Goal: Transaction & Acquisition: Purchase product/service

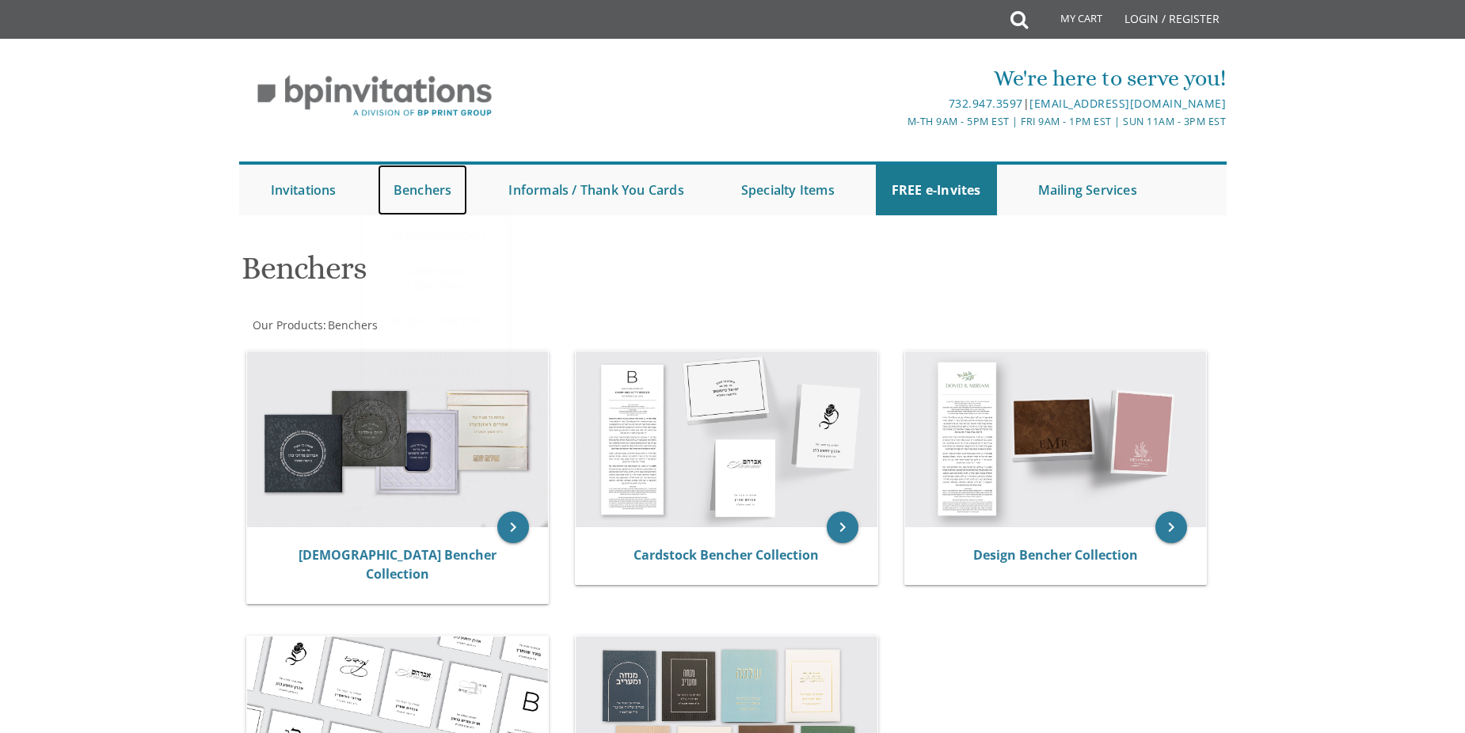
click at [429, 192] on link "Benchers" at bounding box center [423, 190] width 90 height 51
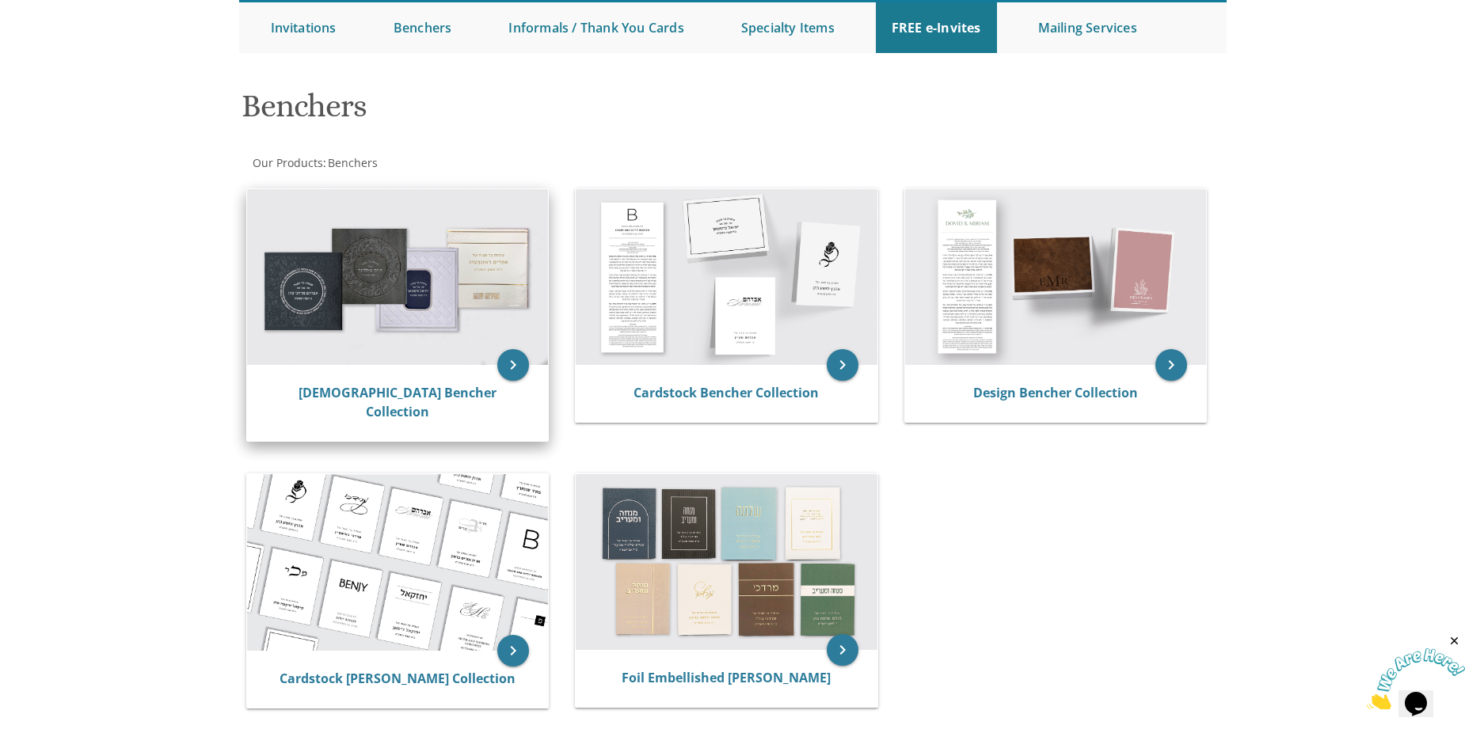
scroll to position [158, 0]
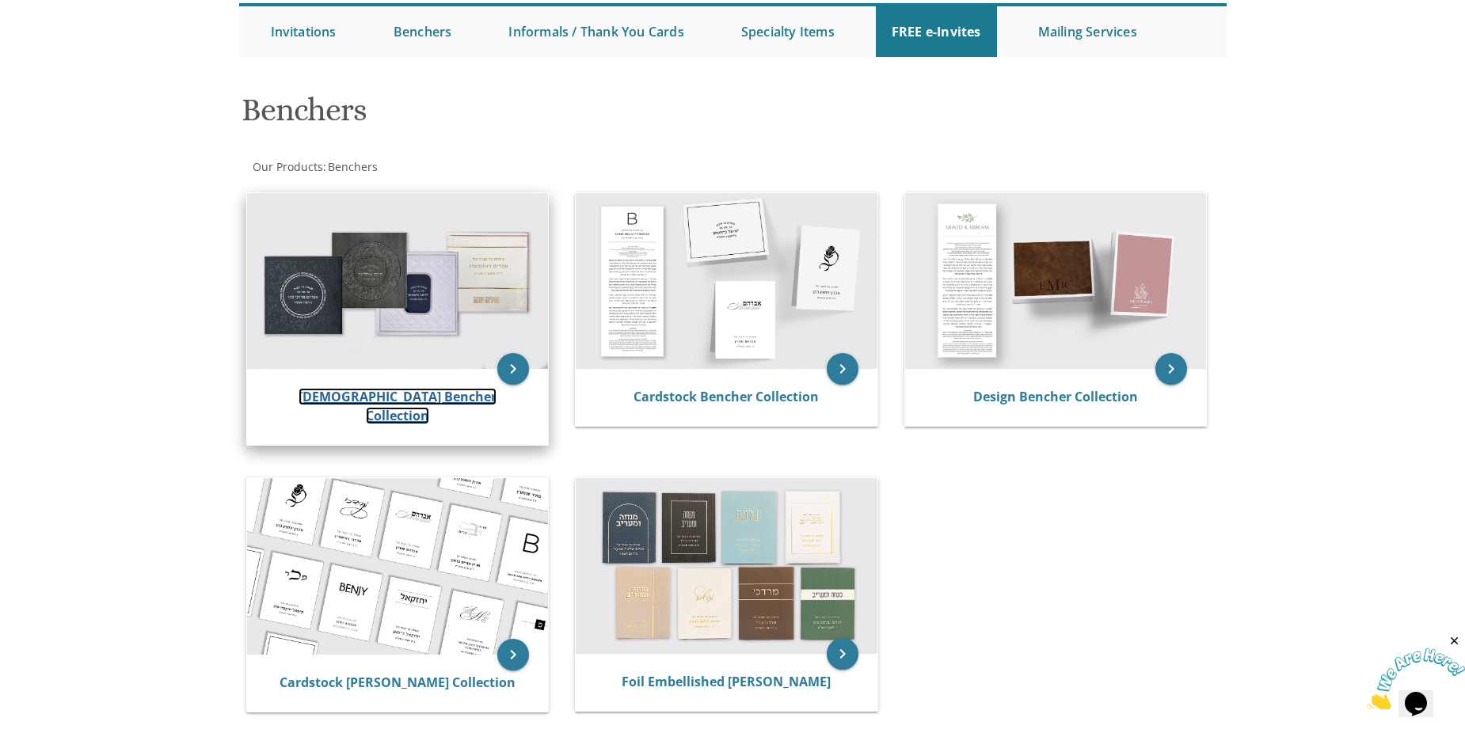
click at [416, 390] on link "[DEMOGRAPHIC_DATA] Bencher Collection" at bounding box center [398, 406] width 198 height 36
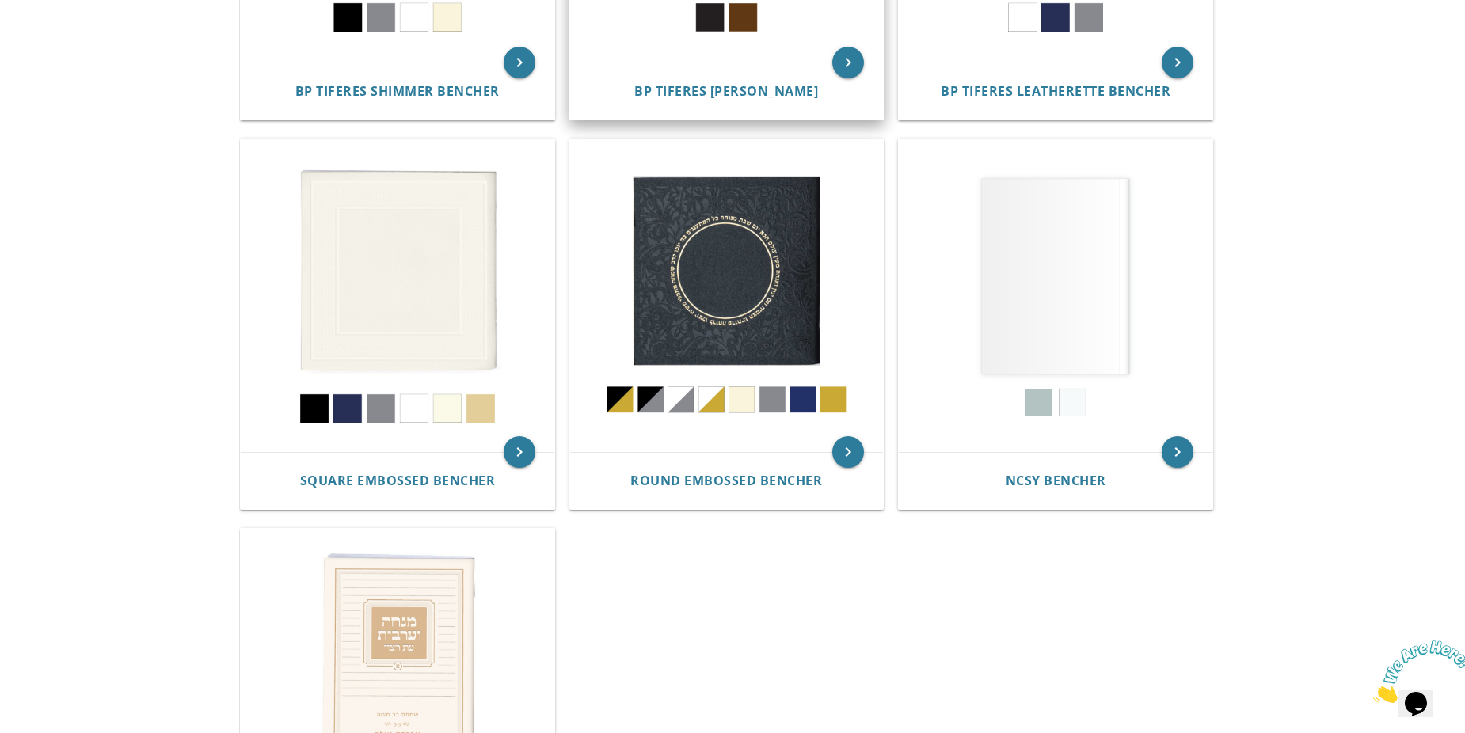
scroll to position [554, 0]
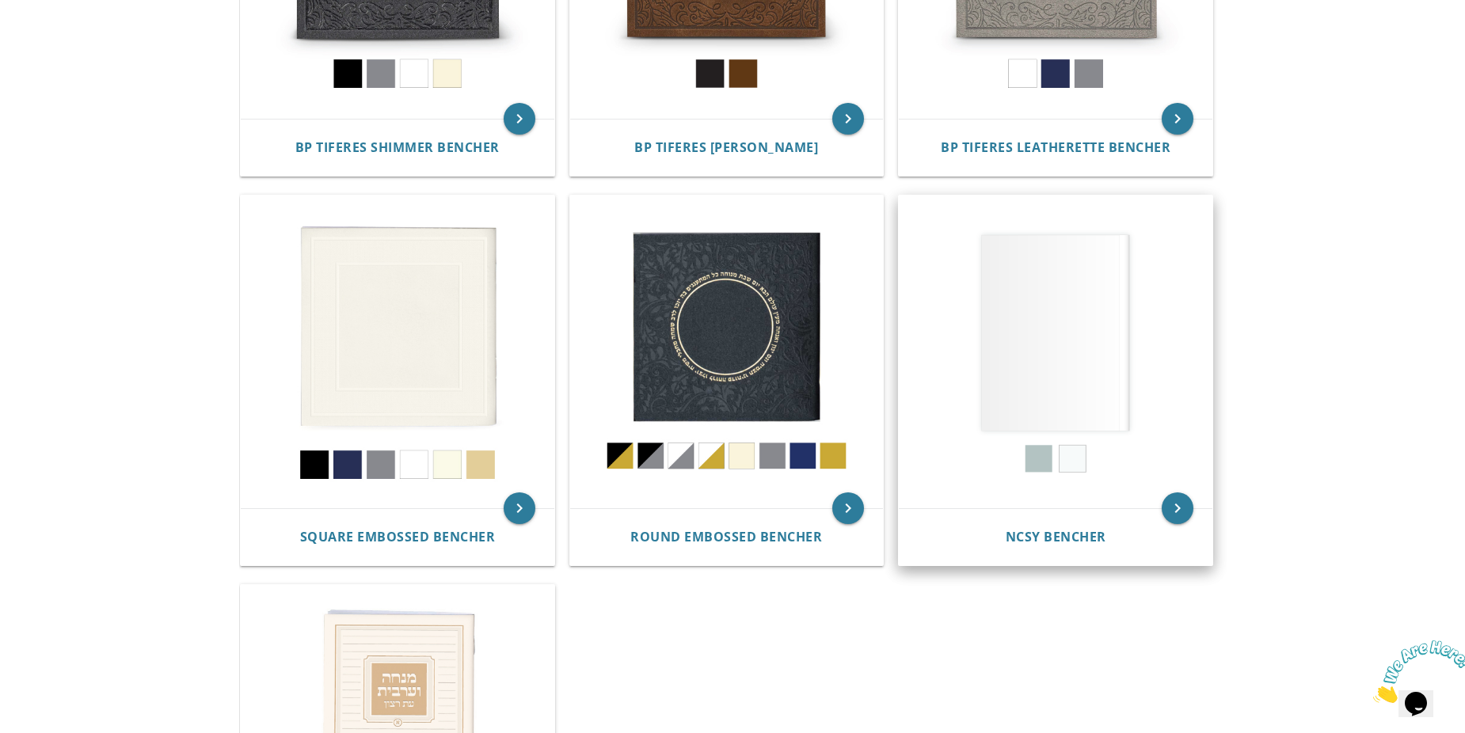
click at [1071, 323] on img at bounding box center [1056, 353] width 314 height 314
click at [1176, 501] on icon "keyboard_arrow_right" at bounding box center [1178, 509] width 32 height 32
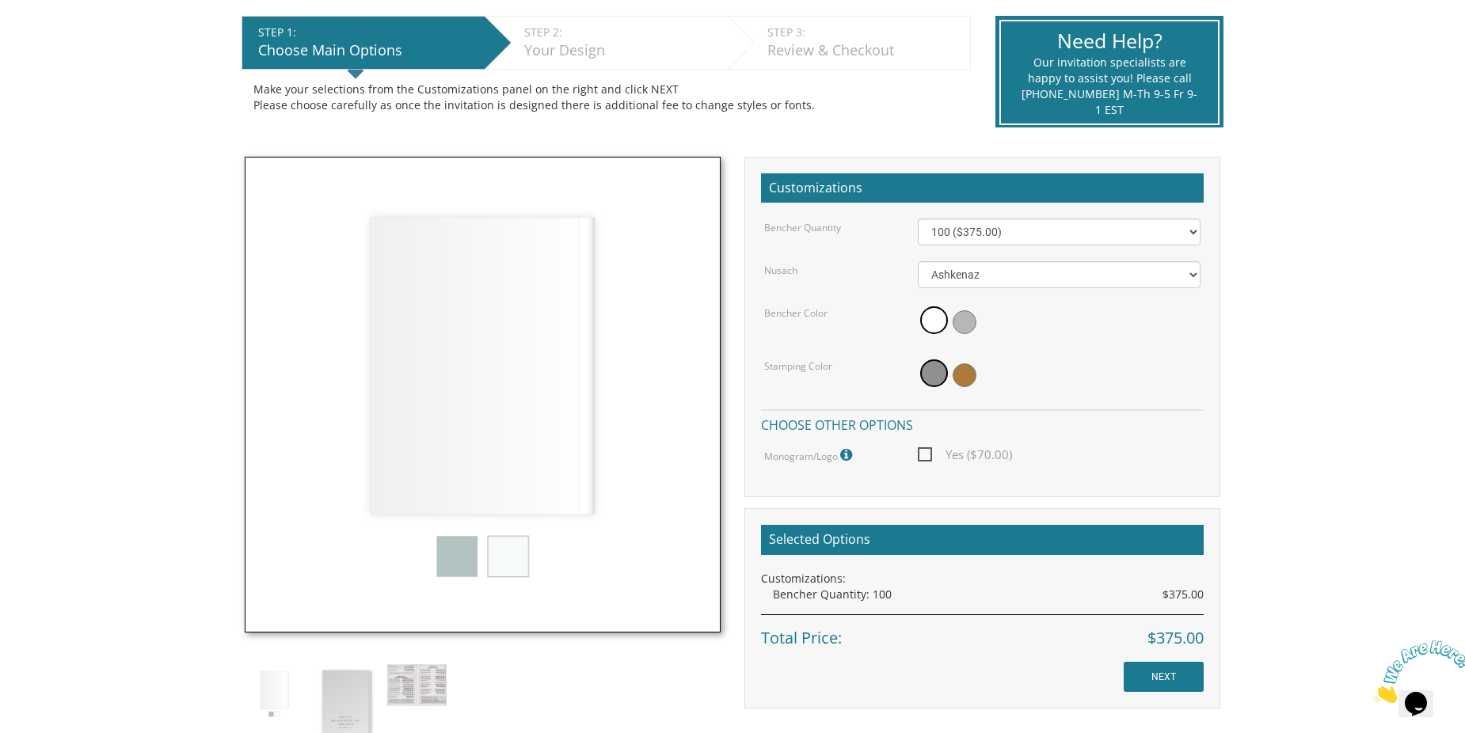
scroll to position [475, 0]
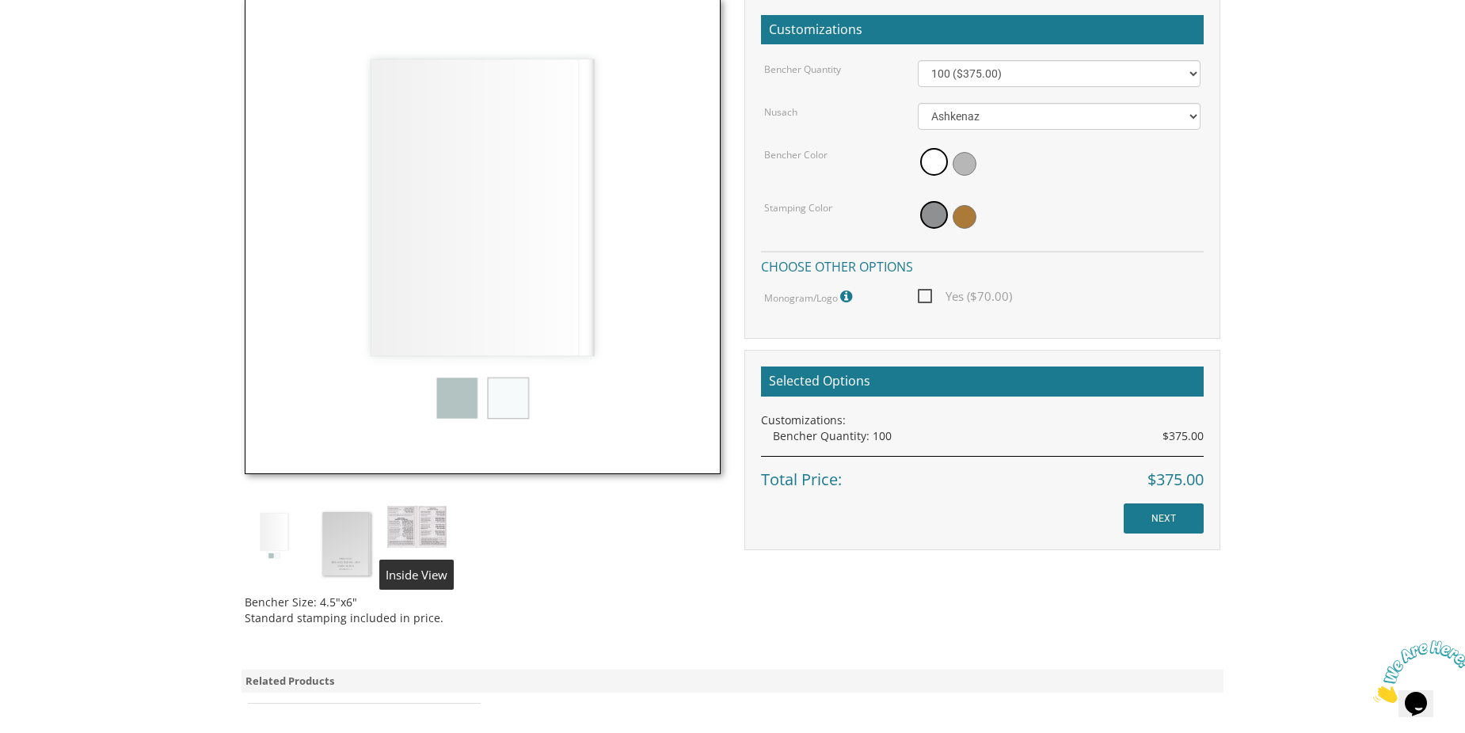
click at [395, 519] on img at bounding box center [416, 527] width 59 height 42
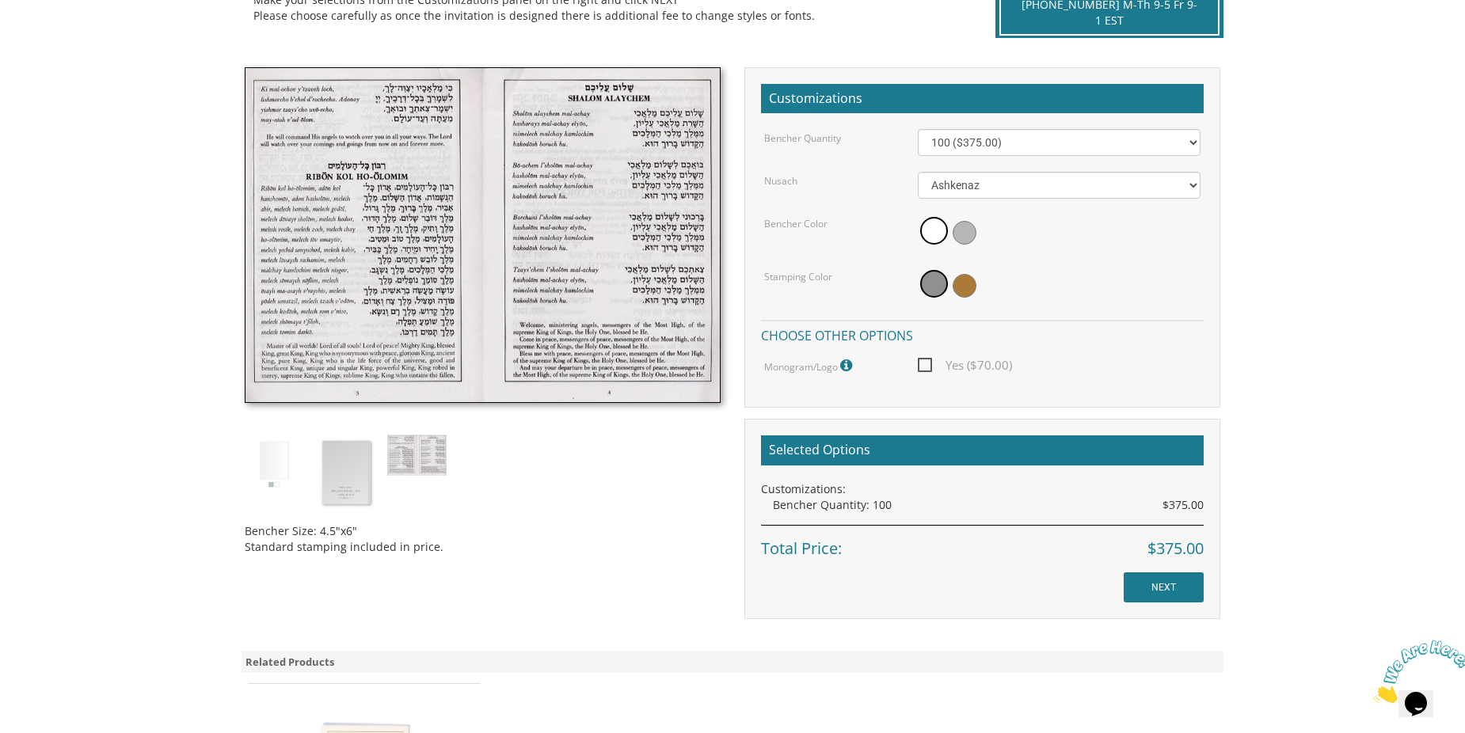
scroll to position [317, 0]
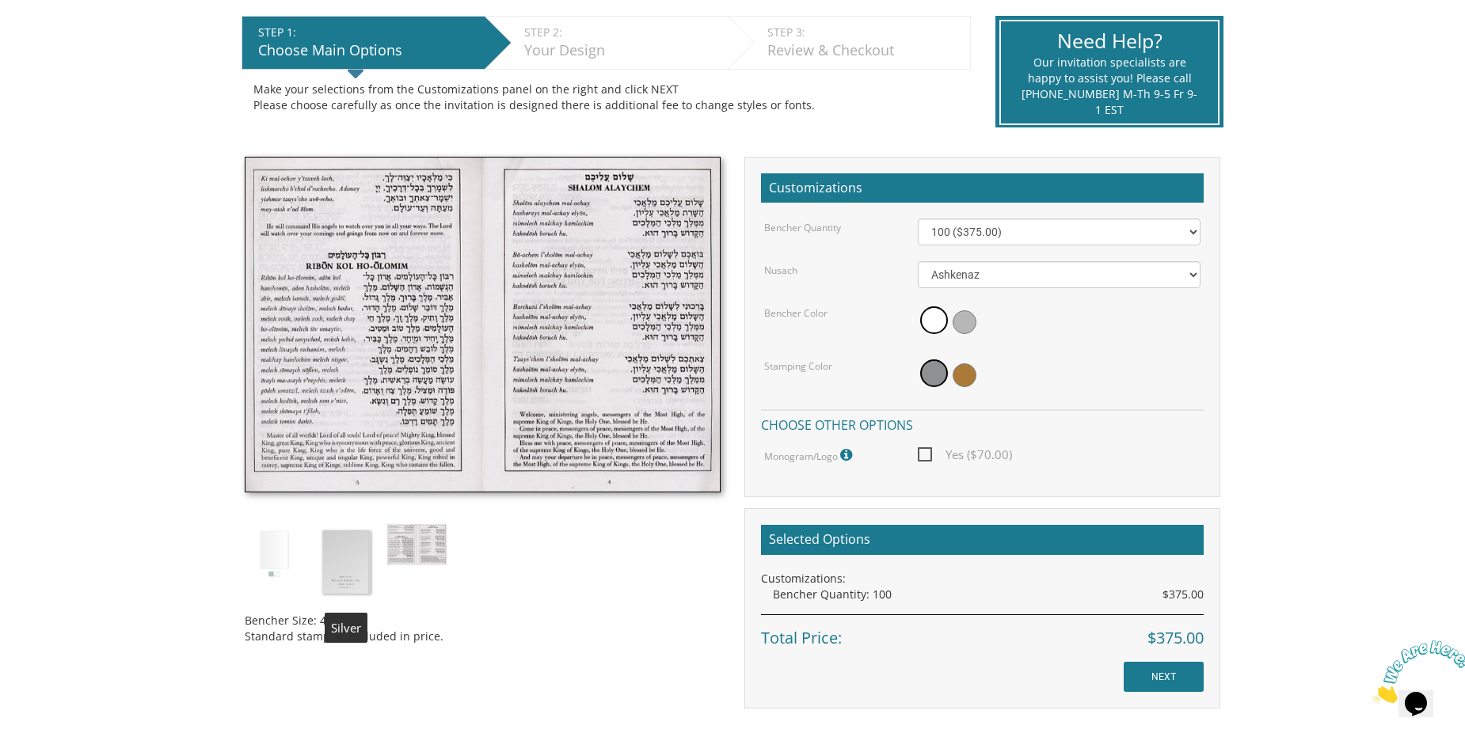
click at [349, 571] on img at bounding box center [345, 562] width 59 height 77
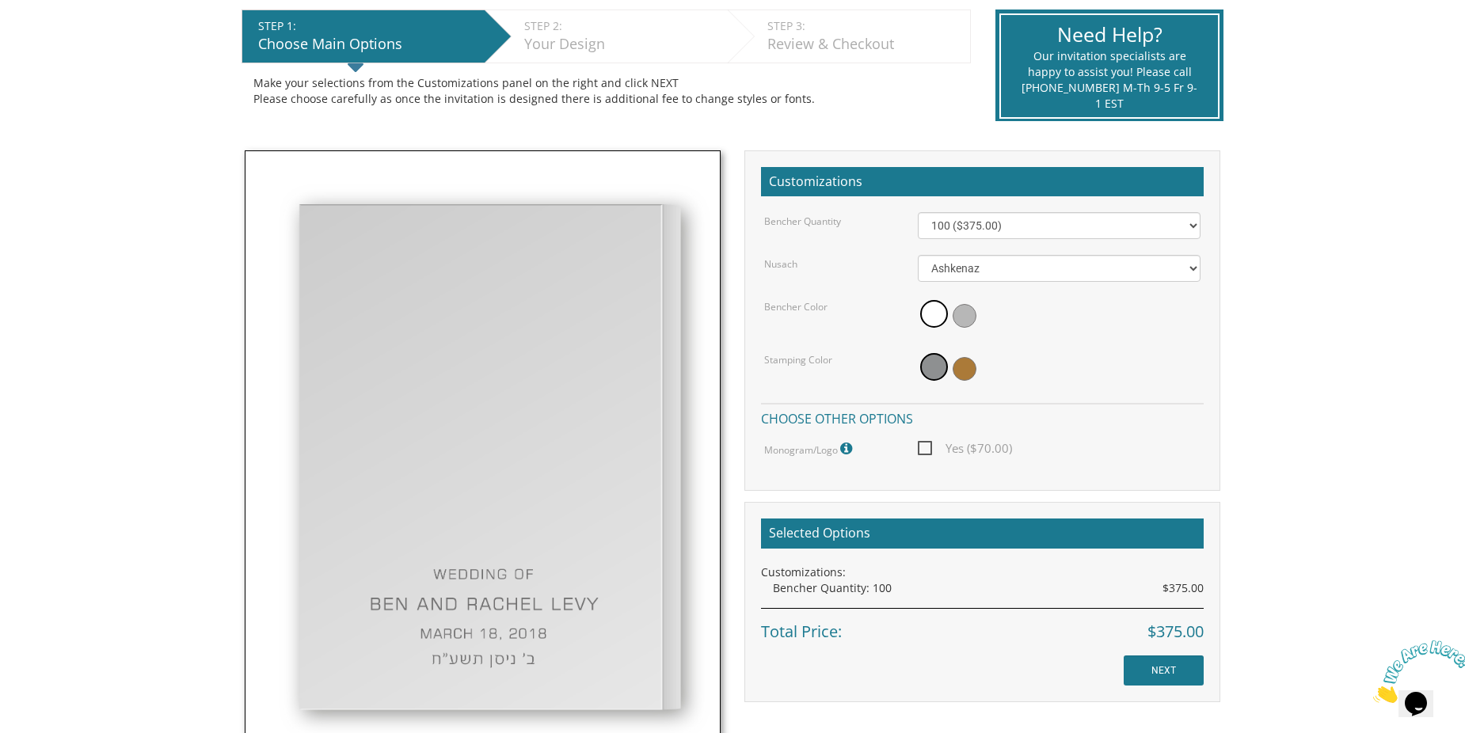
scroll to position [238, 0]
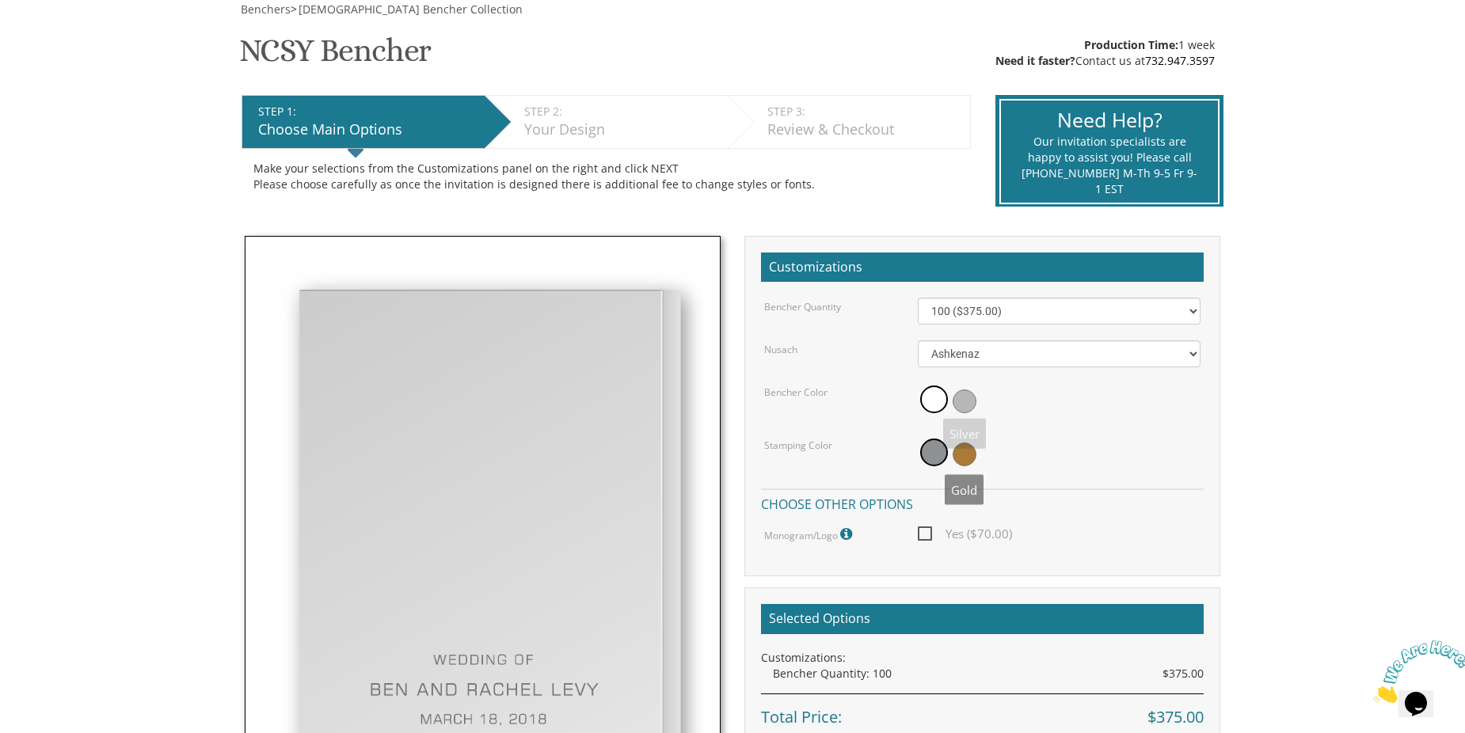
click at [973, 406] on span at bounding box center [965, 402] width 24 height 24
click at [930, 452] on span at bounding box center [934, 453] width 28 height 28
click at [951, 462] on div at bounding box center [1060, 454] width 284 height 36
click at [969, 458] on span at bounding box center [965, 455] width 24 height 24
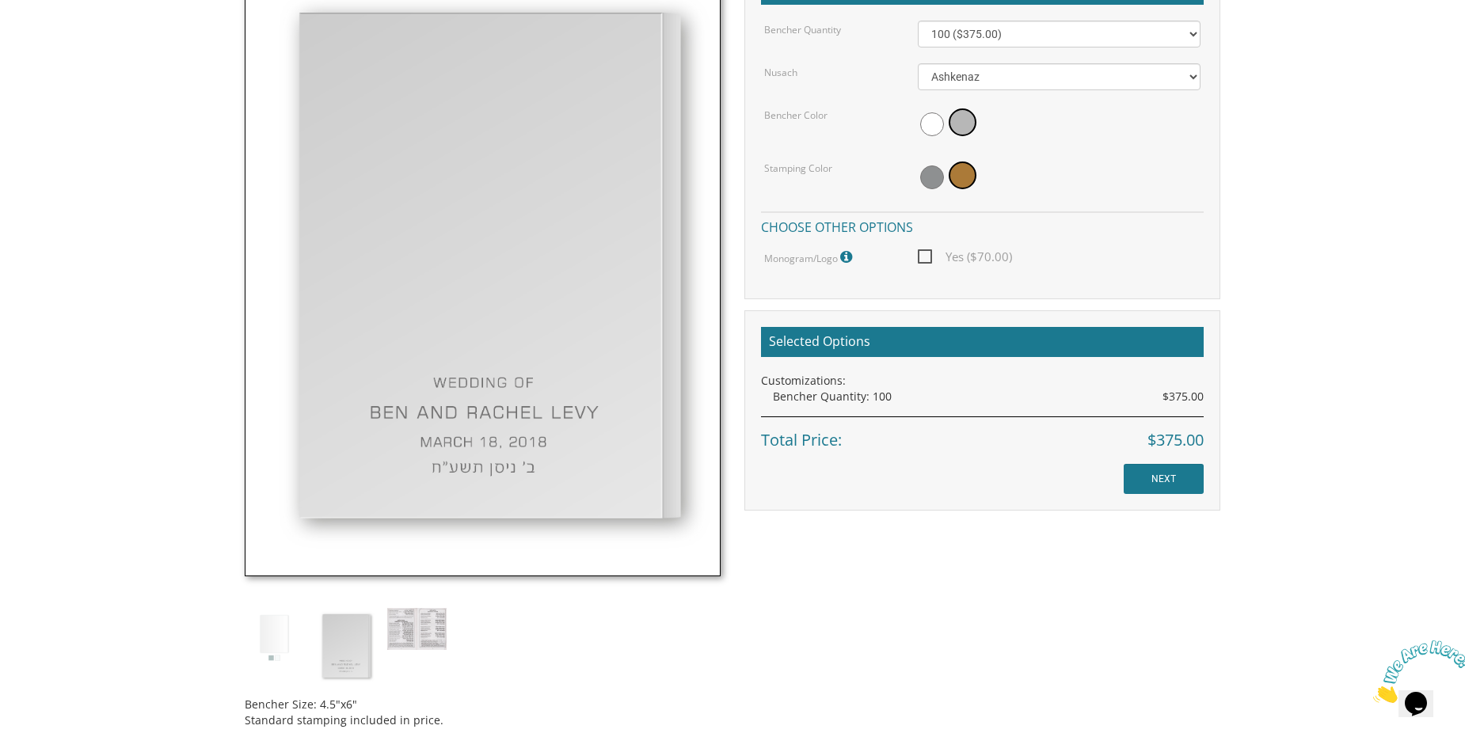
scroll to position [475, 0]
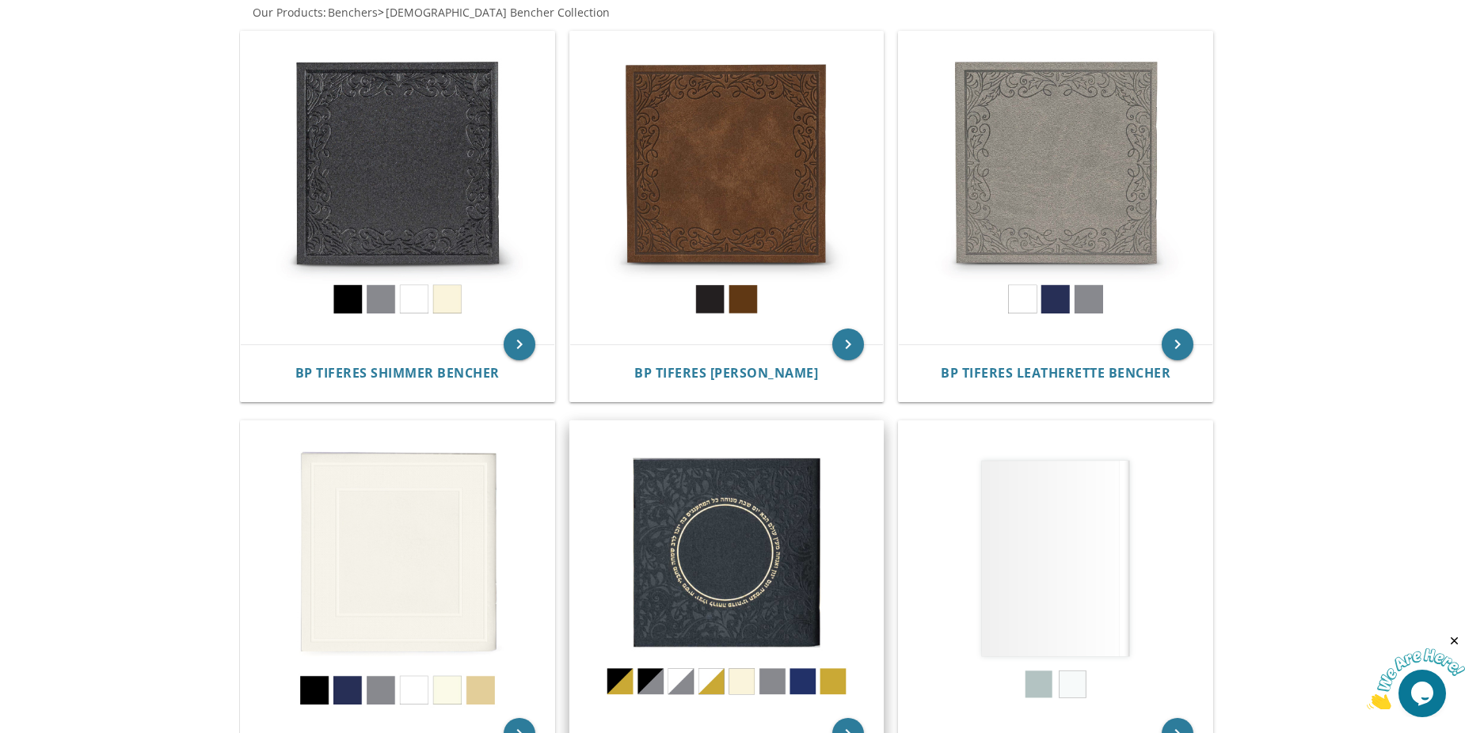
scroll to position [317, 0]
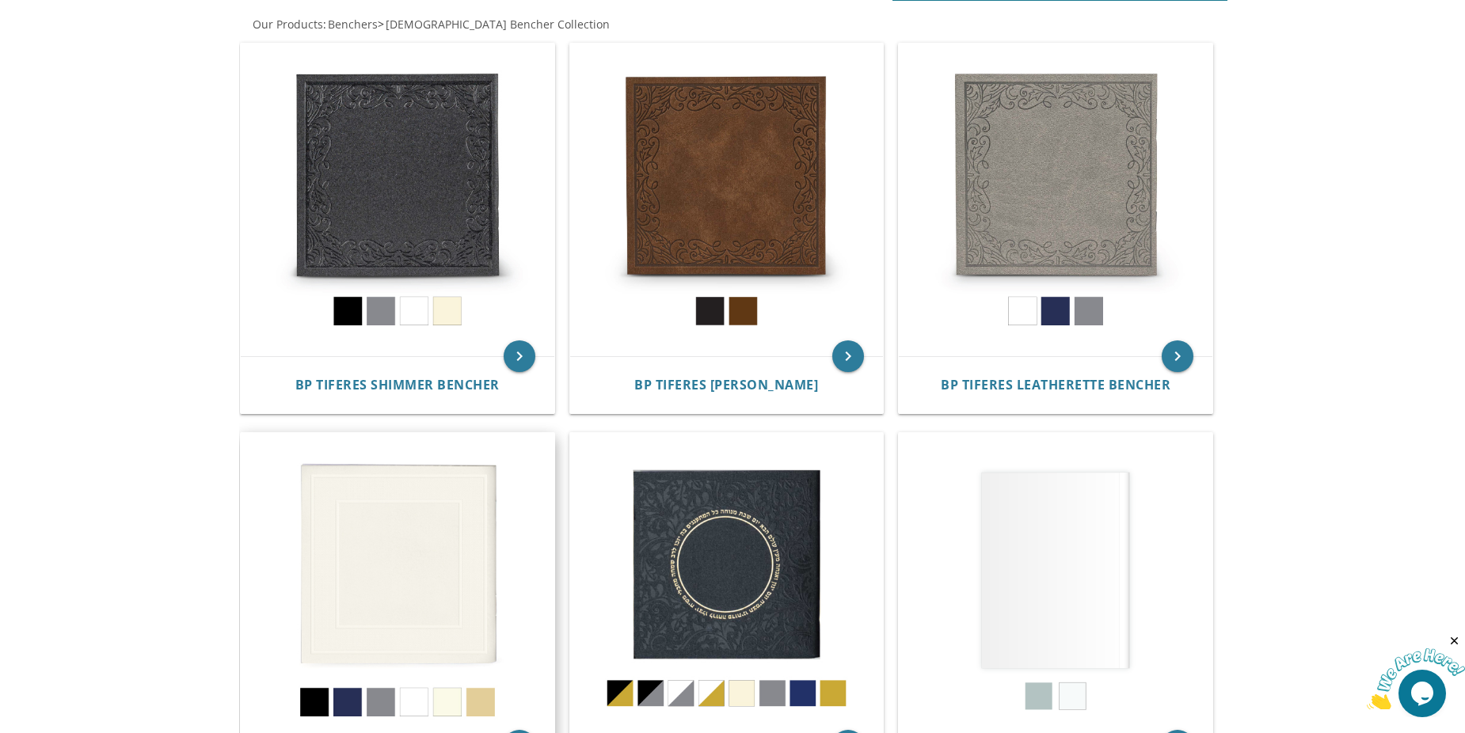
click at [436, 547] on img at bounding box center [398, 590] width 314 height 314
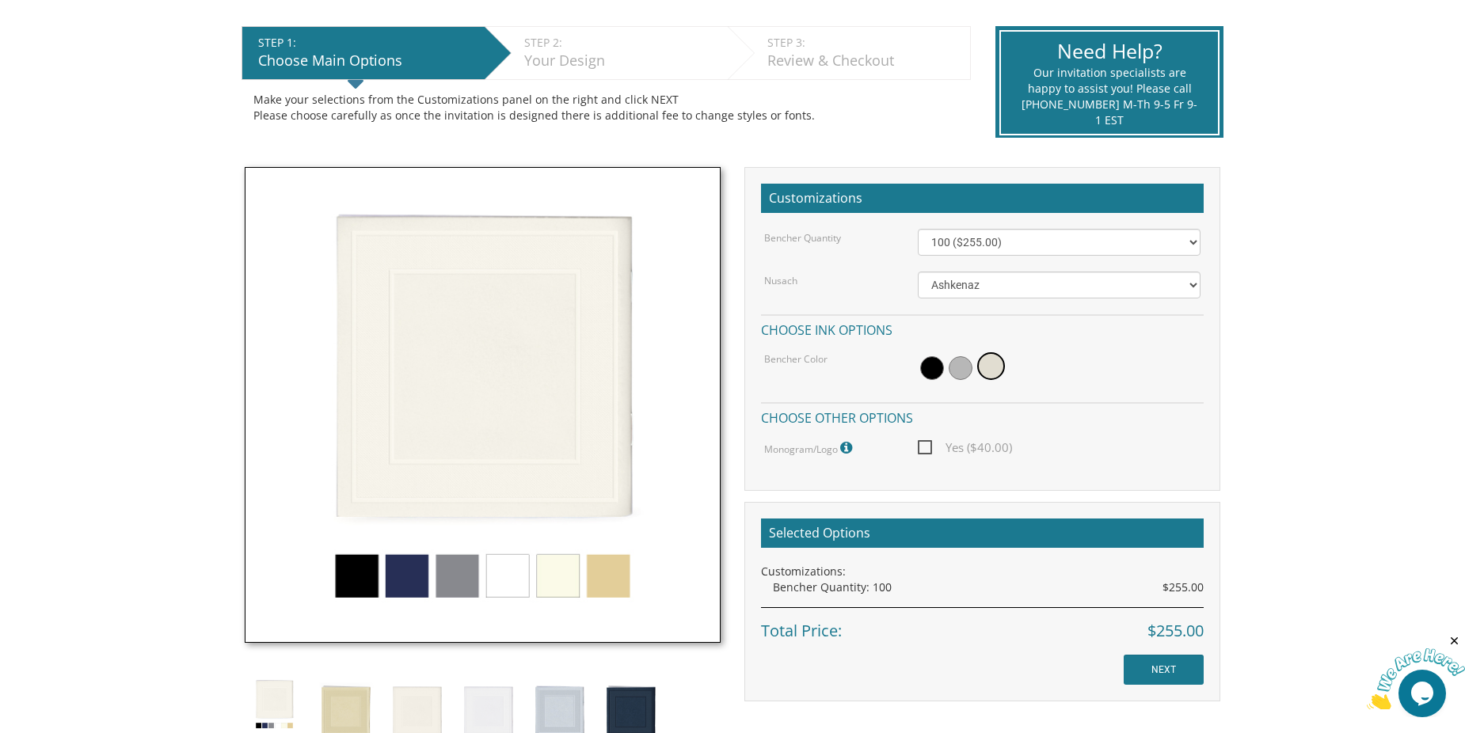
scroll to position [317, 0]
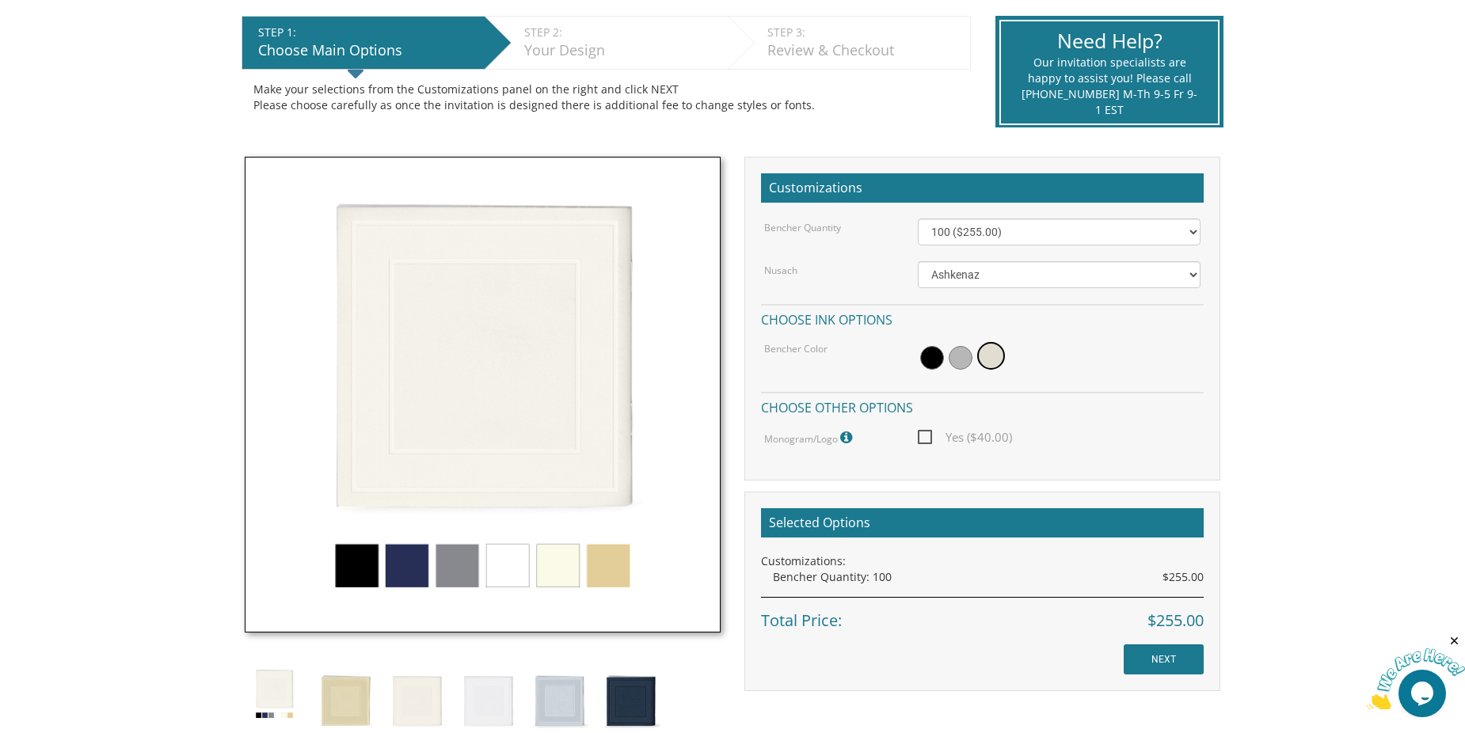
click at [476, 429] on img at bounding box center [483, 395] width 476 height 476
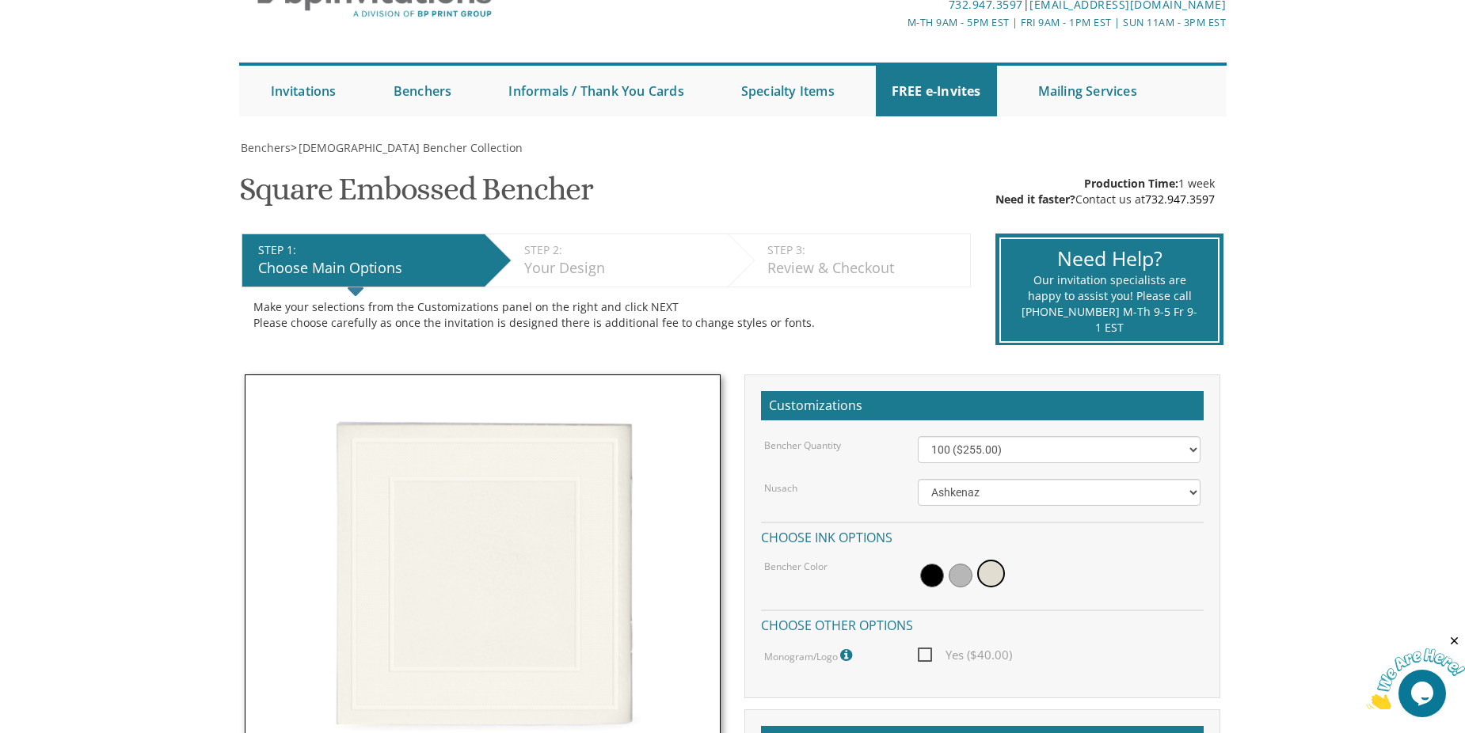
scroll to position [0, 0]
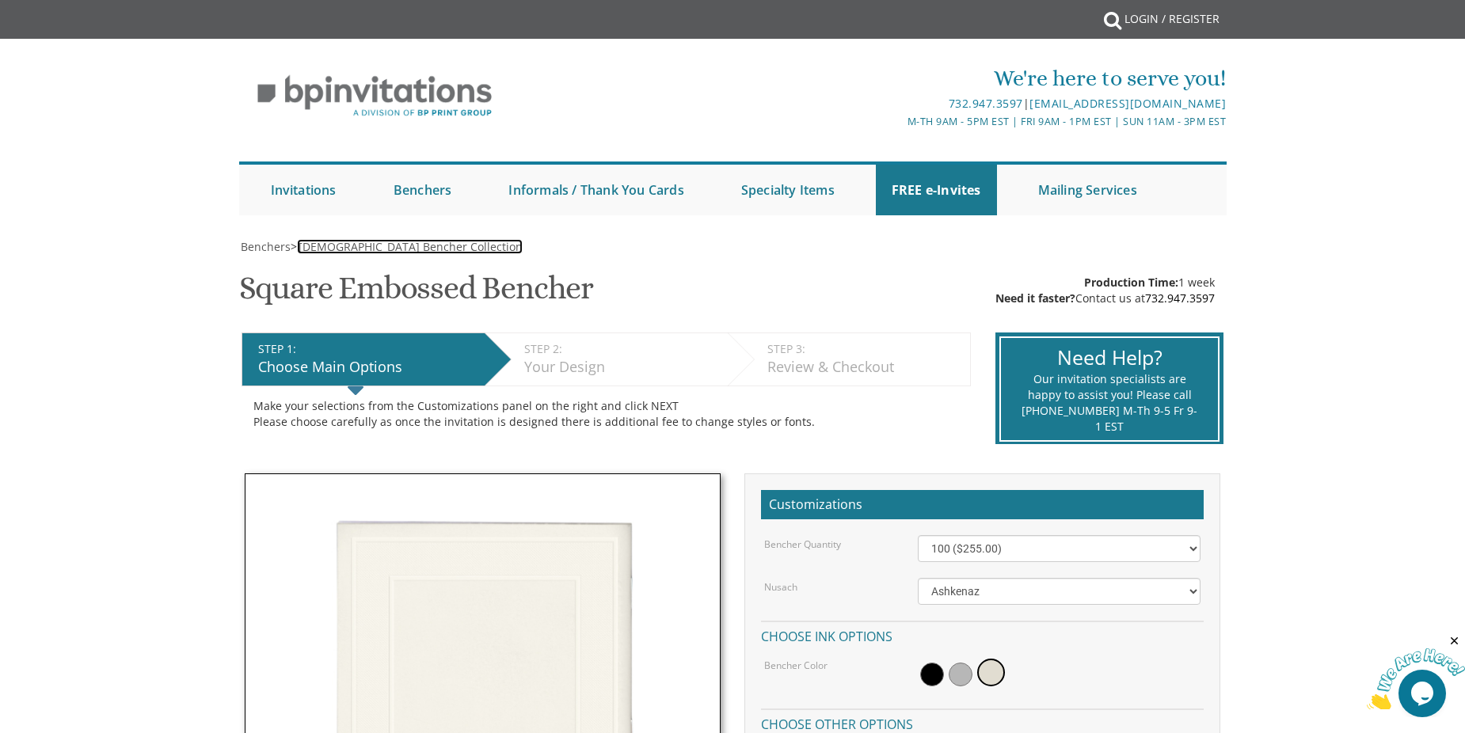
click at [349, 243] on span "Judaica Bencher Collection" at bounding box center [411, 246] width 224 height 15
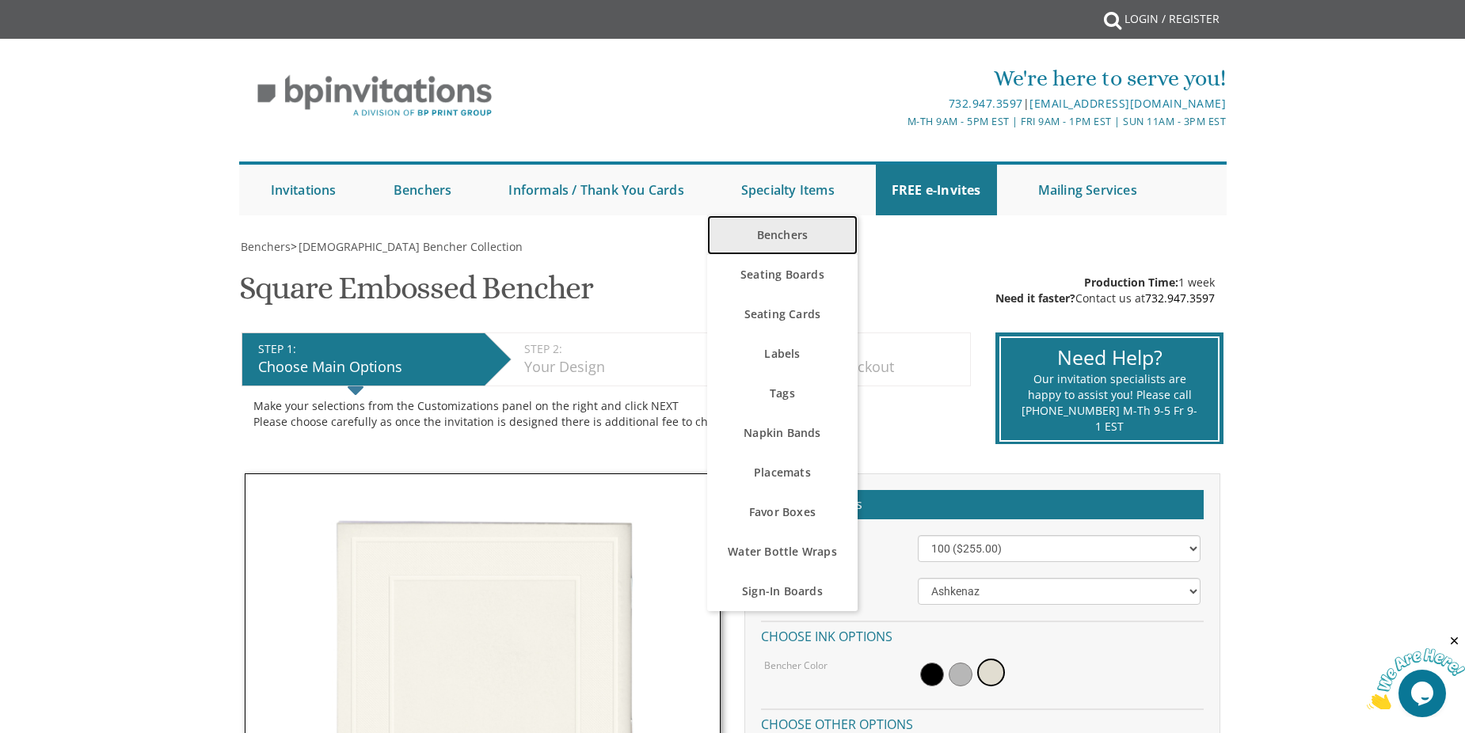
click at [774, 231] on link "Benchers" at bounding box center [782, 235] width 150 height 40
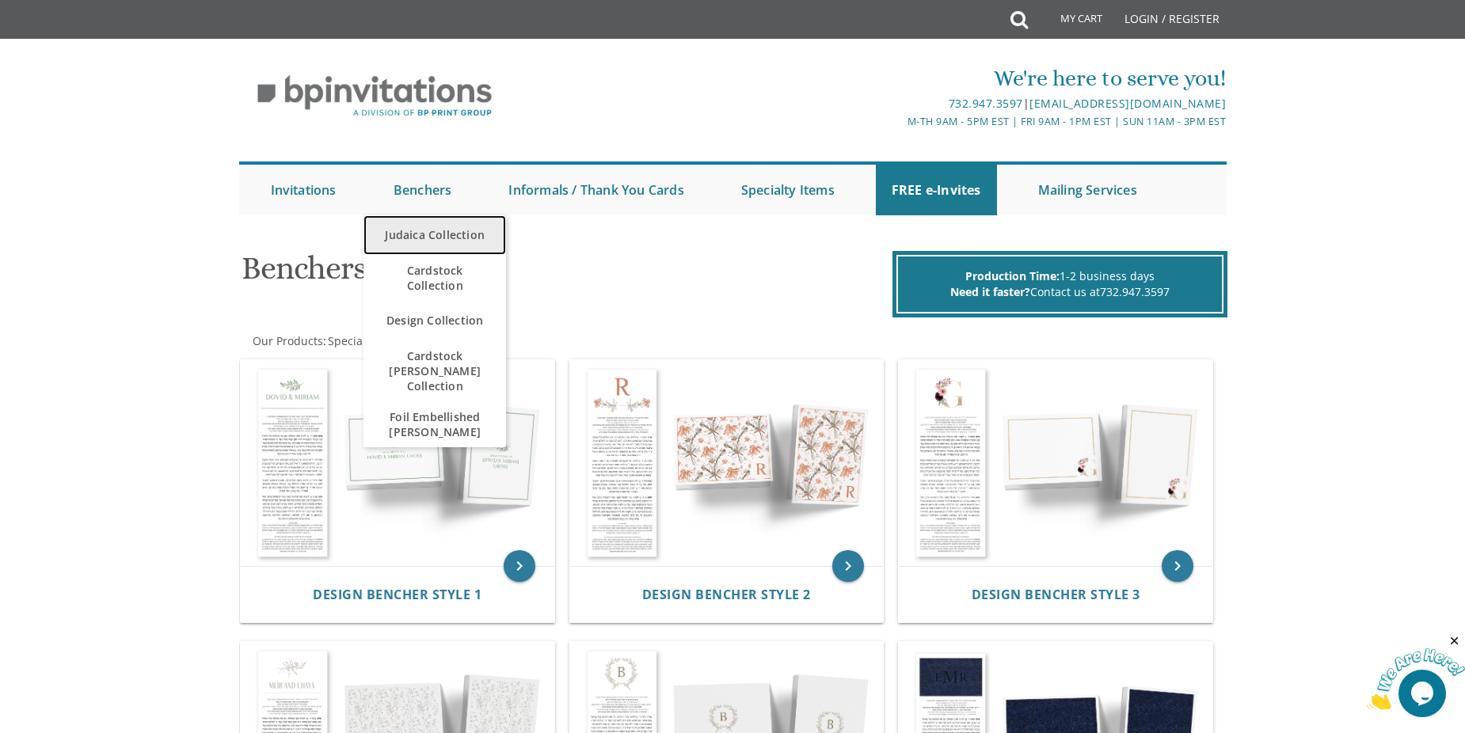
click at [413, 228] on link "Judaica Collection" at bounding box center [435, 235] width 143 height 40
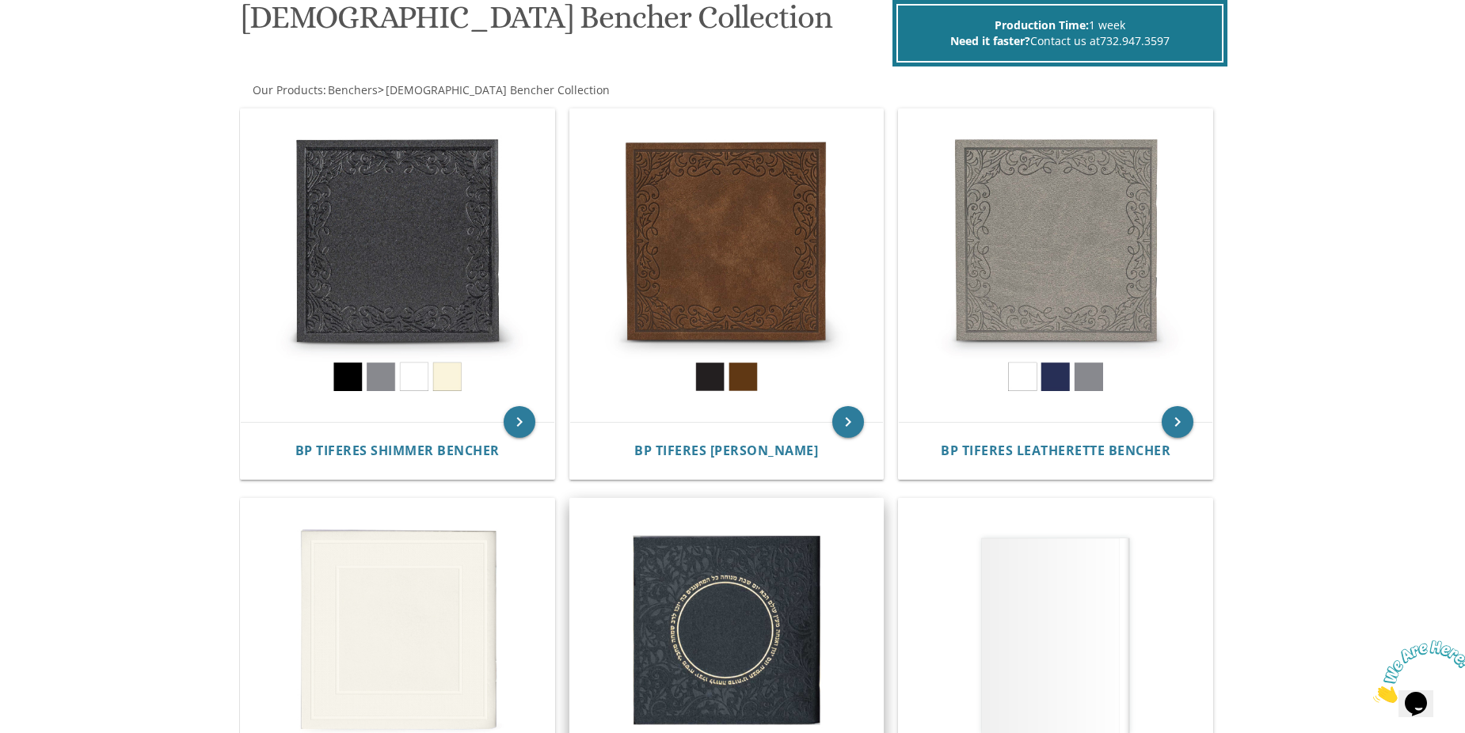
scroll to position [238, 0]
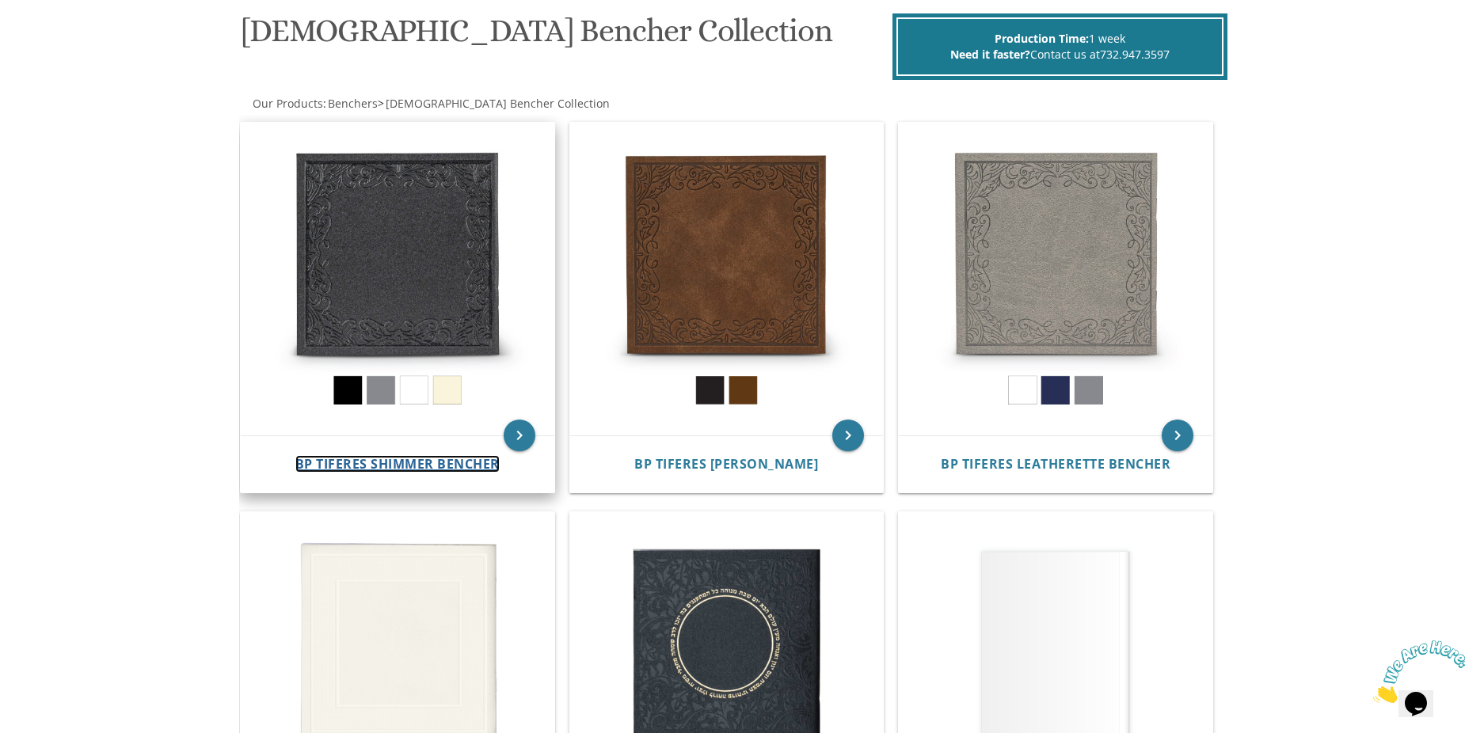
click at [389, 466] on span "BP Tiferes Shimmer Bencher" at bounding box center [397, 463] width 204 height 17
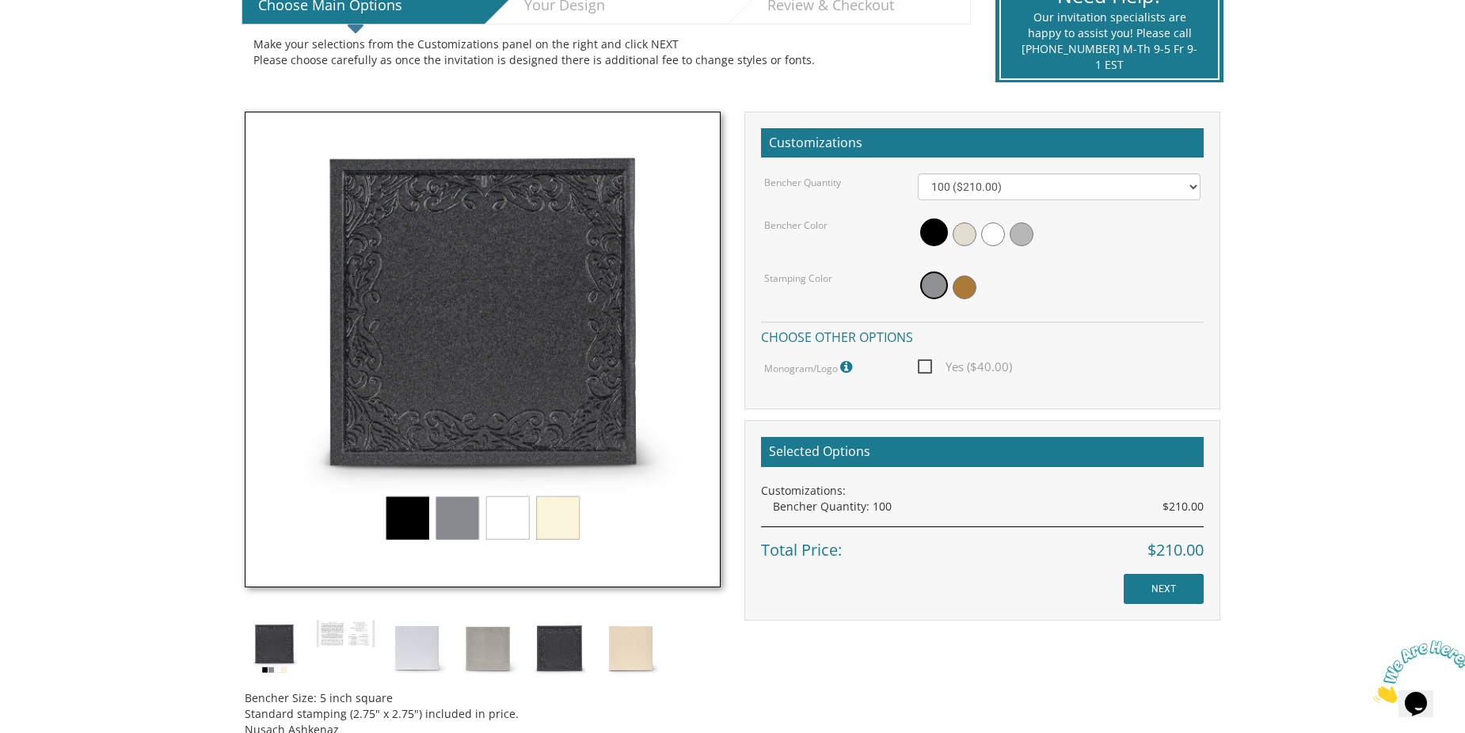
scroll to position [396, 0]
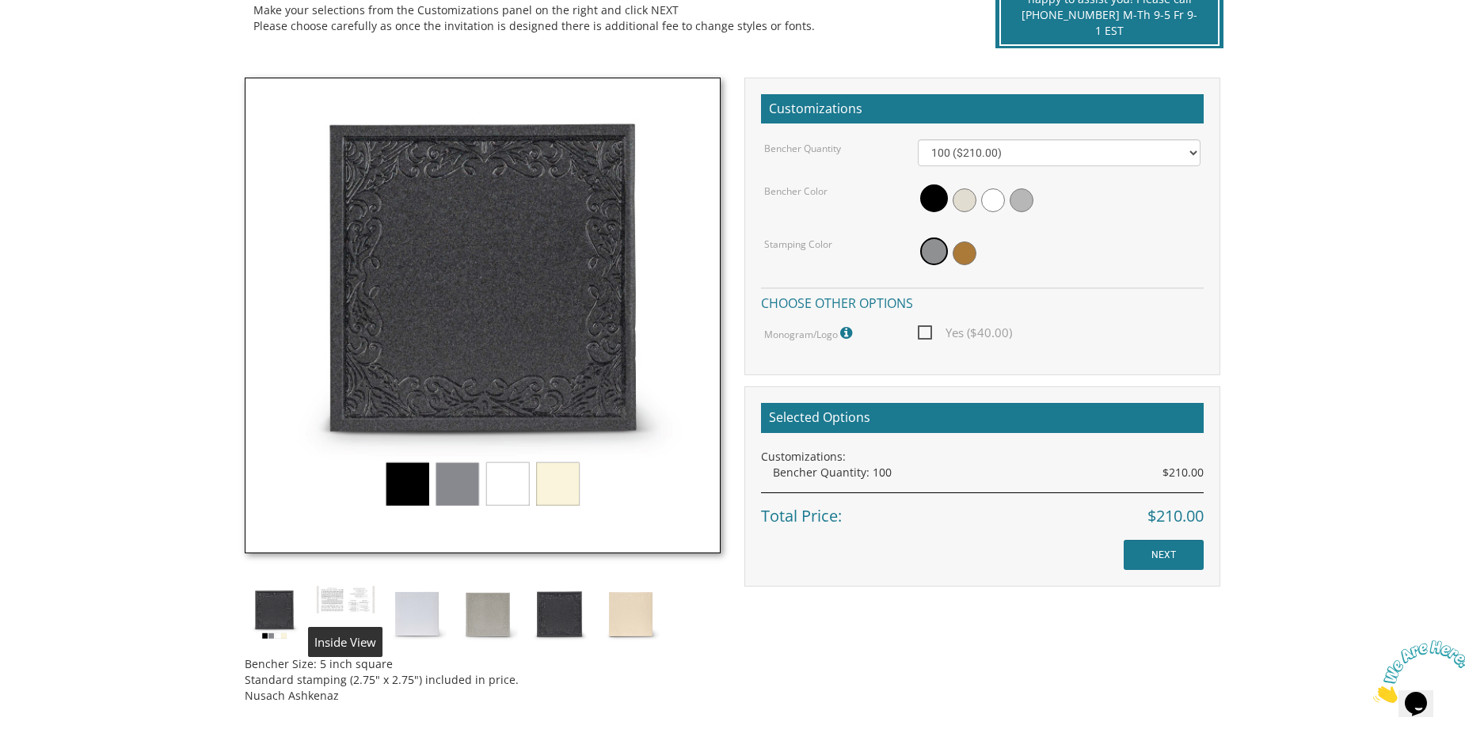
click at [361, 592] on img at bounding box center [345, 600] width 59 height 30
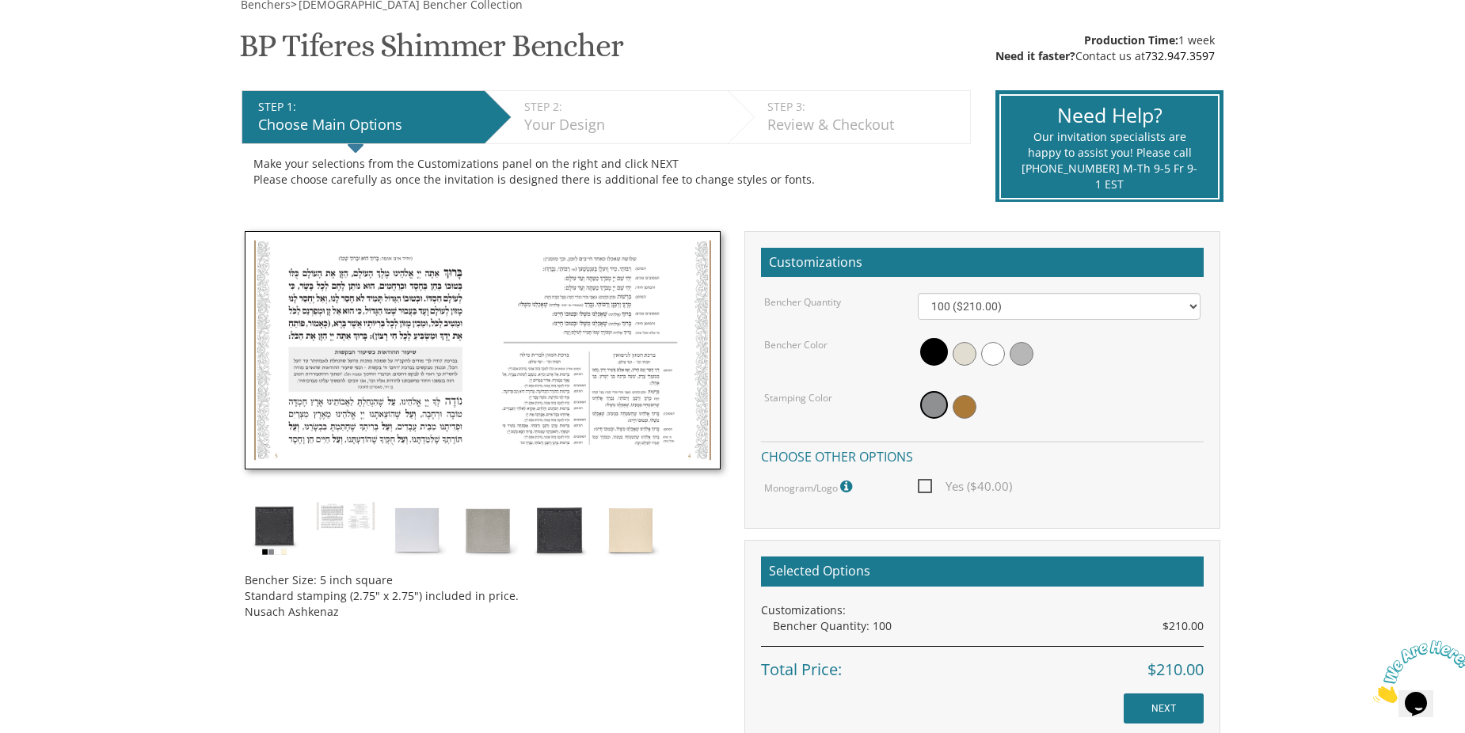
scroll to position [238, 0]
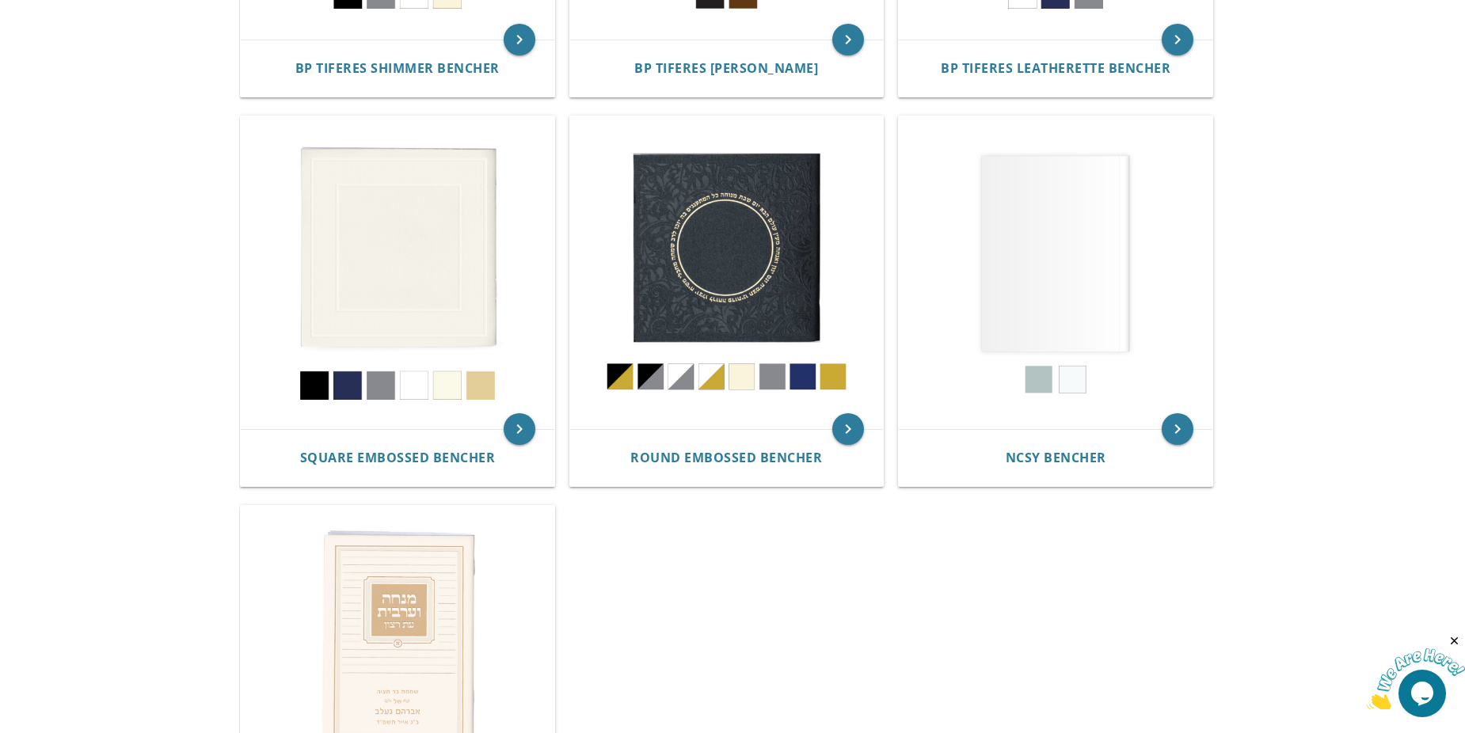
scroll to position [713, 0]
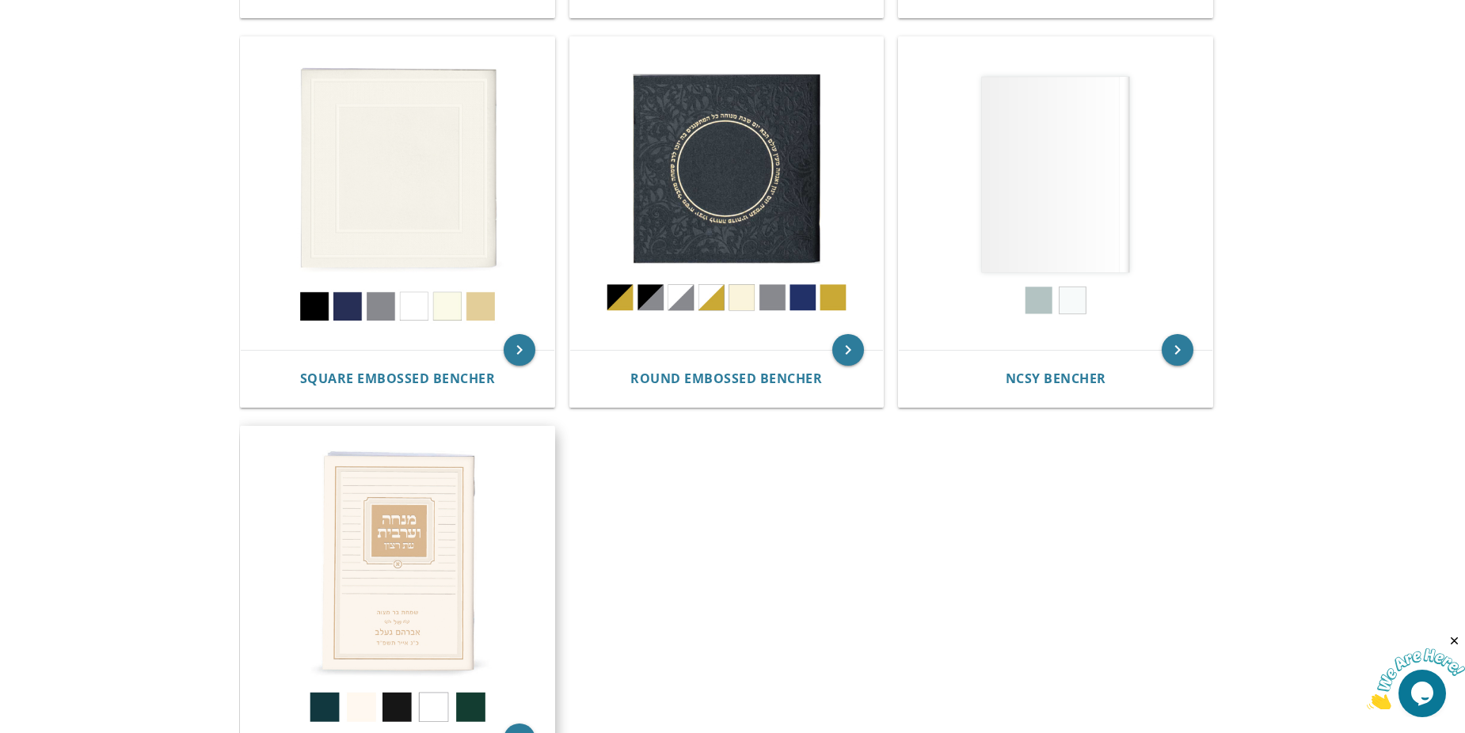
click at [396, 564] on img at bounding box center [398, 584] width 314 height 314
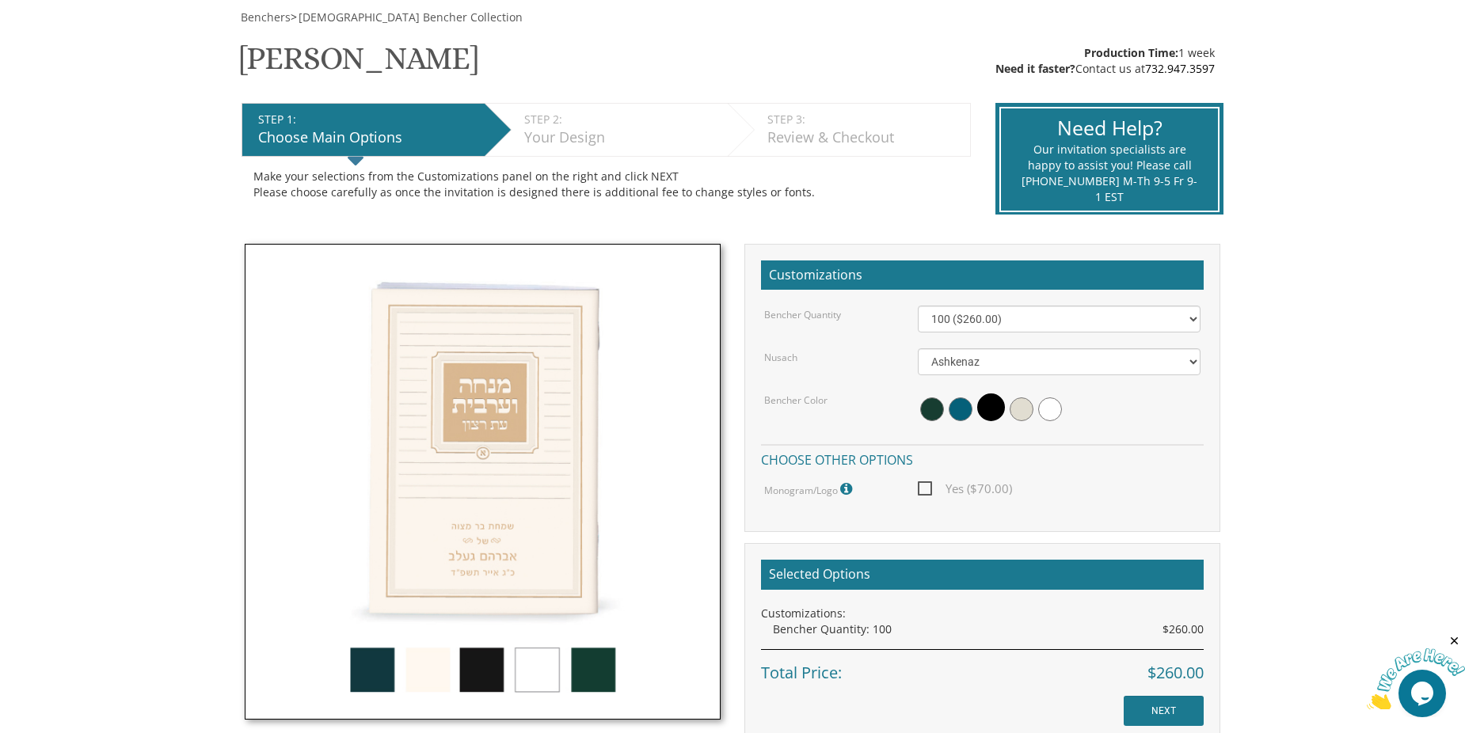
scroll to position [238, 0]
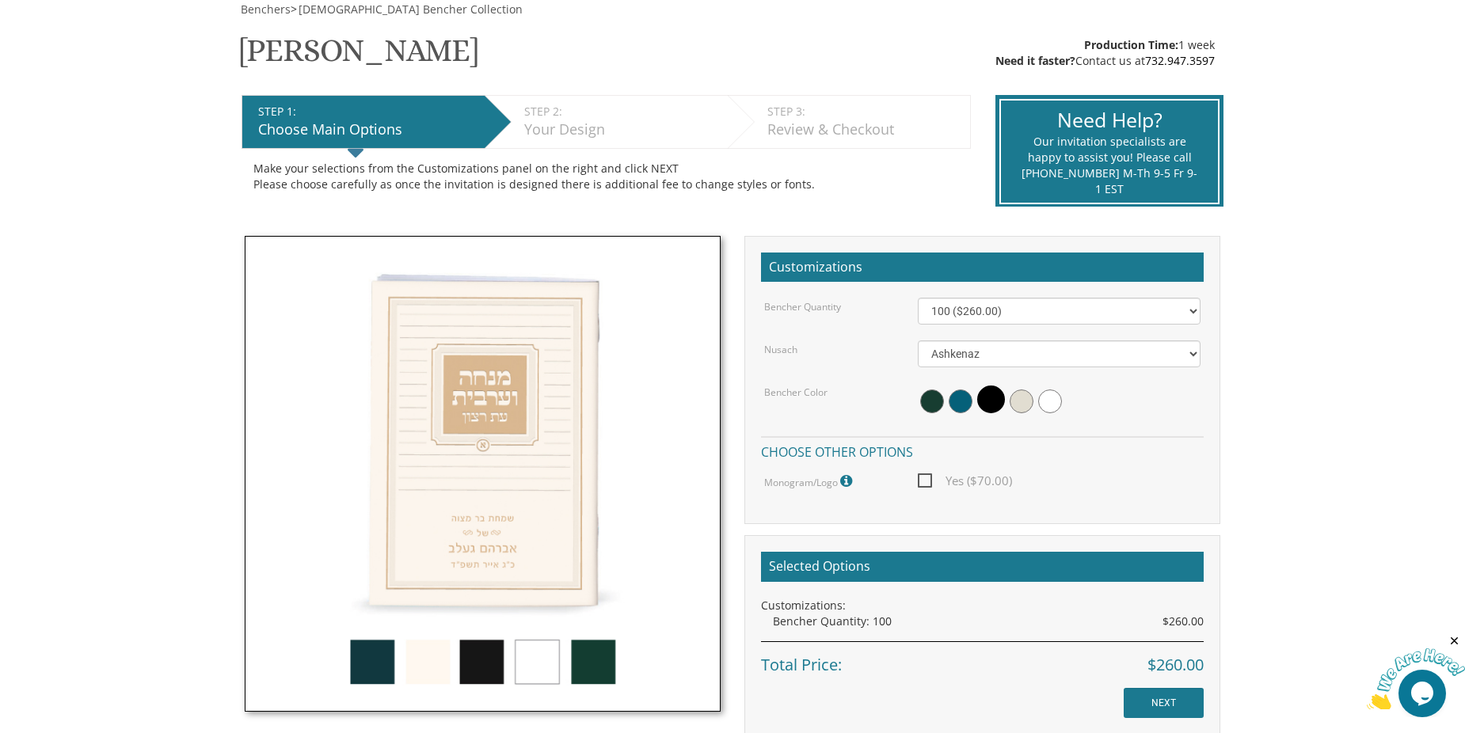
click at [507, 459] on img at bounding box center [483, 474] width 476 height 476
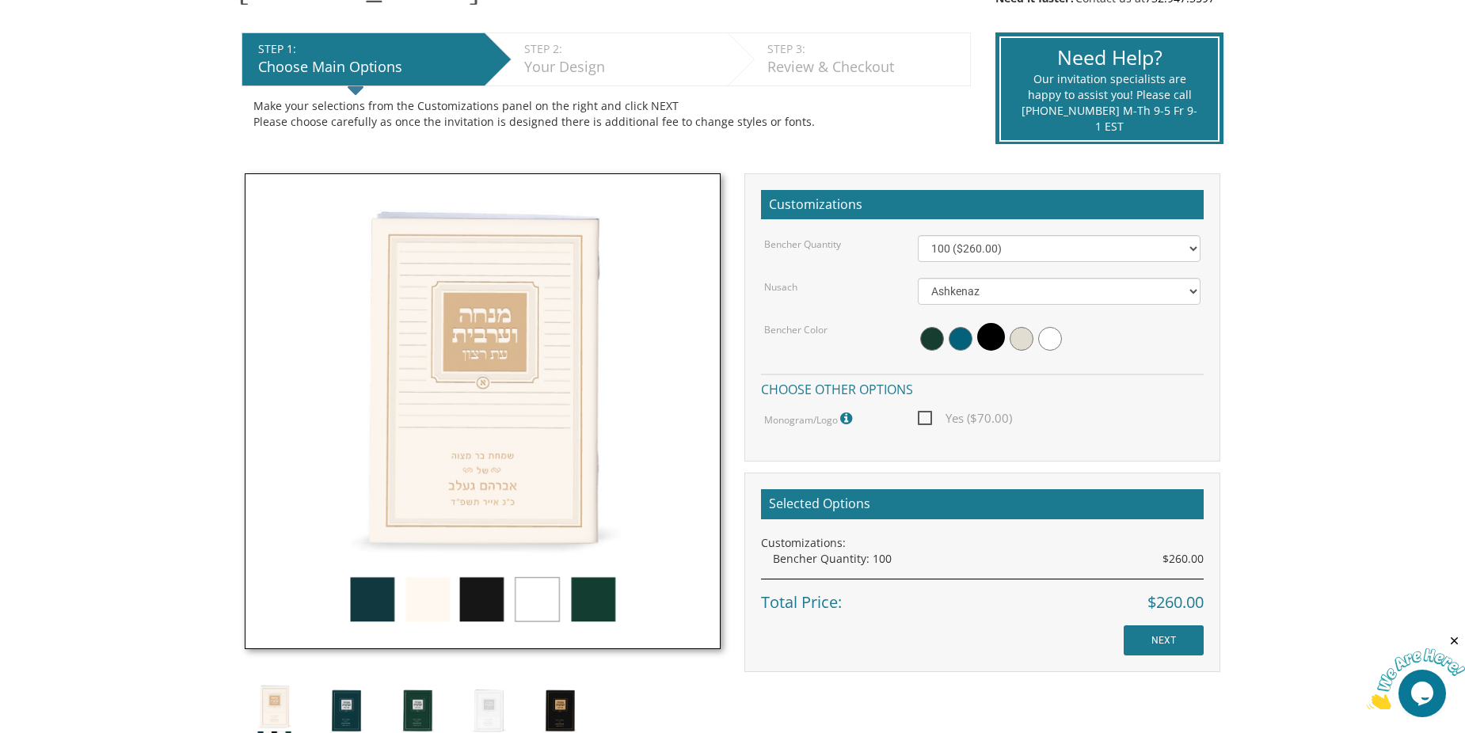
scroll to position [475, 0]
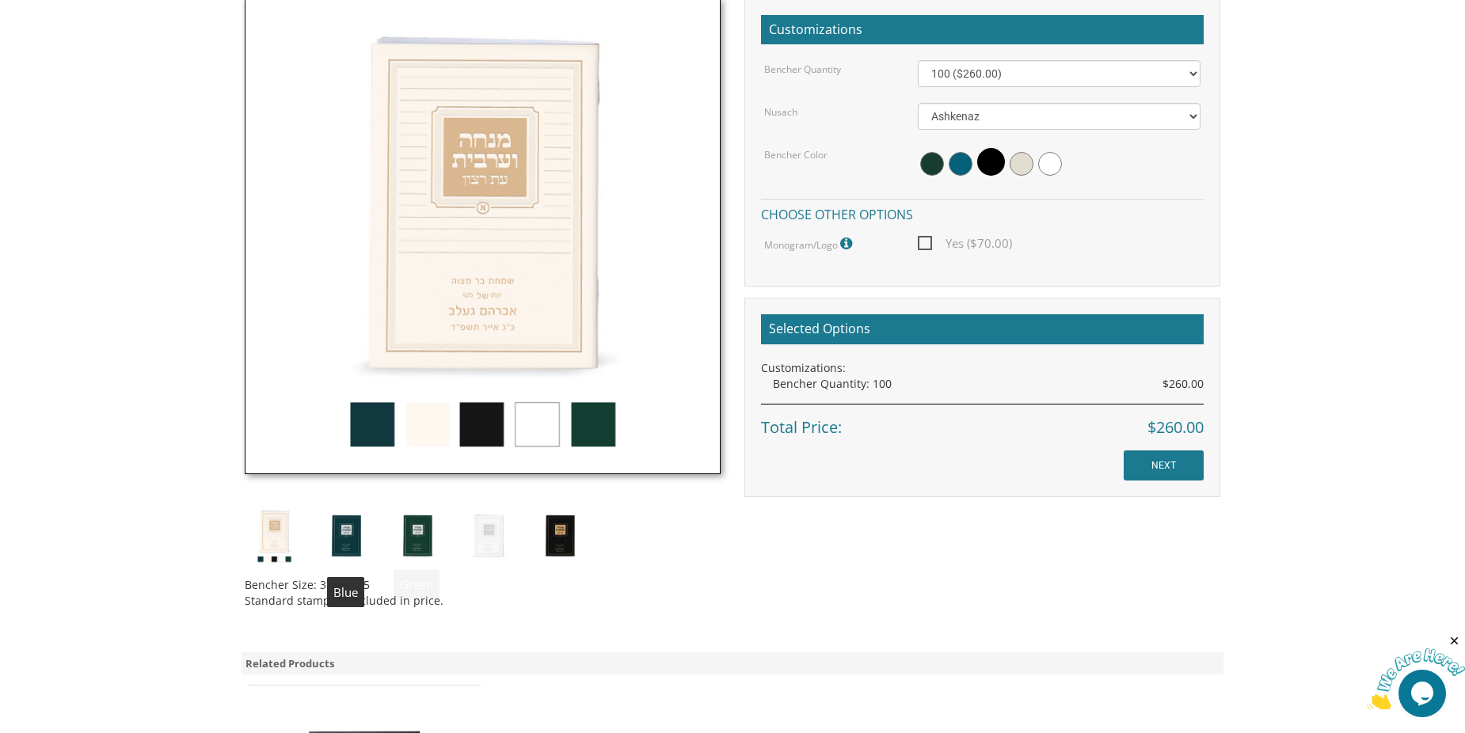
click at [345, 539] on img at bounding box center [345, 535] width 59 height 59
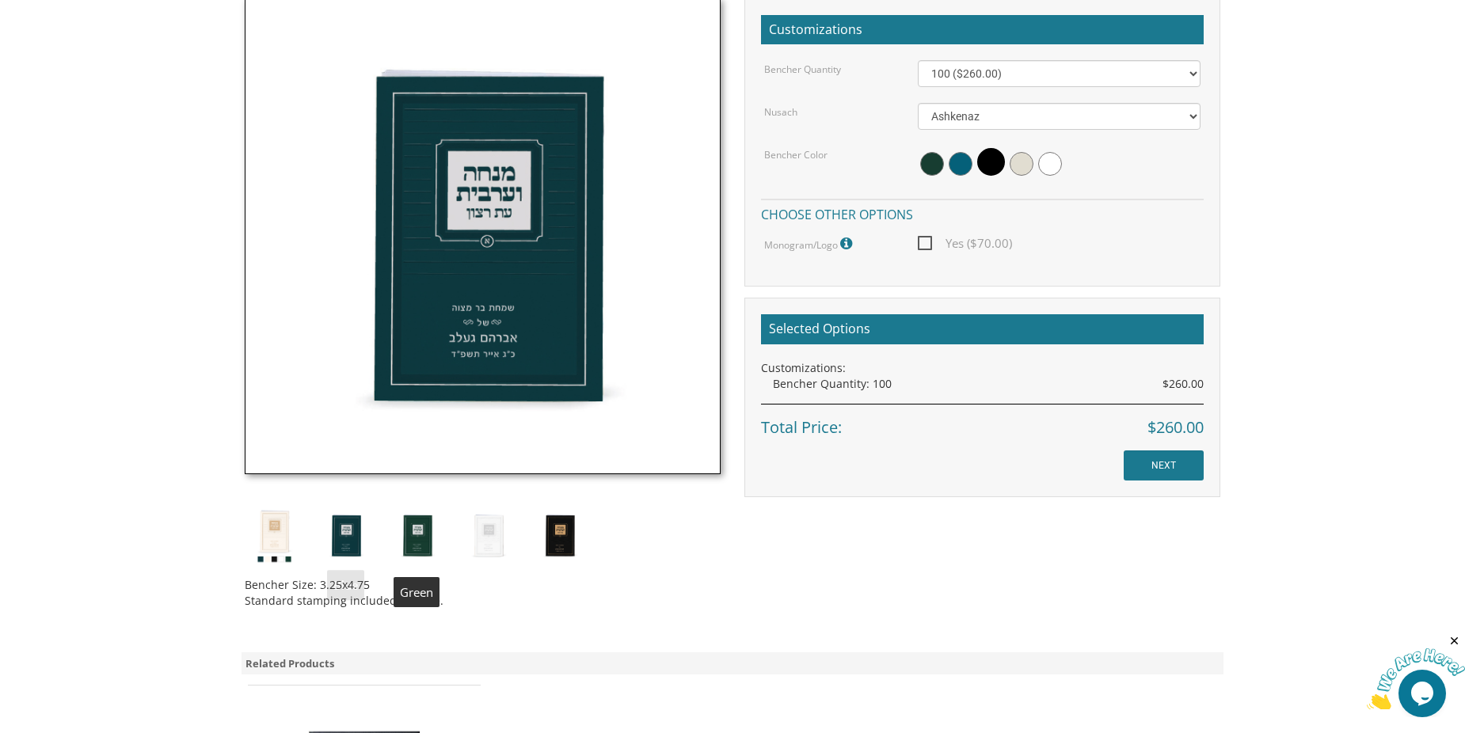
click at [417, 538] on img at bounding box center [416, 535] width 59 height 59
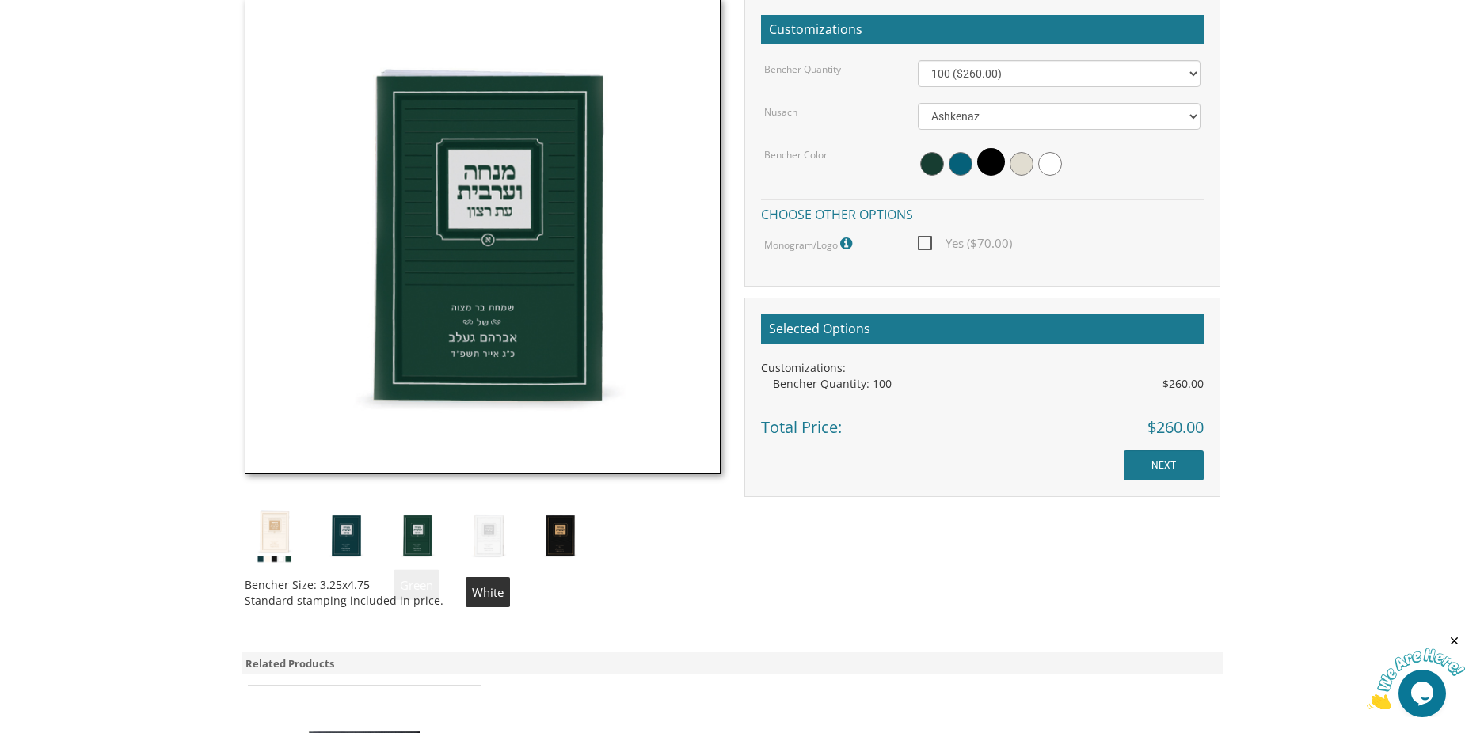
click at [485, 537] on img at bounding box center [488, 535] width 59 height 59
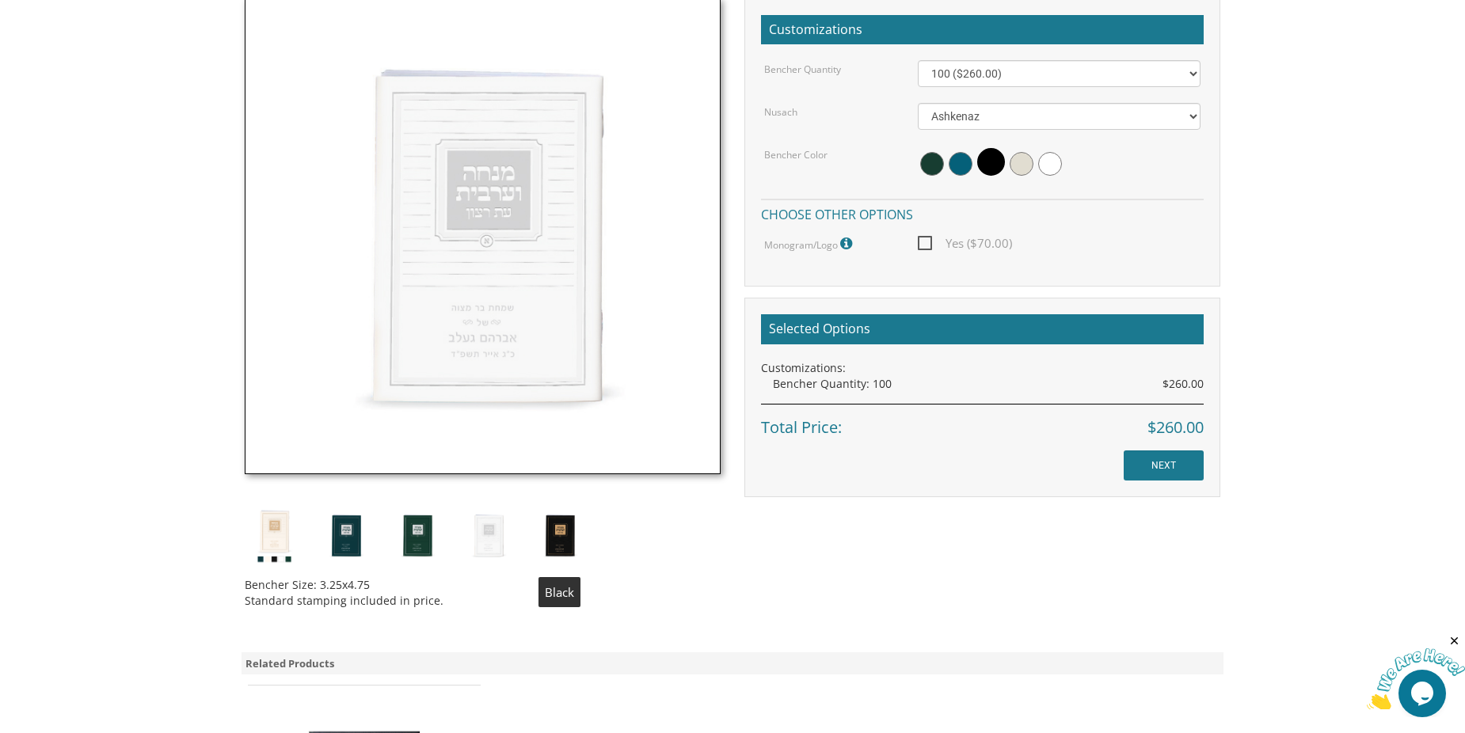
click at [554, 539] on img at bounding box center [559, 535] width 59 height 59
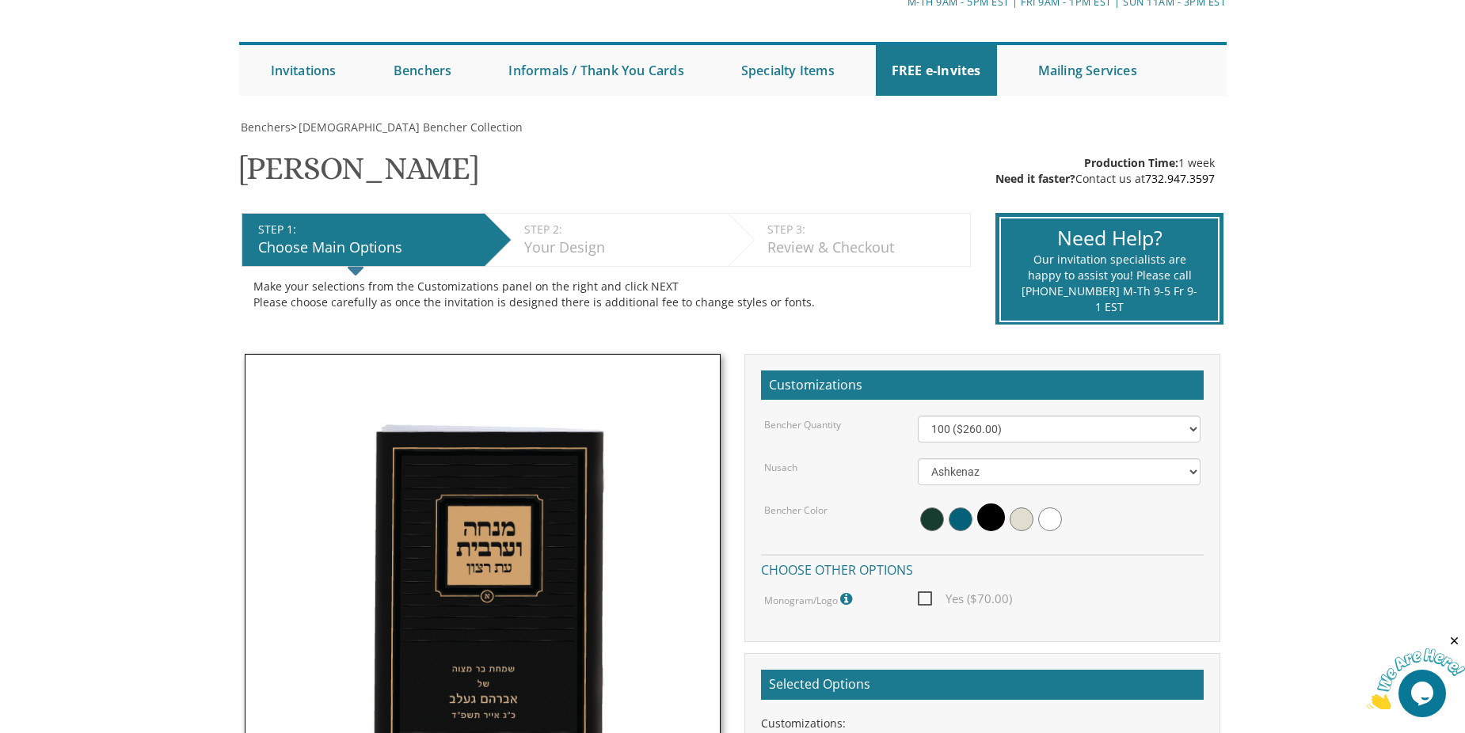
scroll to position [0, 0]
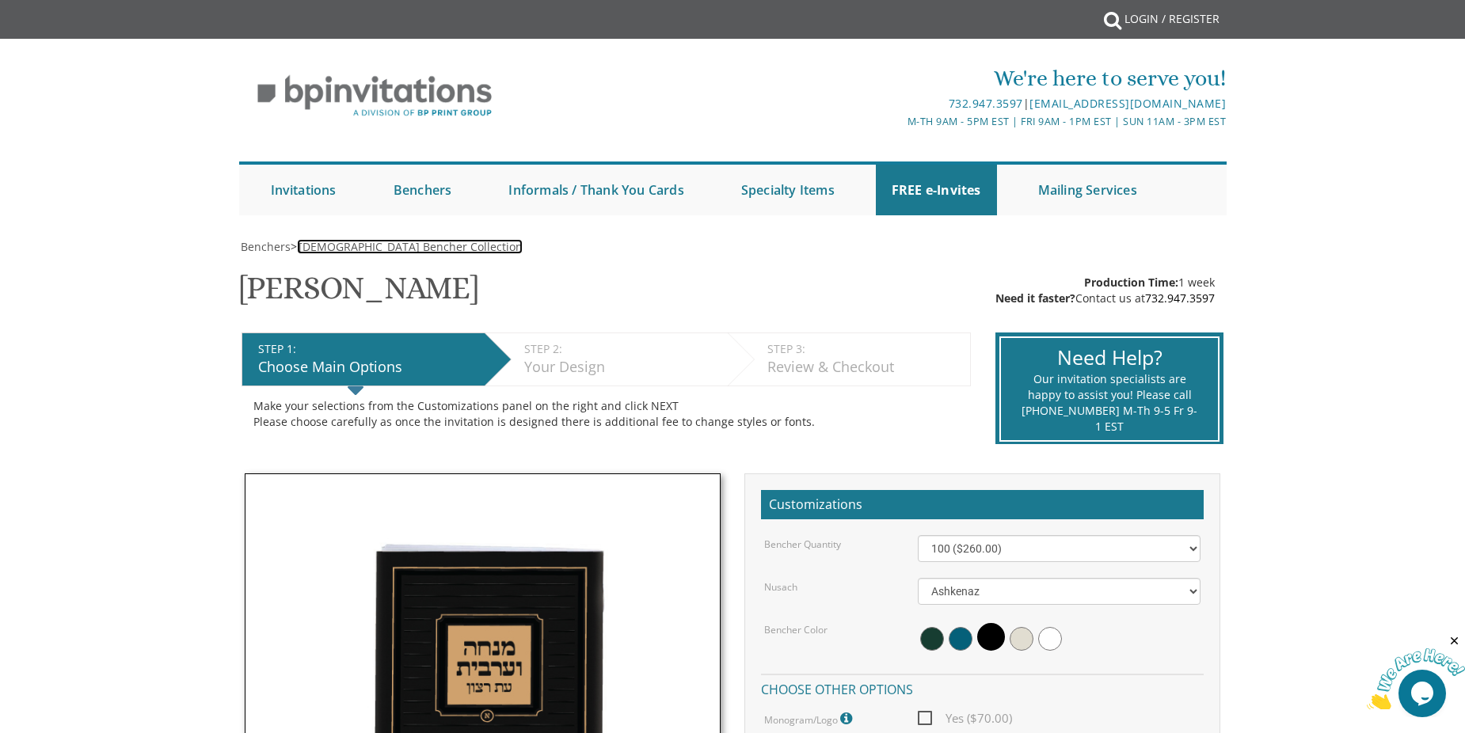
click at [368, 243] on span "Judaica Bencher Collection" at bounding box center [411, 246] width 224 height 15
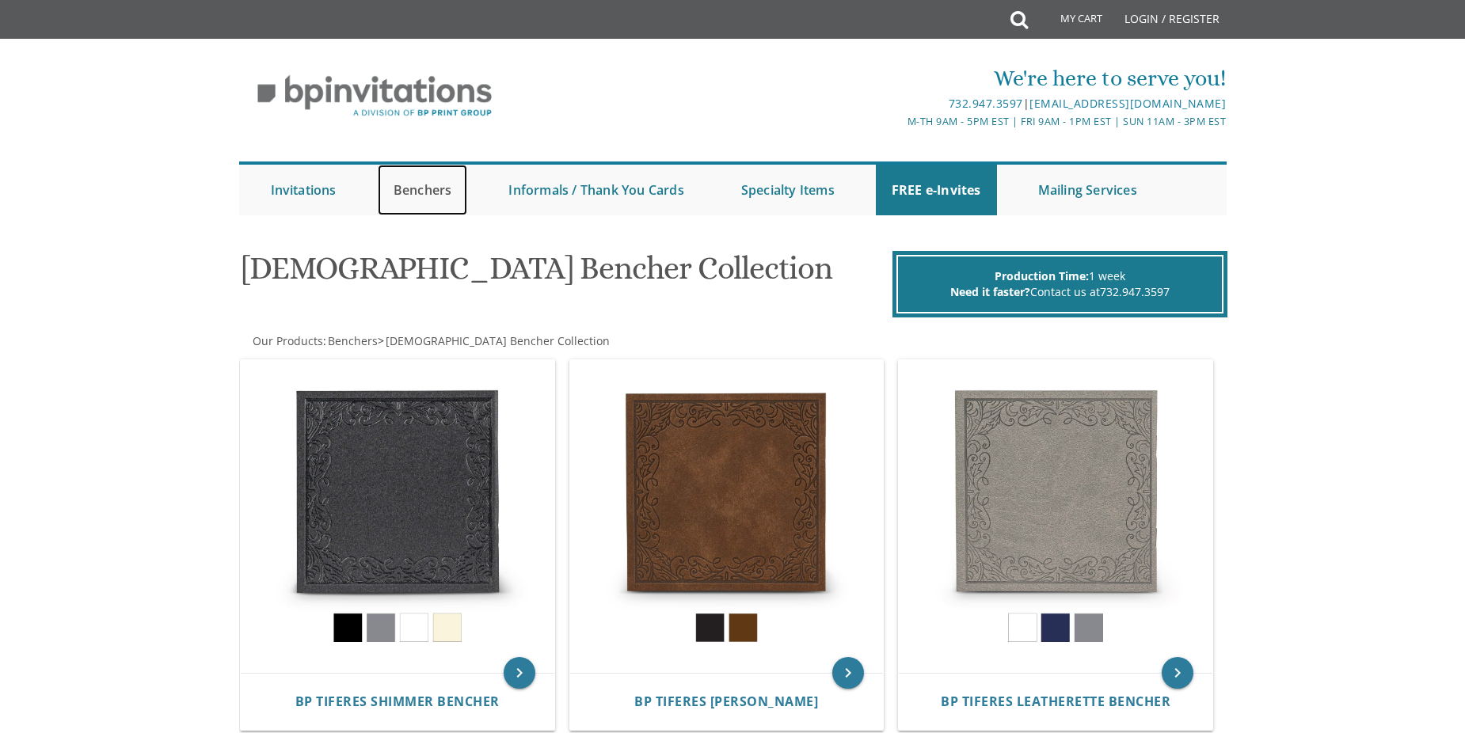
click at [421, 189] on link "Benchers" at bounding box center [423, 190] width 90 height 51
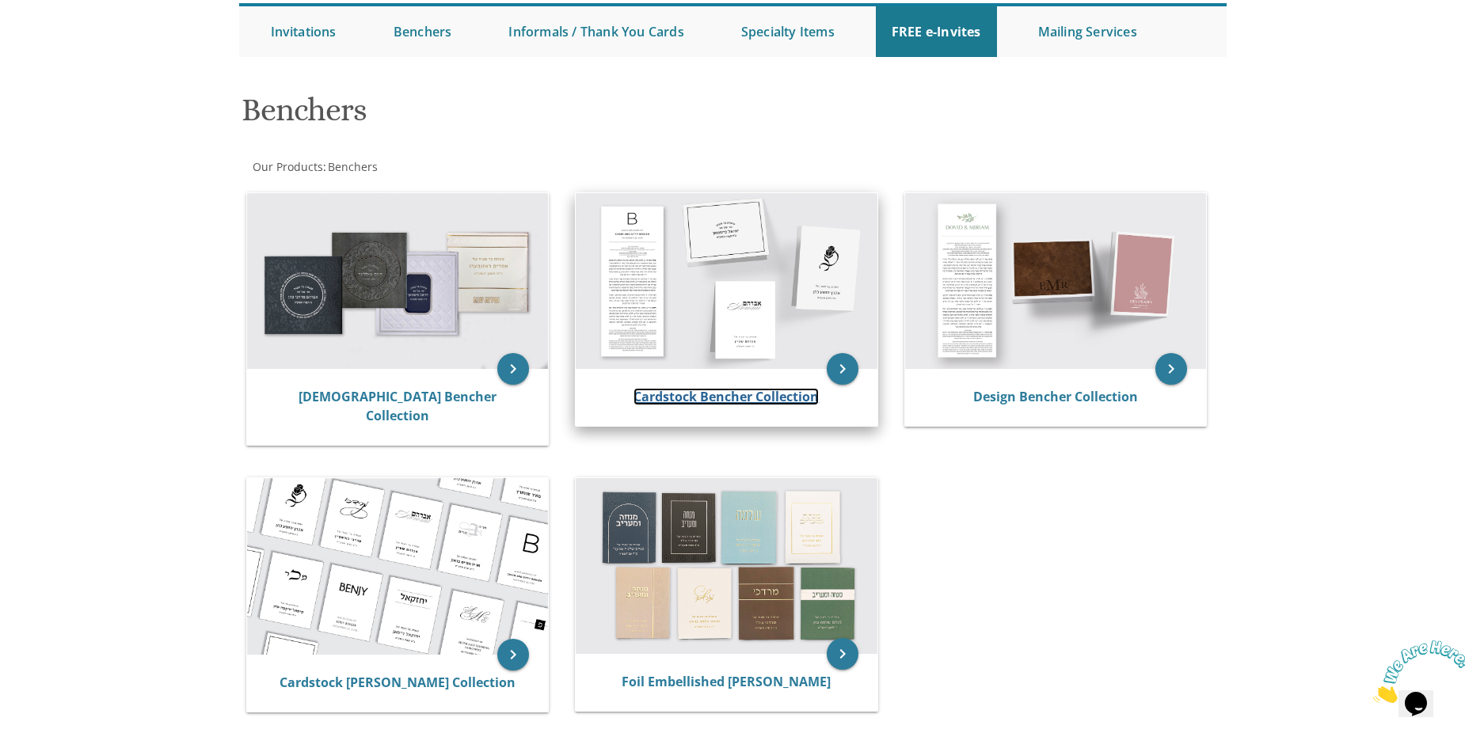
click at [763, 396] on link "Cardstock Bencher Collection" at bounding box center [726, 396] width 185 height 17
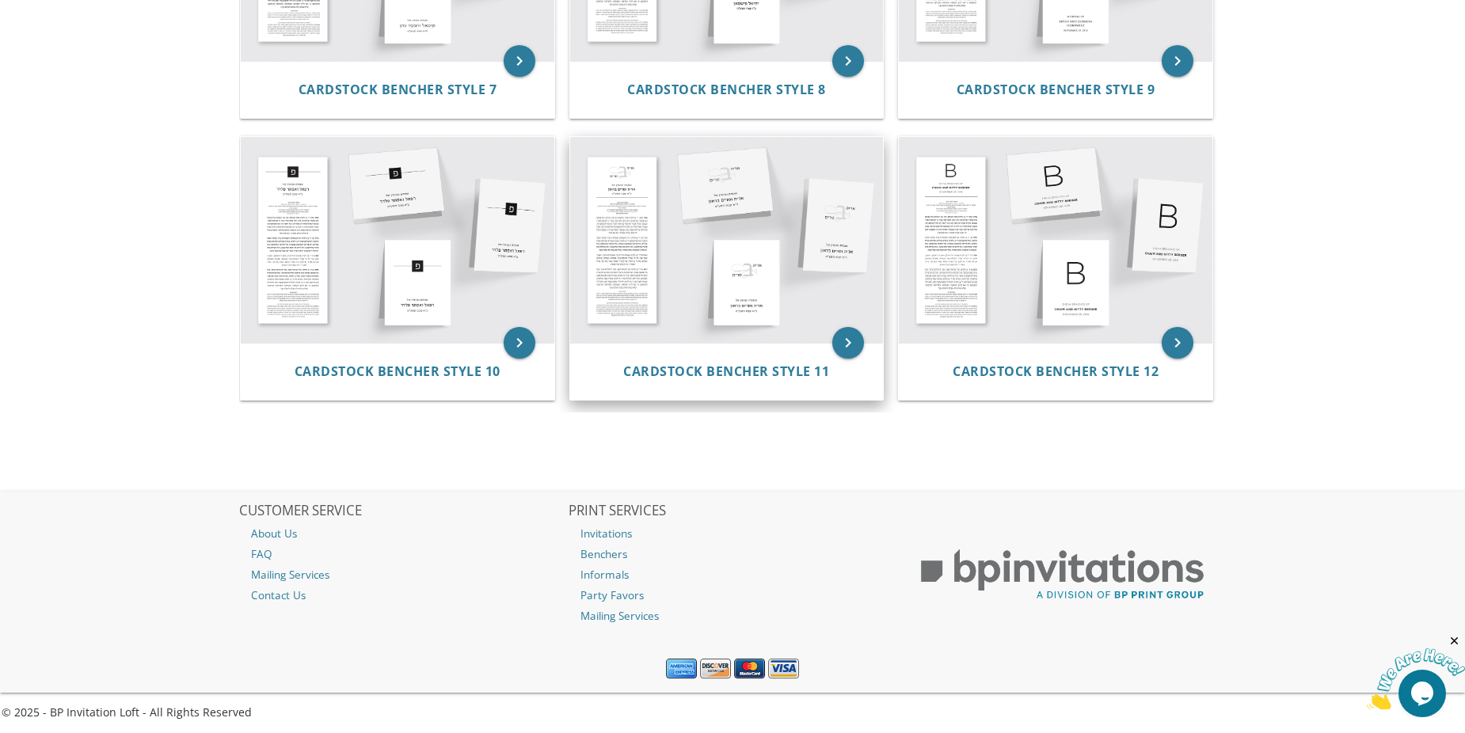
scroll to position [1073, 0]
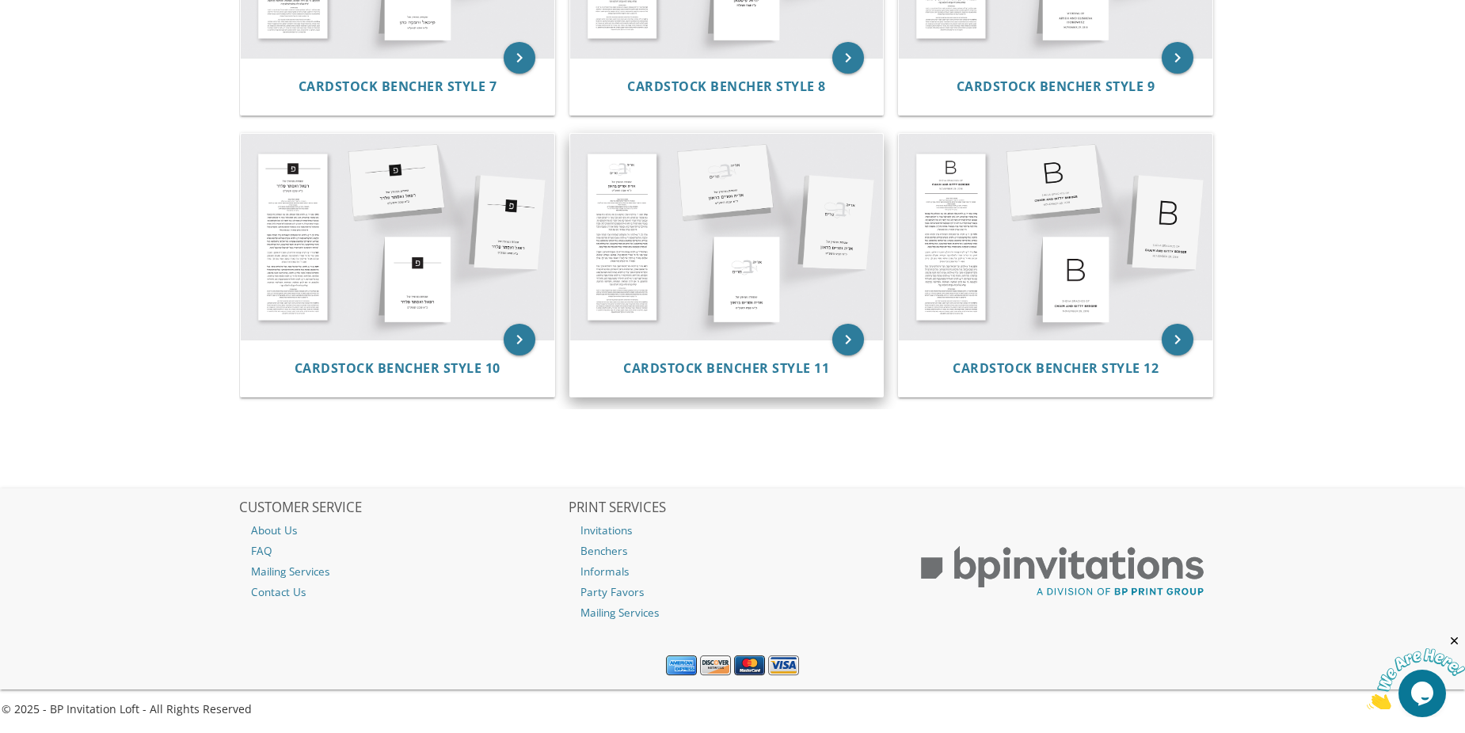
click at [716, 348] on div "Cardstock Bencher Style 11" at bounding box center [727, 368] width 314 height 57
click at [714, 371] on span "Cardstock Bencher Style 11" at bounding box center [726, 368] width 206 height 17
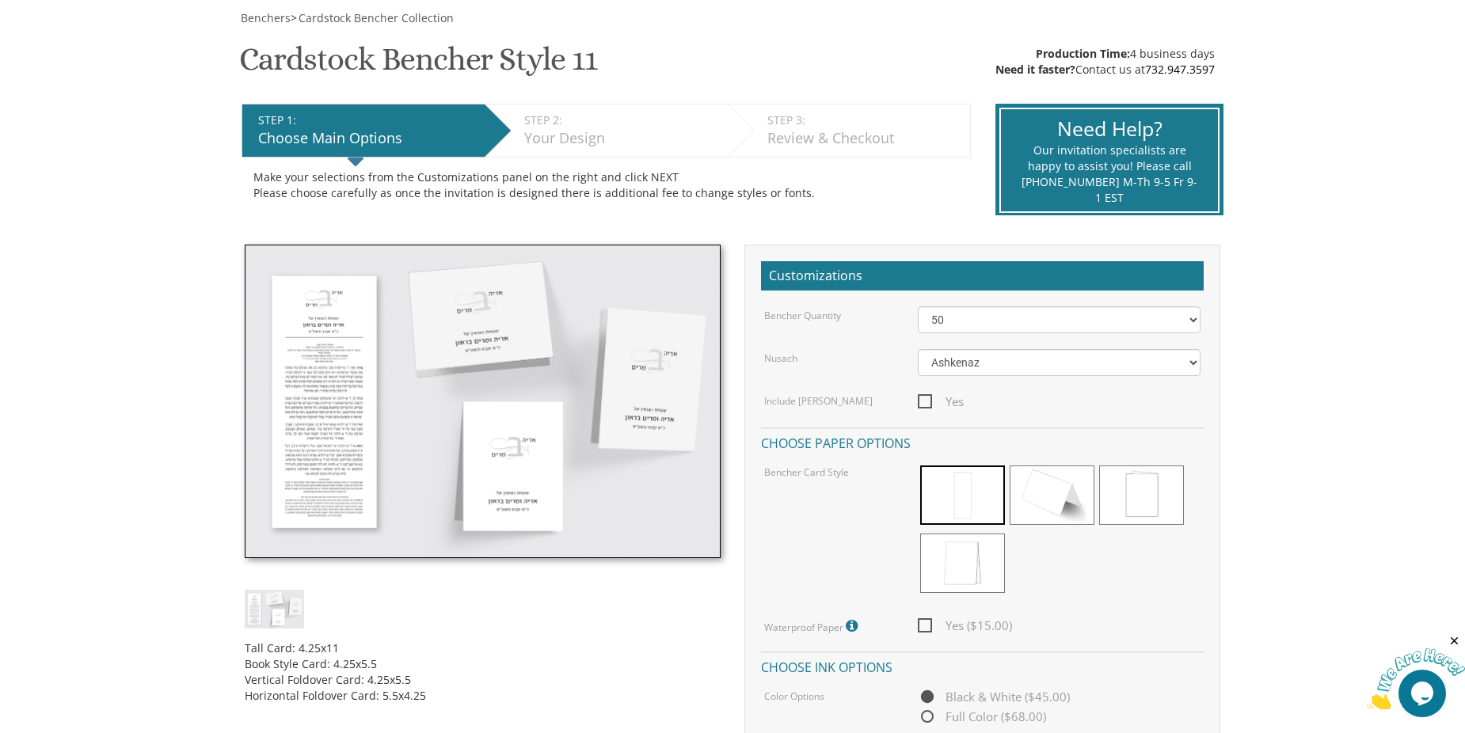
scroll to position [238, 0]
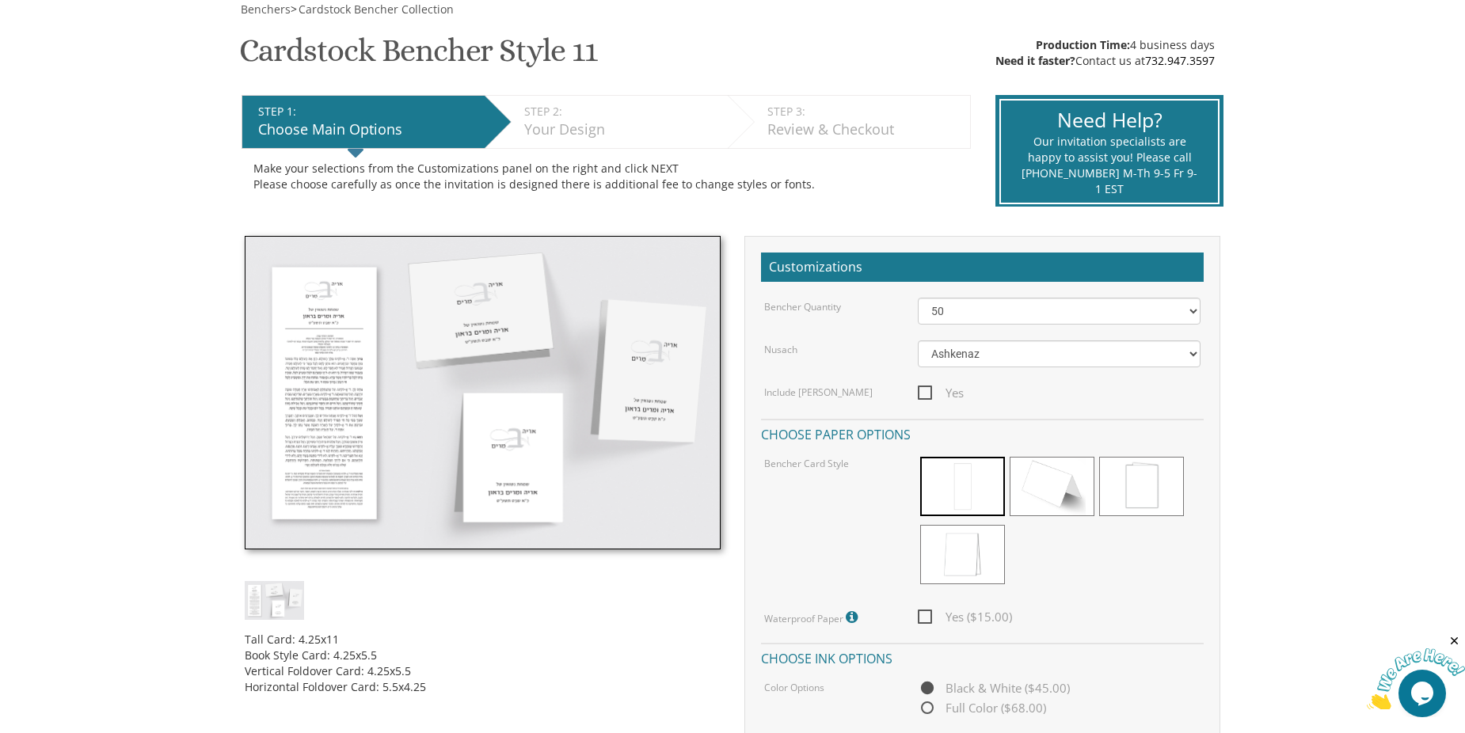
click at [351, 366] on img at bounding box center [483, 393] width 476 height 314
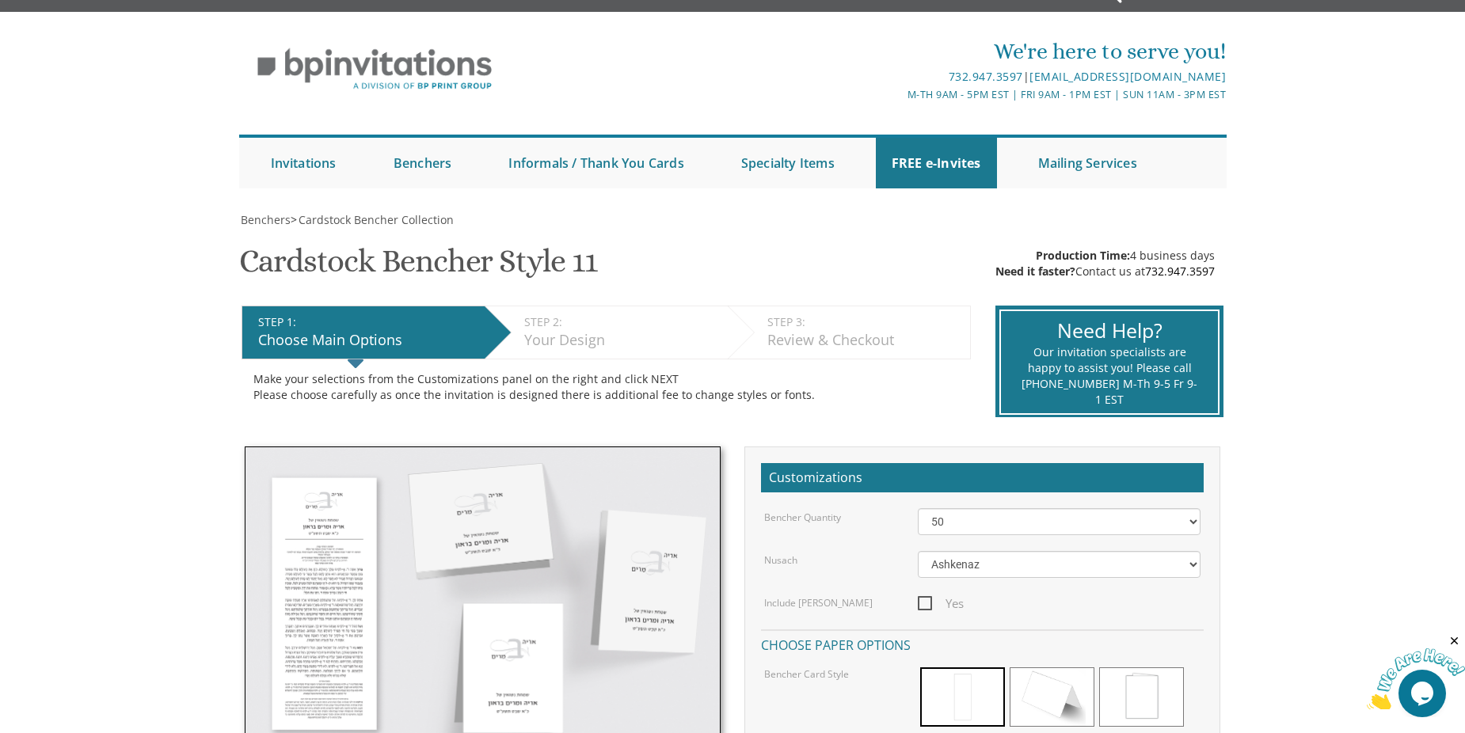
scroll to position [0, 0]
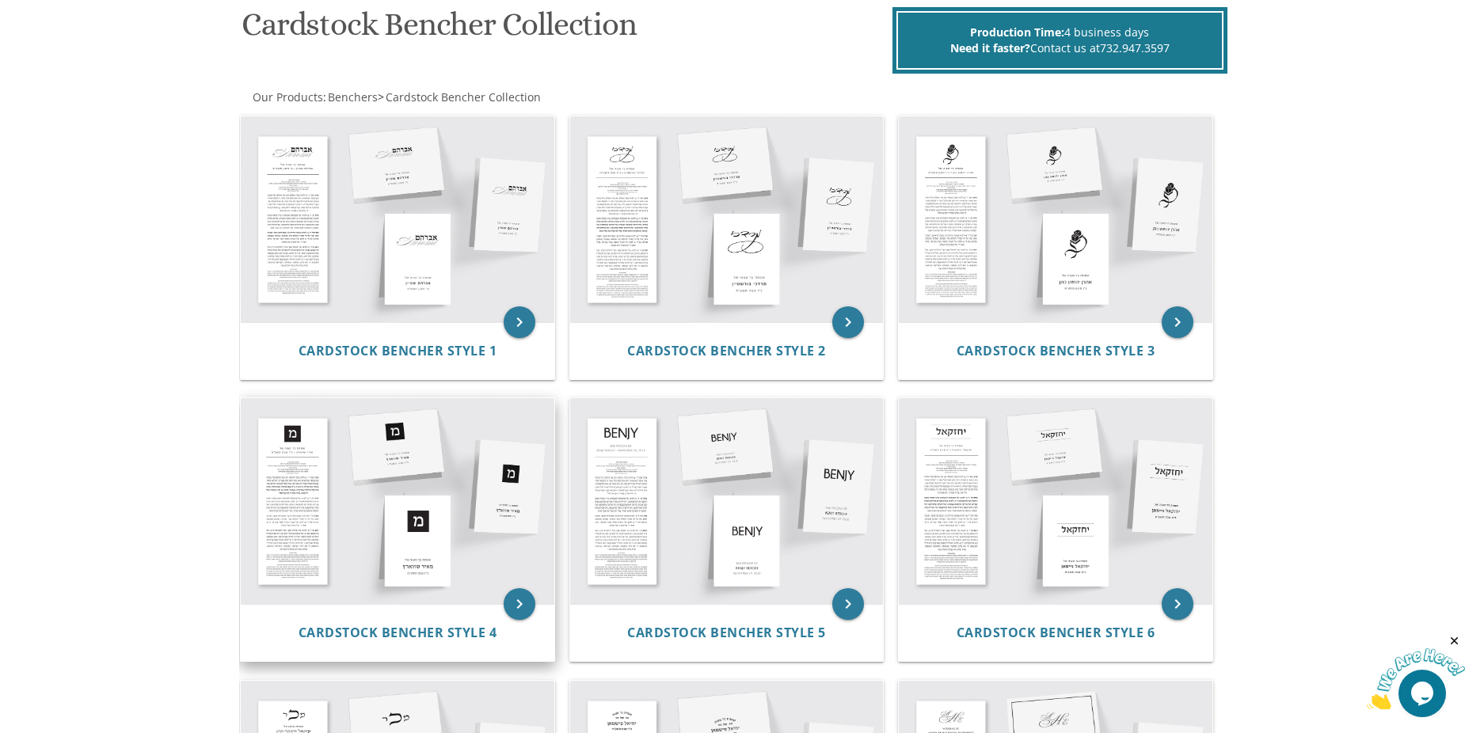
scroll to position [44, 0]
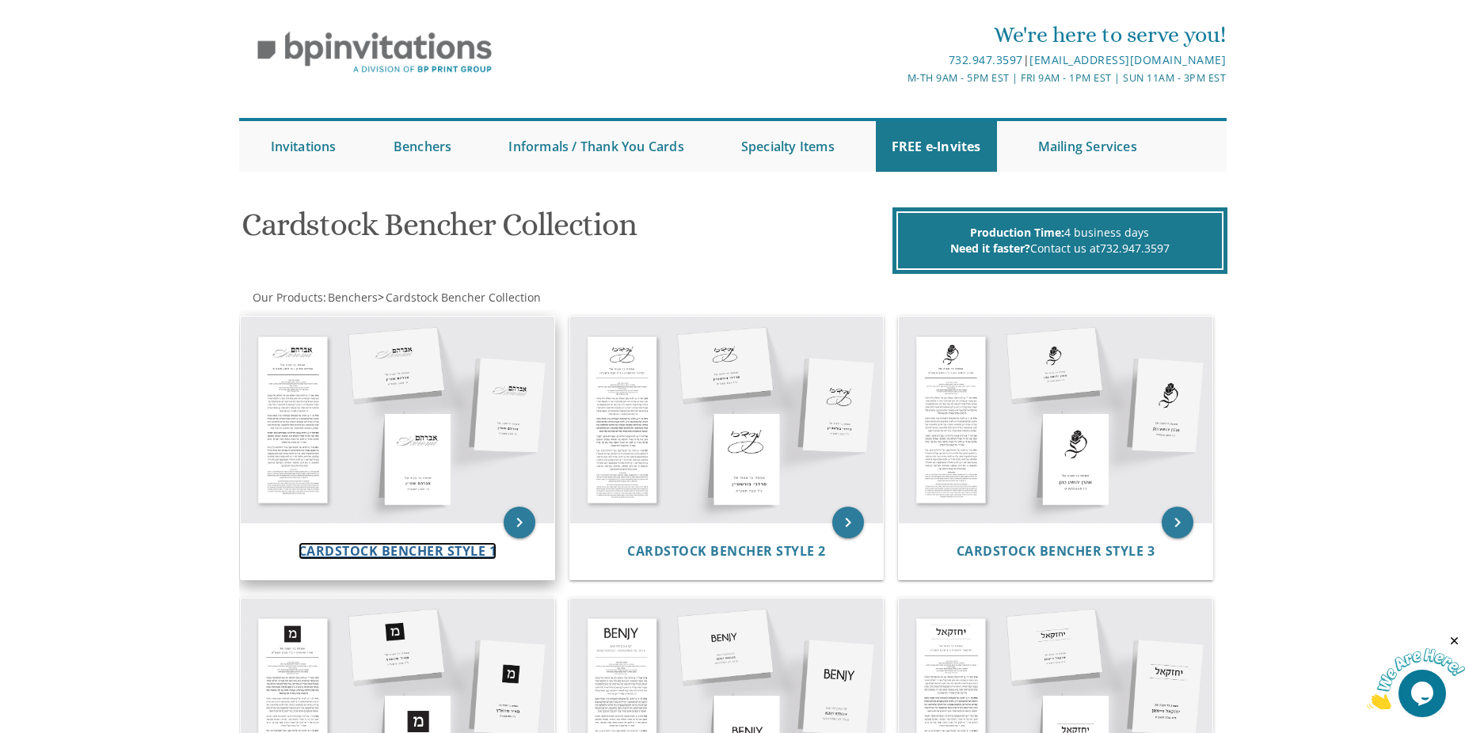
click at [393, 553] on span "Cardstock Bencher Style 1" at bounding box center [398, 551] width 199 height 17
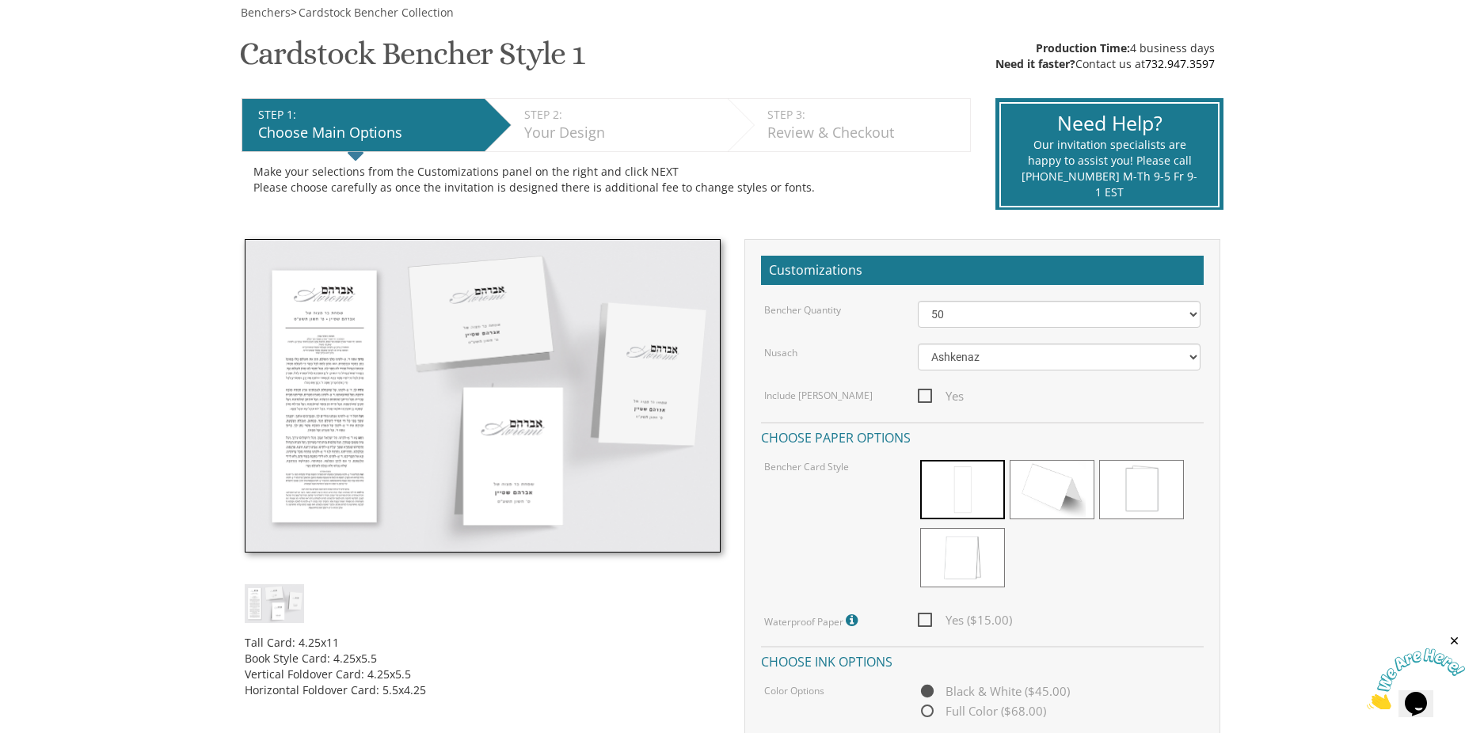
scroll to position [317, 0]
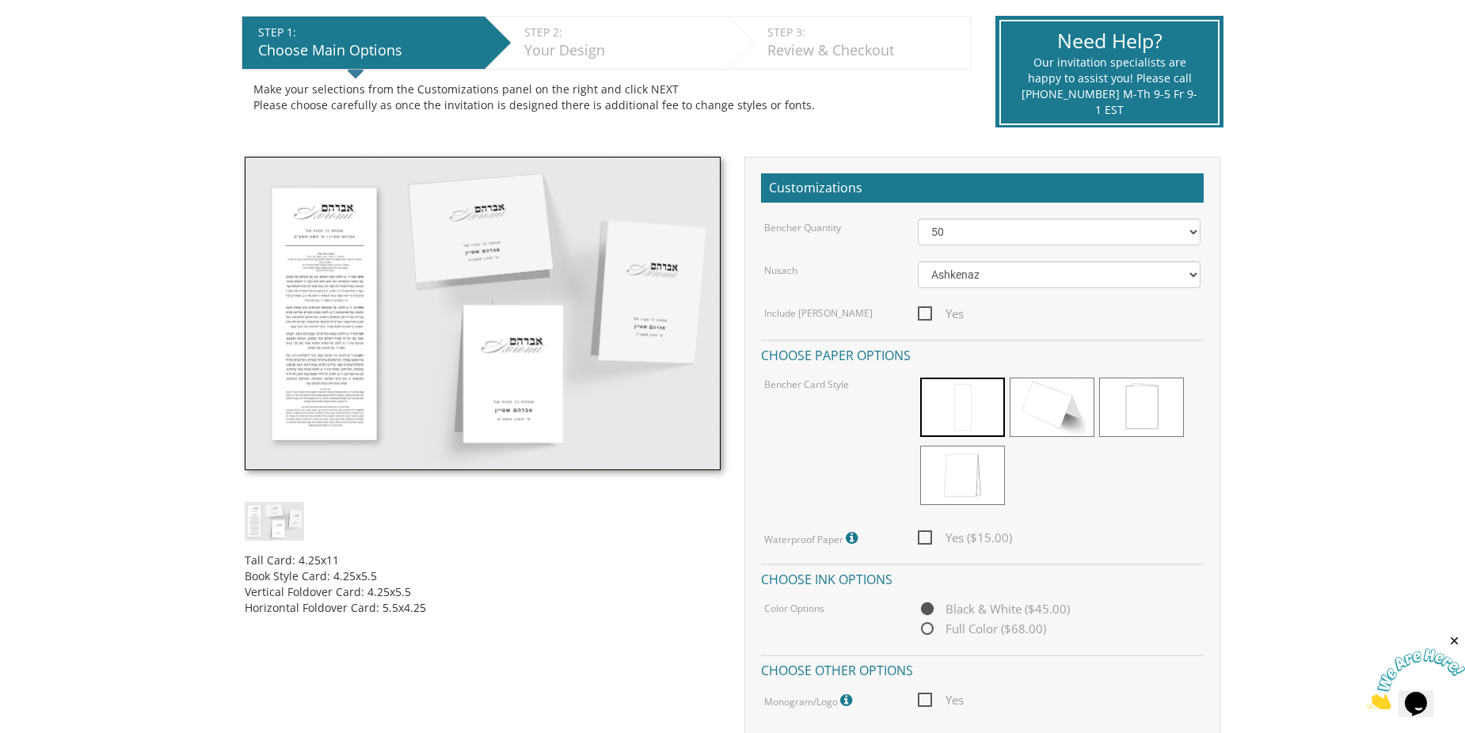
click at [348, 329] on img at bounding box center [483, 314] width 476 height 314
click at [339, 276] on img at bounding box center [483, 314] width 476 height 314
click at [642, 335] on img at bounding box center [483, 314] width 476 height 314
click at [482, 243] on img at bounding box center [483, 314] width 476 height 314
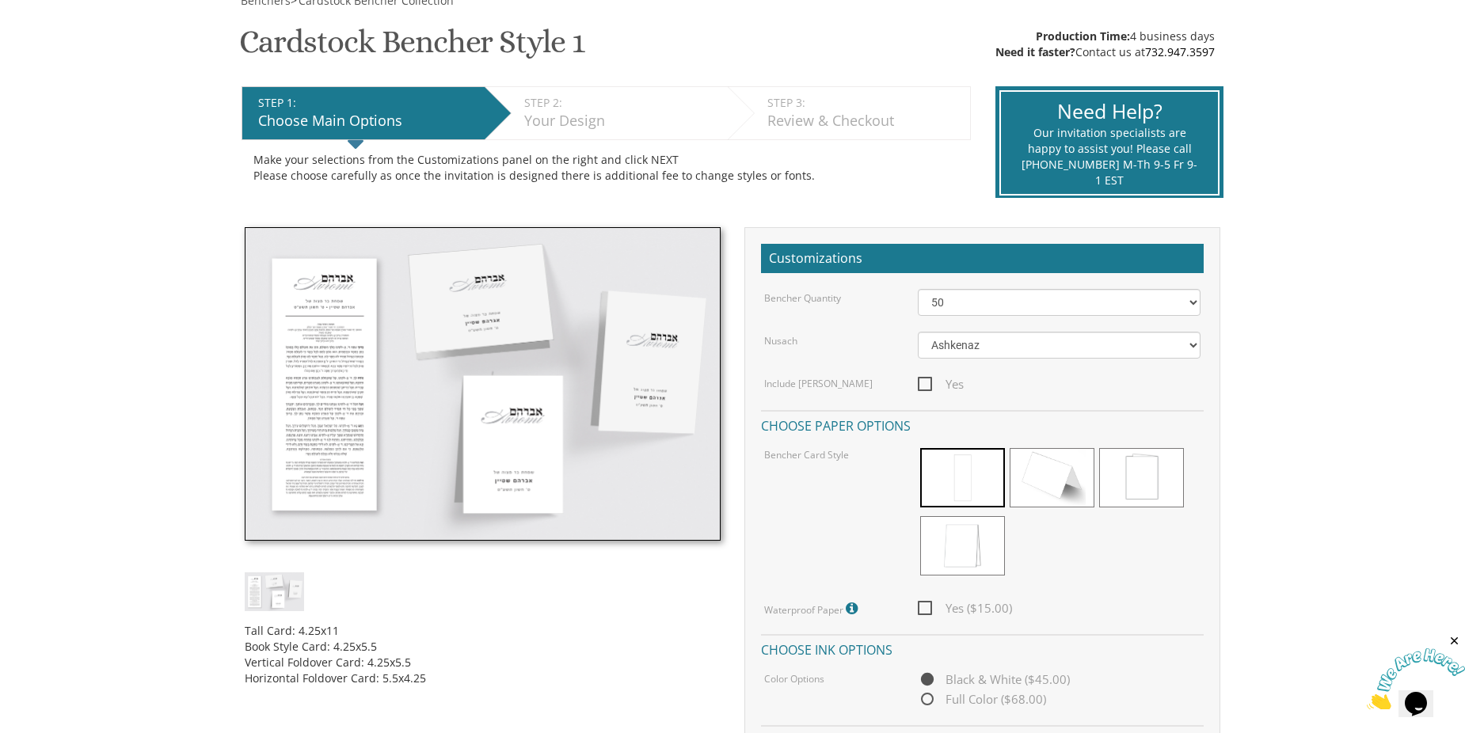
scroll to position [238, 0]
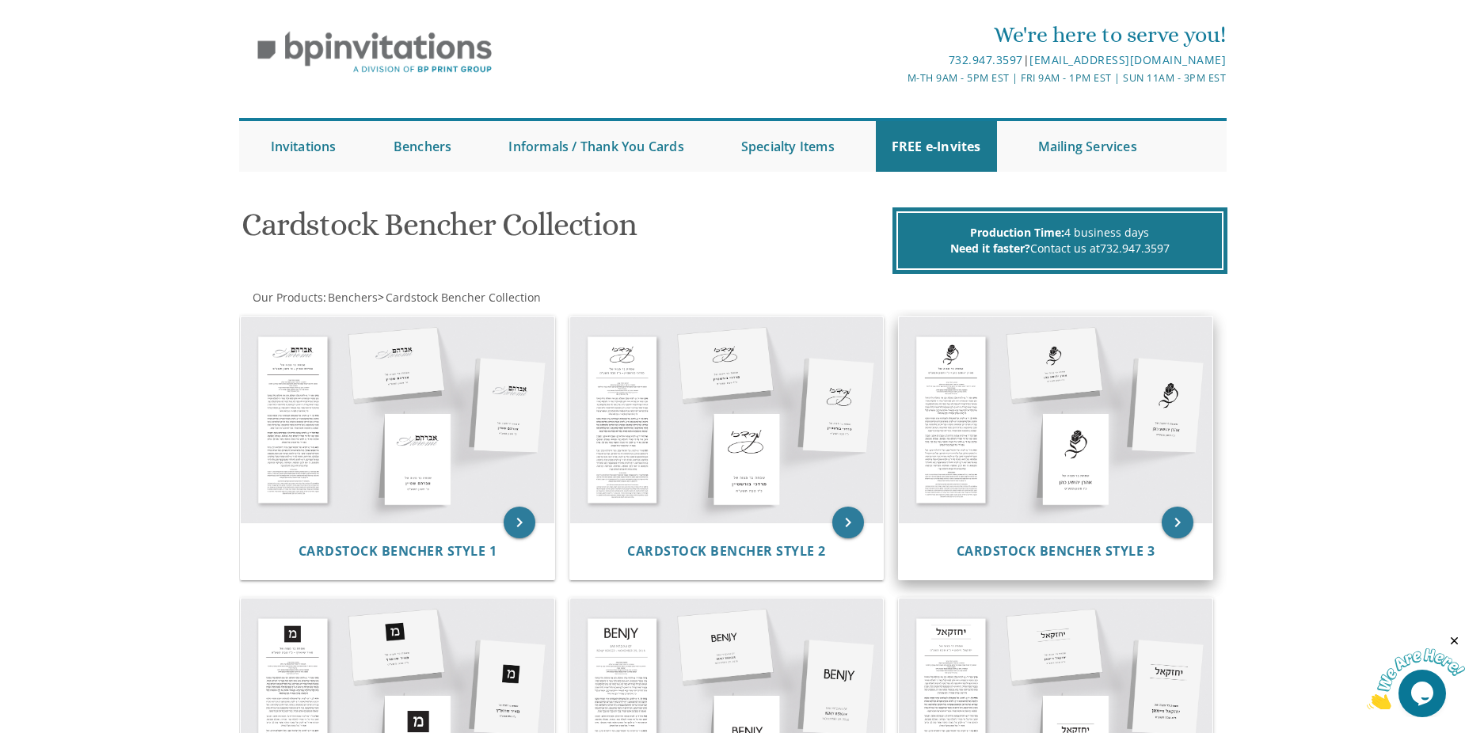
click at [1019, 397] on img at bounding box center [1056, 420] width 314 height 206
click at [1031, 548] on span "Cardstock Bencher Style 3" at bounding box center [1056, 551] width 199 height 17
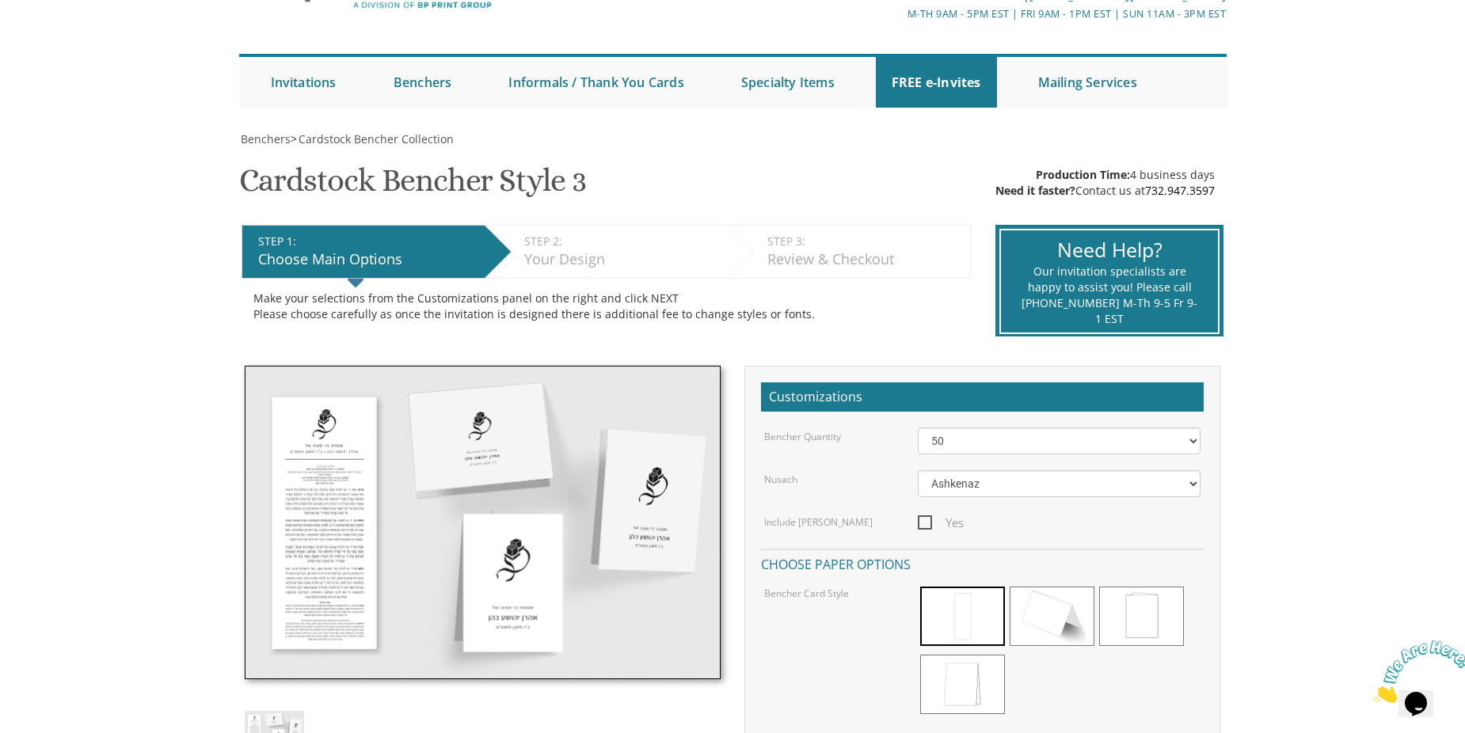
scroll to position [79, 0]
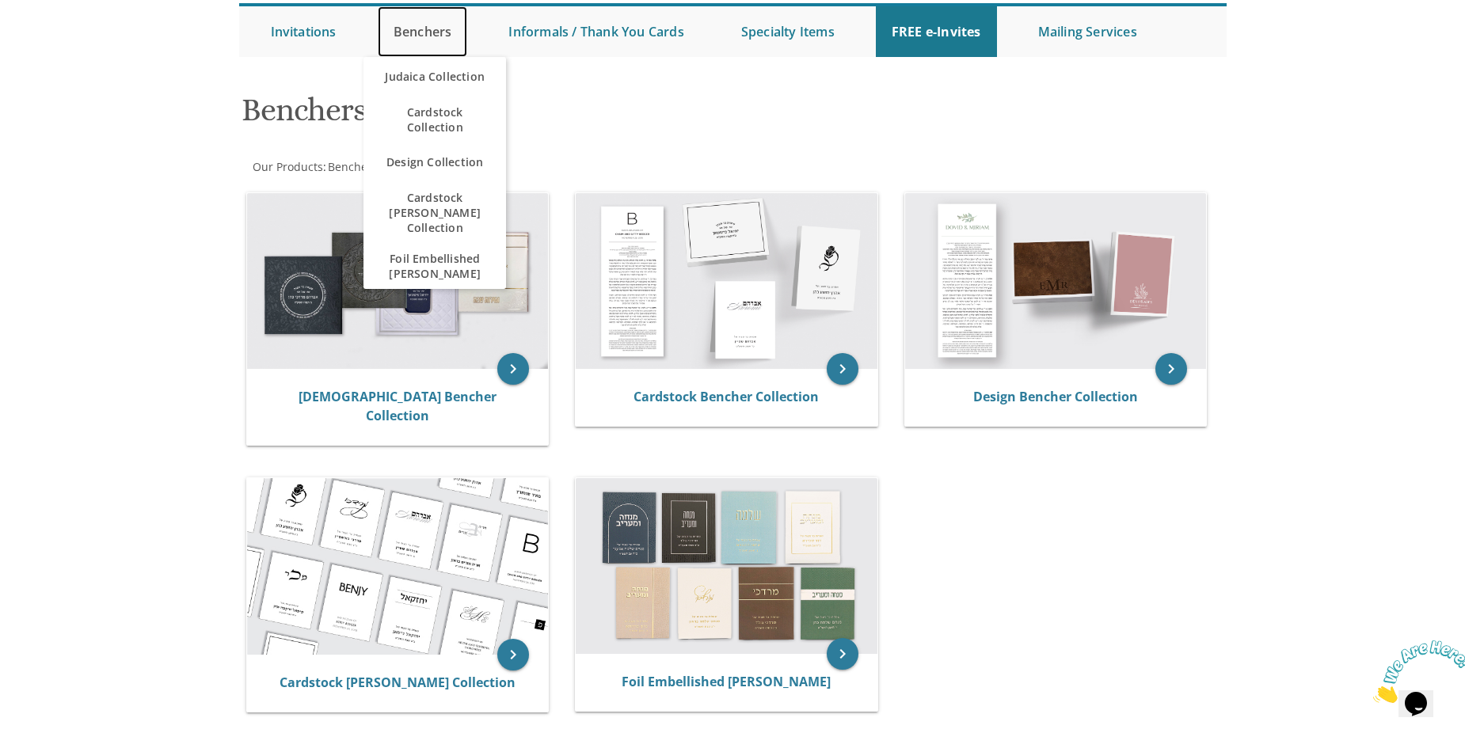
click at [430, 28] on link "Benchers" at bounding box center [423, 31] width 90 height 51
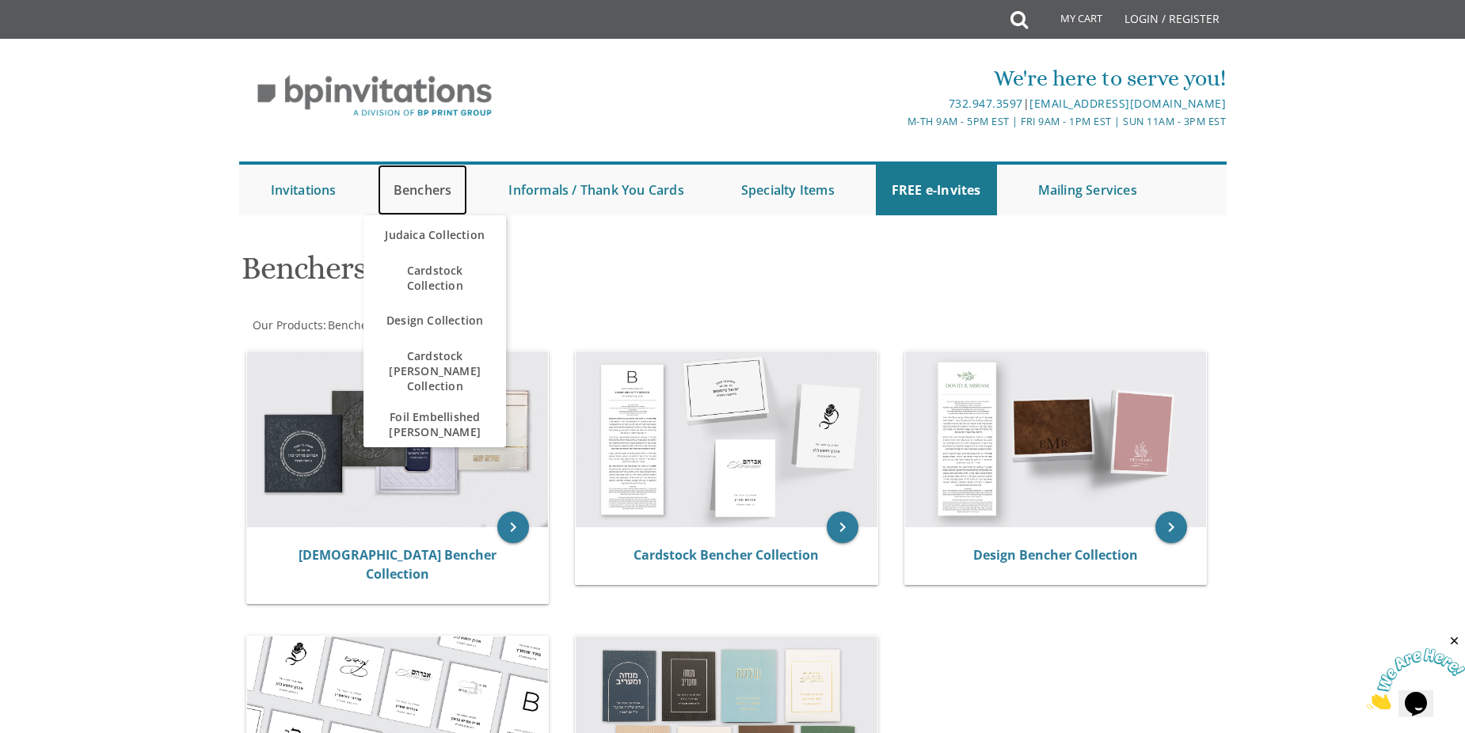
click at [425, 184] on link "Benchers" at bounding box center [423, 190] width 90 height 51
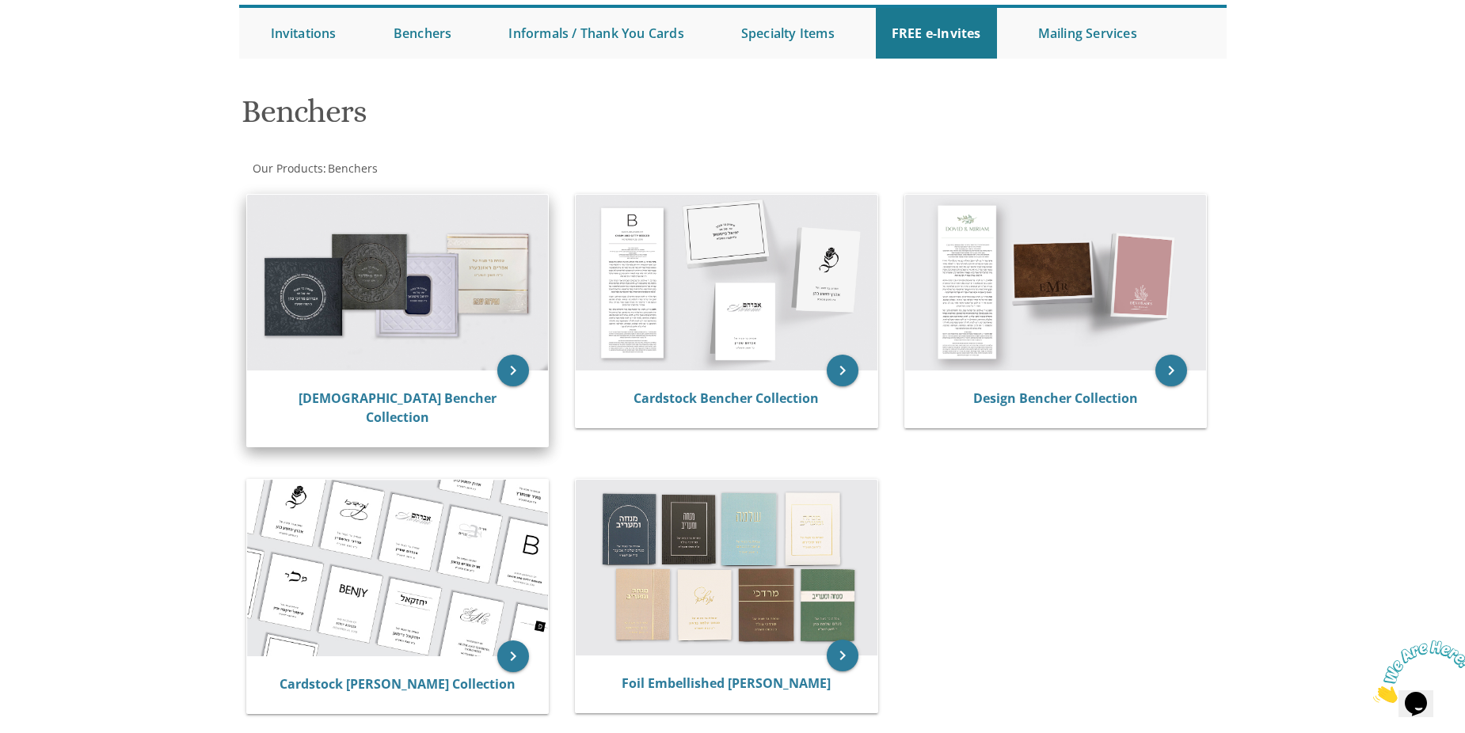
scroll to position [158, 0]
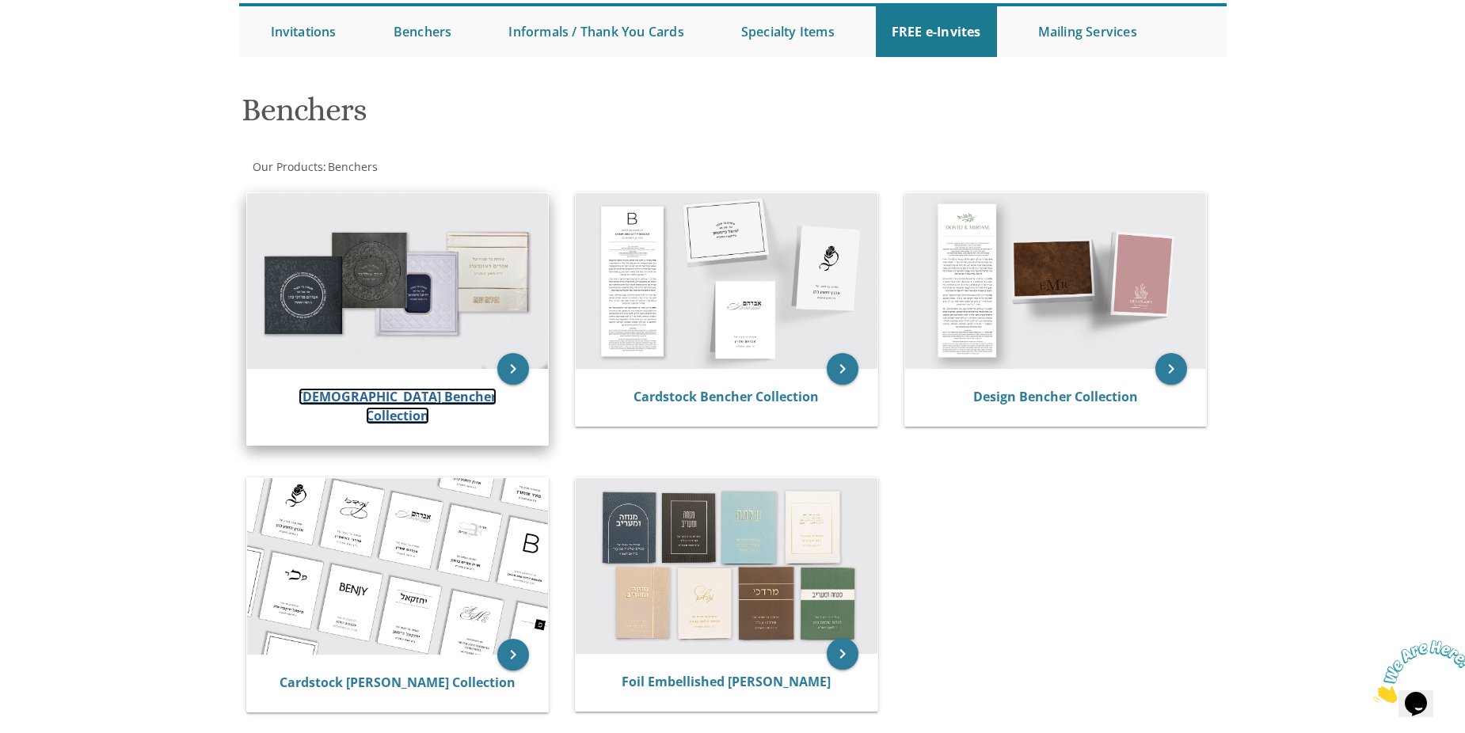
click at [417, 393] on link "[DEMOGRAPHIC_DATA] Bencher Collection" at bounding box center [398, 406] width 198 height 36
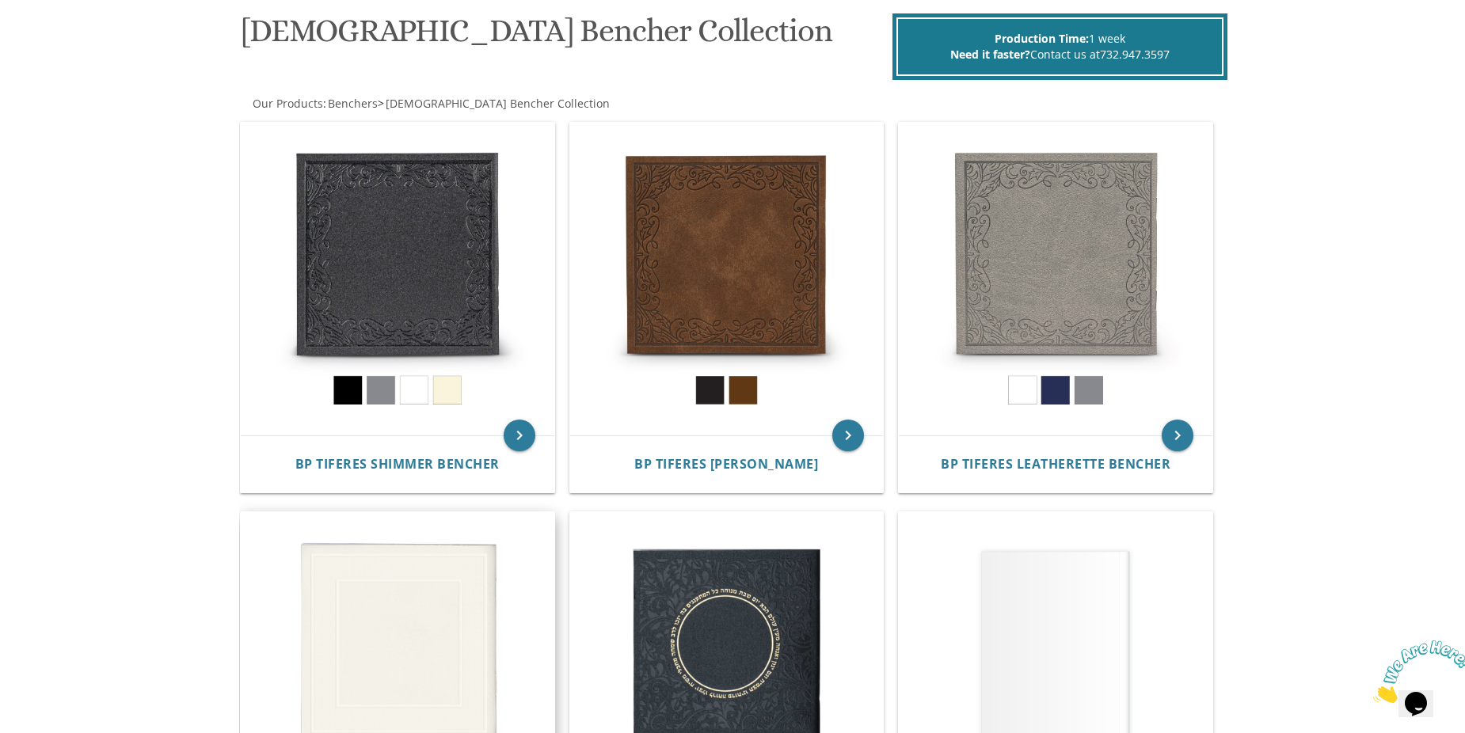
scroll to position [396, 0]
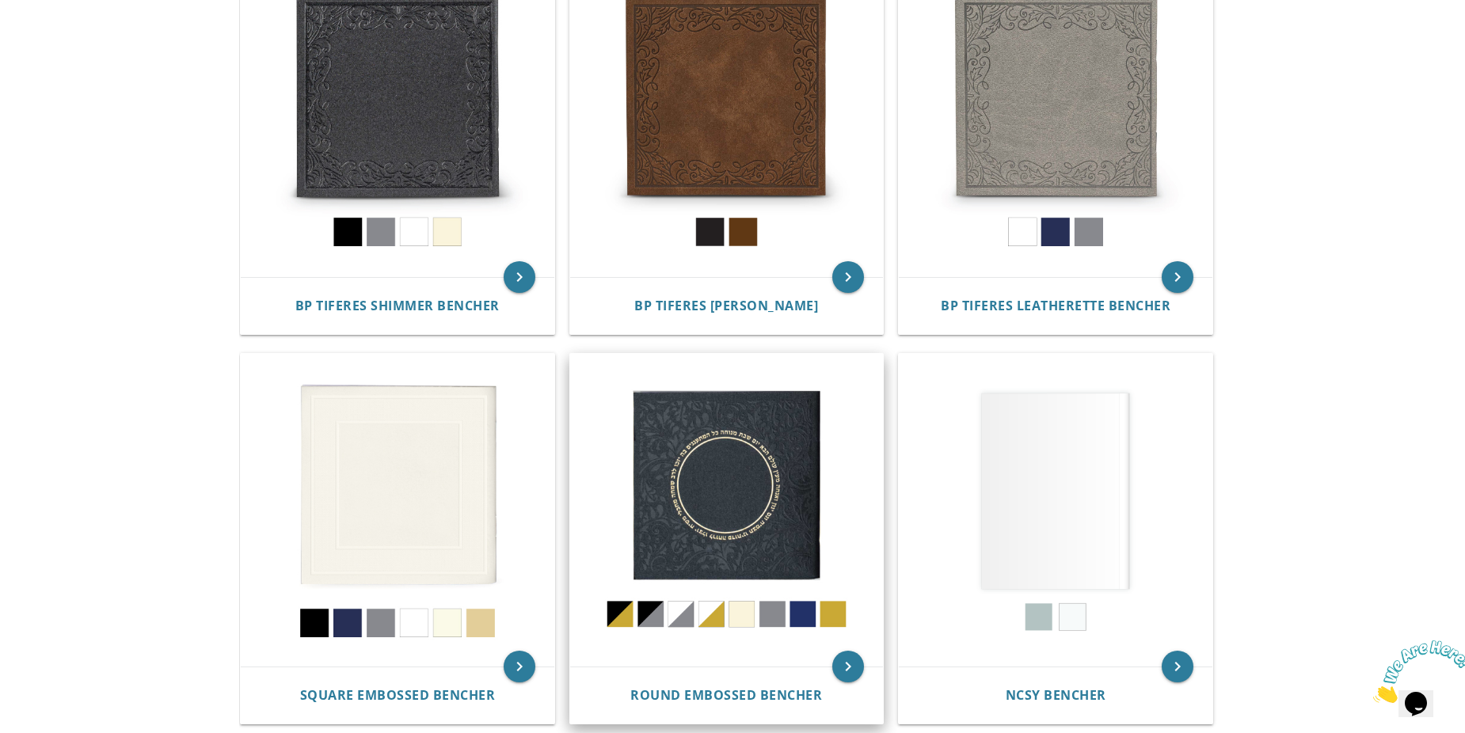
click at [746, 519] on img at bounding box center [727, 511] width 314 height 314
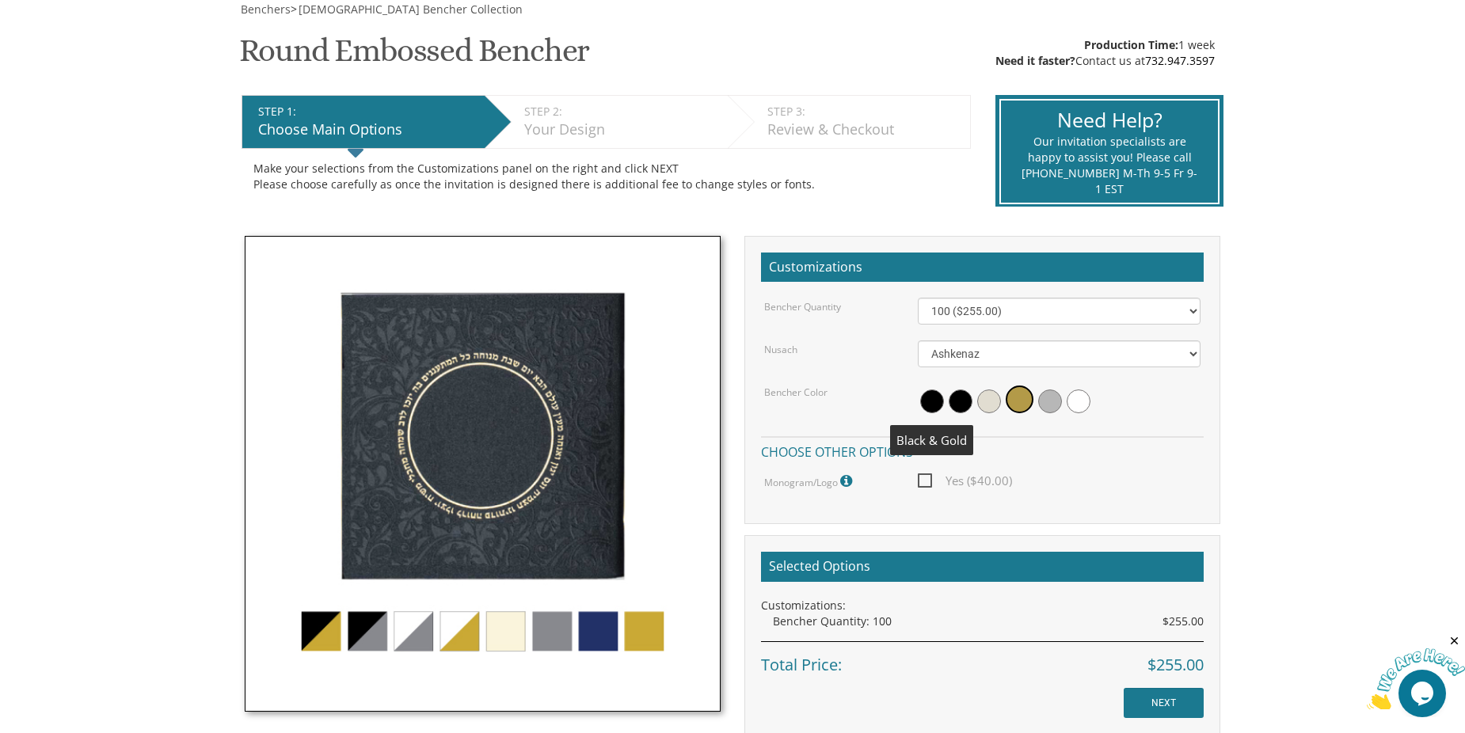
click at [939, 407] on span at bounding box center [932, 402] width 24 height 24
click at [961, 404] on span at bounding box center [965, 402] width 24 height 24
click at [996, 402] on span at bounding box center [993, 402] width 24 height 24
click at [1015, 402] on span at bounding box center [1022, 402] width 24 height 24
click at [368, 638] on img at bounding box center [483, 474] width 476 height 476
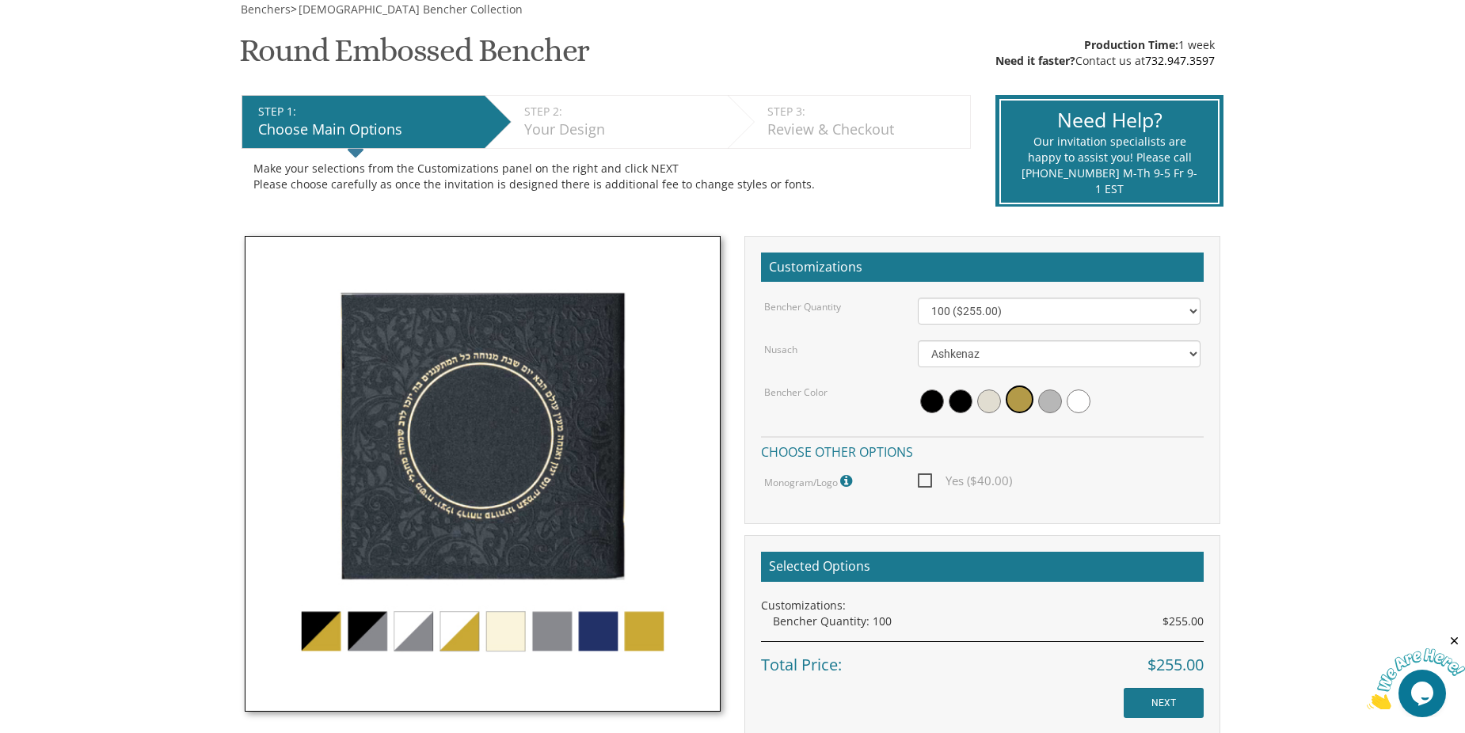
click at [448, 634] on img at bounding box center [483, 474] width 476 height 476
click at [649, 638] on img at bounding box center [483, 474] width 476 height 476
click at [582, 632] on img at bounding box center [483, 474] width 476 height 476
click at [550, 634] on img at bounding box center [483, 474] width 476 height 476
click at [380, 634] on img at bounding box center [483, 474] width 476 height 476
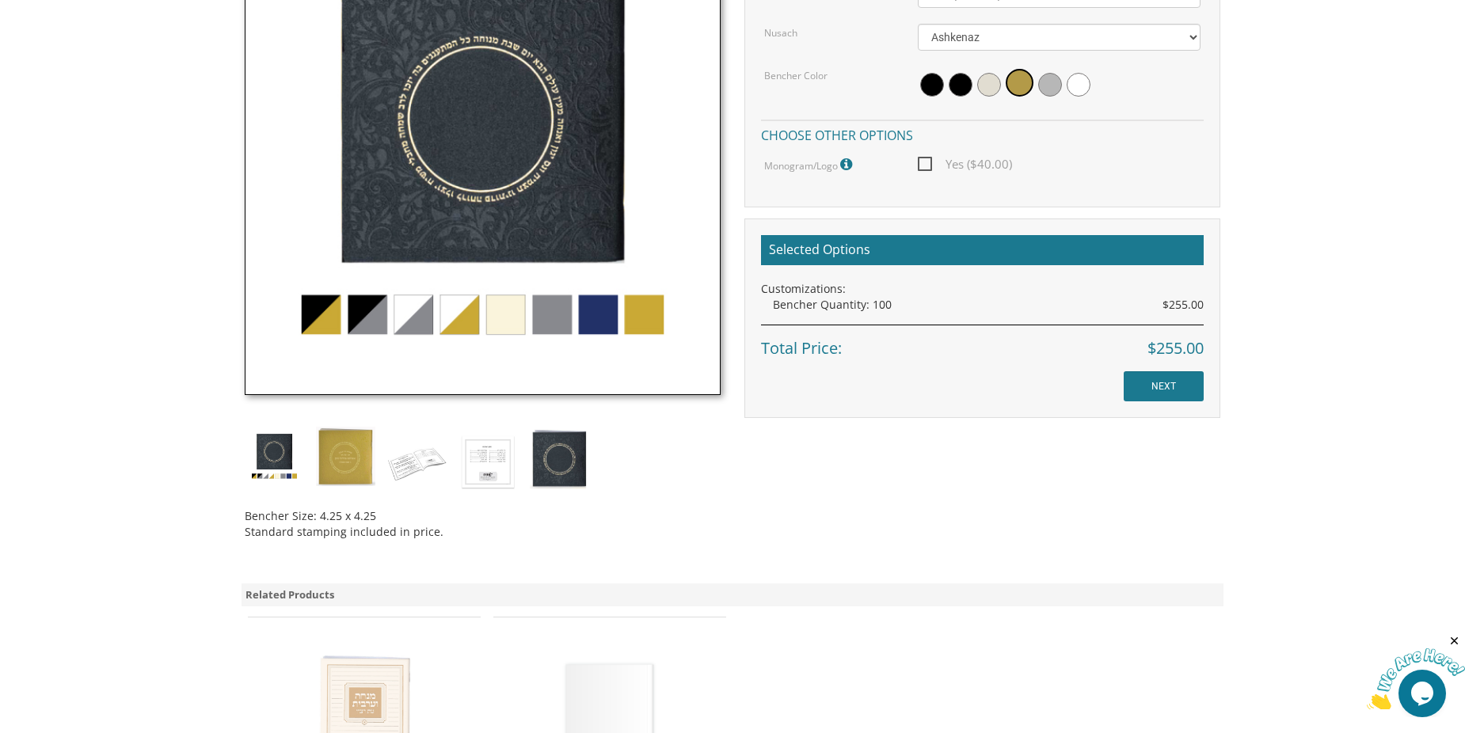
scroll to position [317, 0]
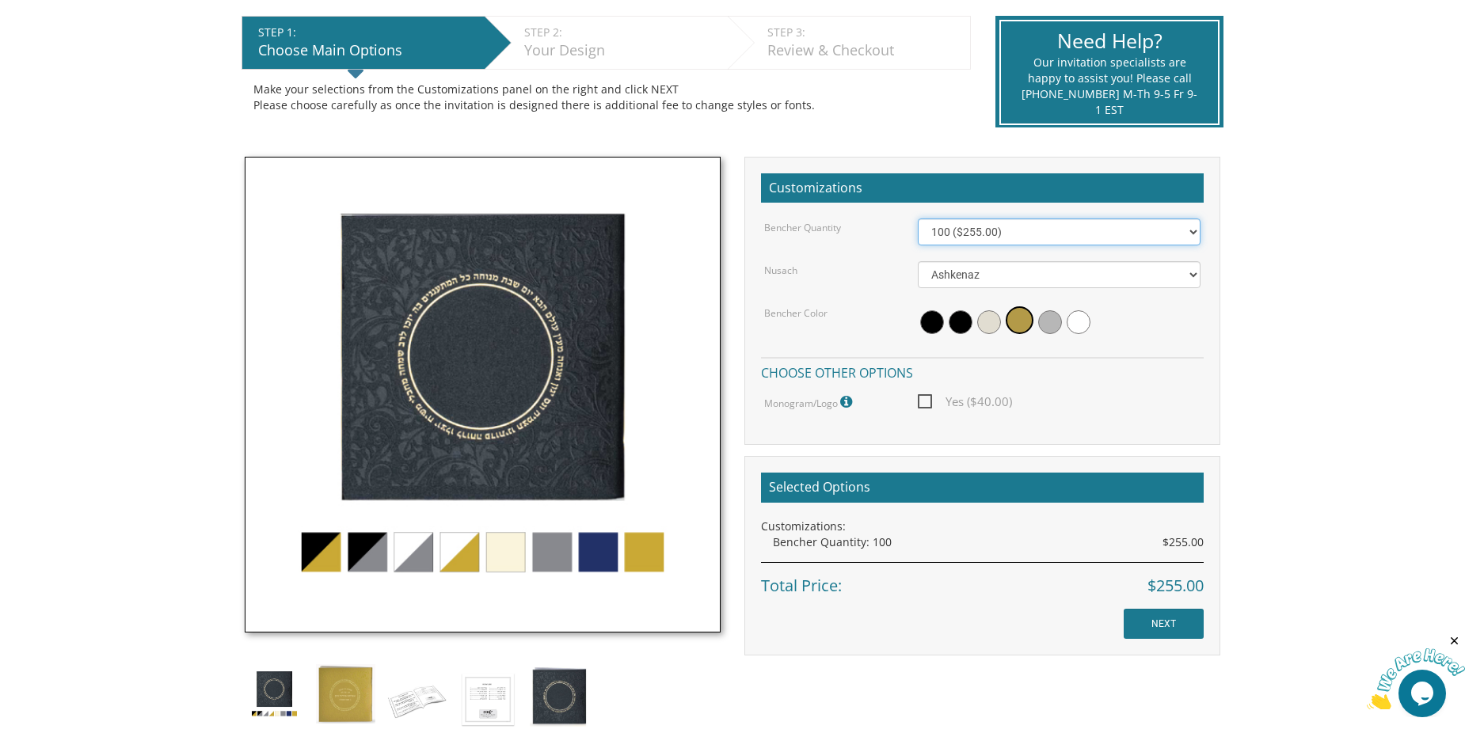
click at [1001, 227] on select "100 ($255.00) 200 ($510.00) 300 ($765.00) 400 ($1,020.00) 500 ($1,275.00)" at bounding box center [1060, 232] width 284 height 27
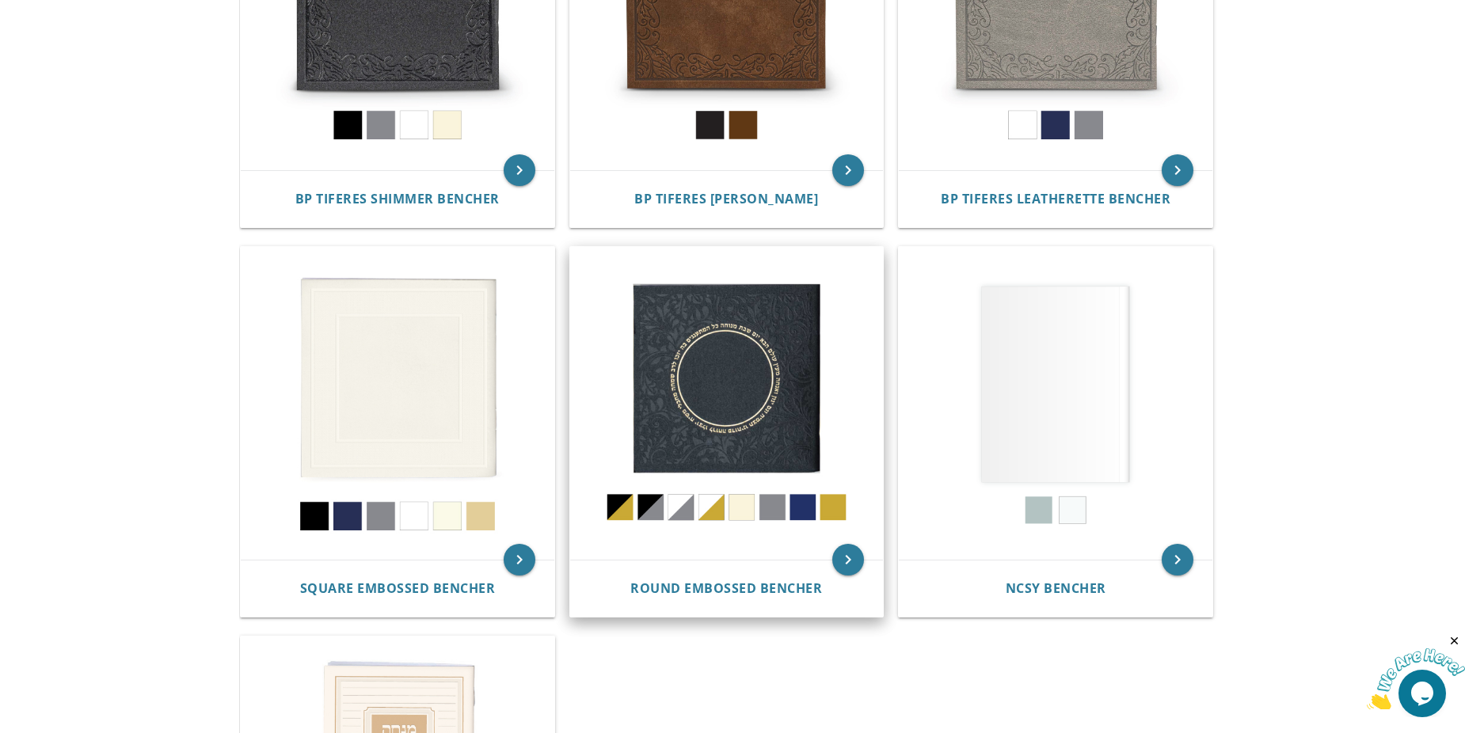
scroll to position [475, 0]
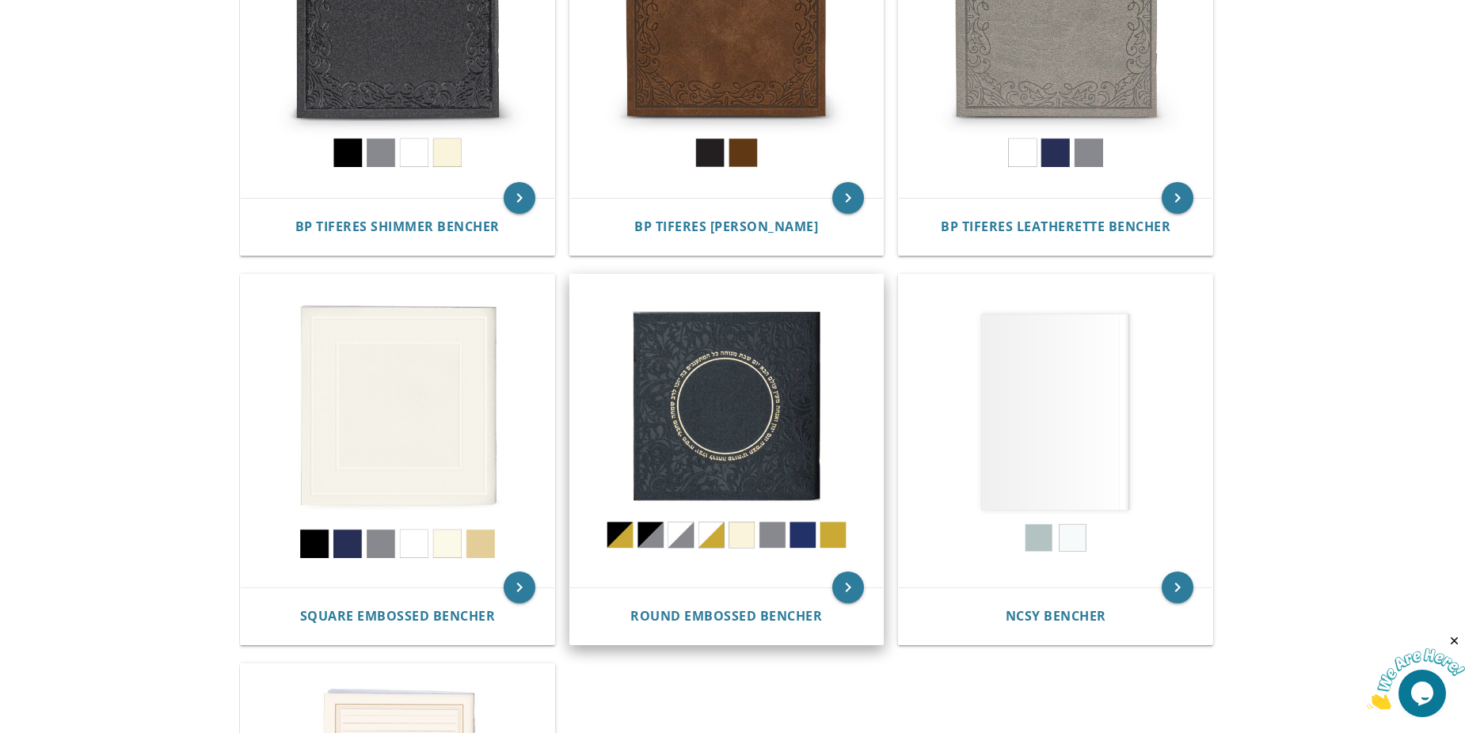
click at [735, 402] on img at bounding box center [727, 432] width 314 height 314
click at [754, 369] on img at bounding box center [727, 432] width 314 height 314
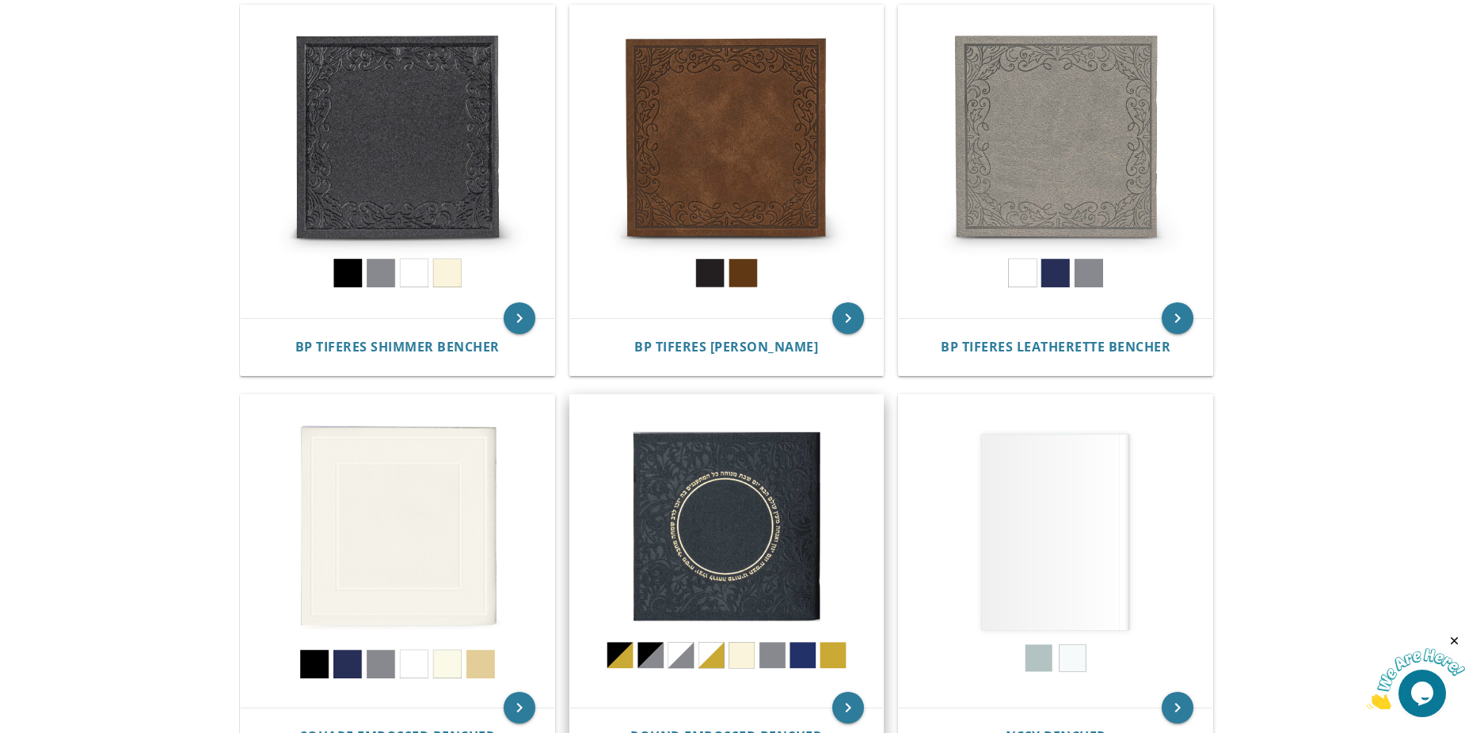
scroll to position [317, 0]
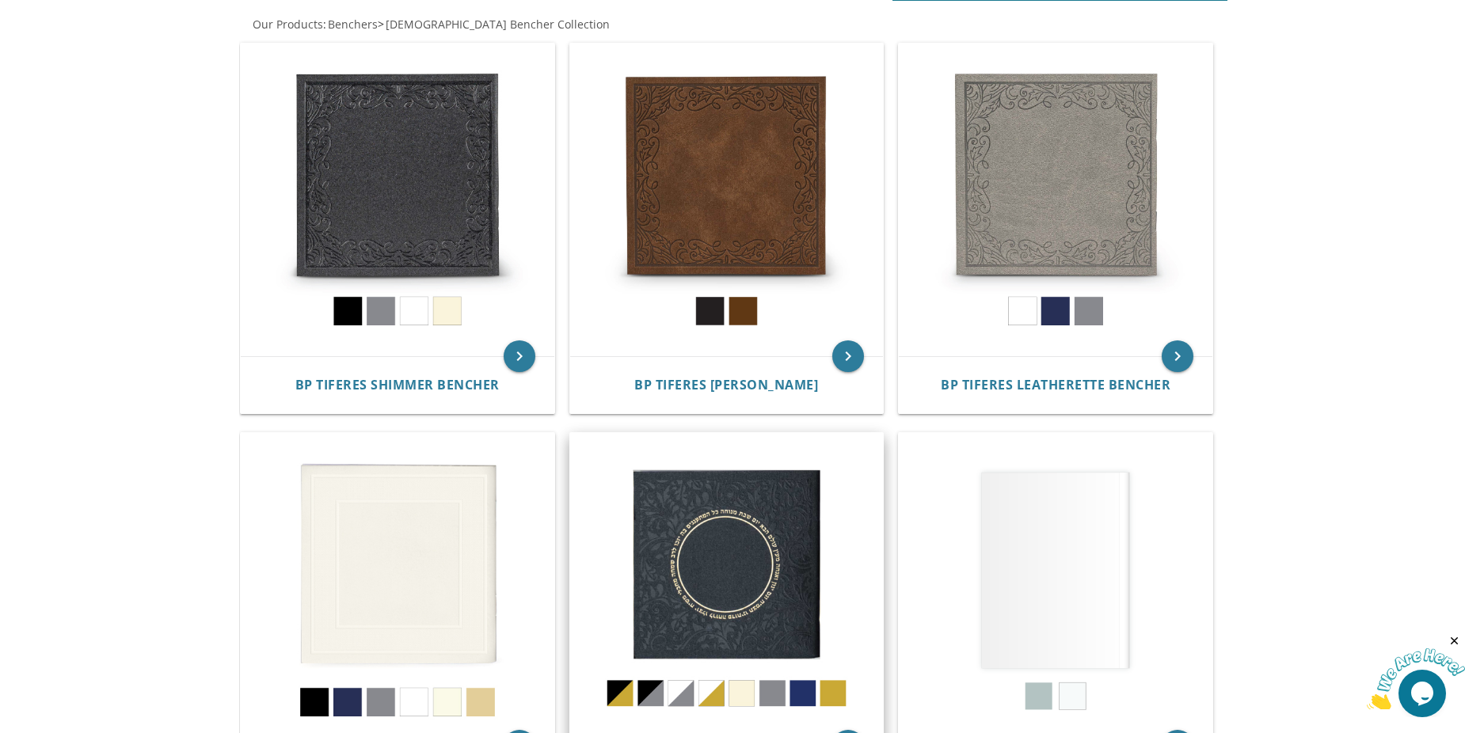
click at [786, 519] on img at bounding box center [727, 590] width 314 height 314
click at [760, 583] on img at bounding box center [727, 590] width 314 height 314
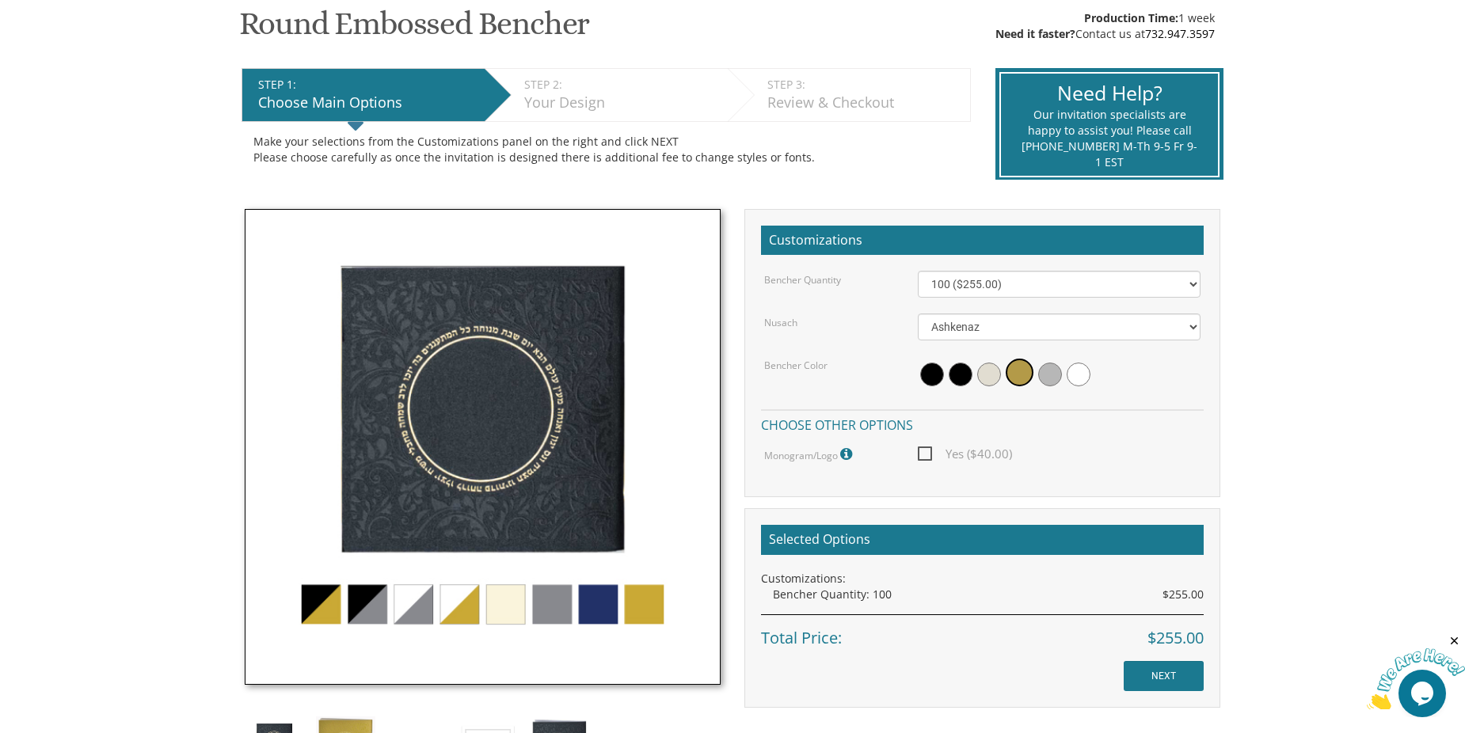
scroll to position [238, 0]
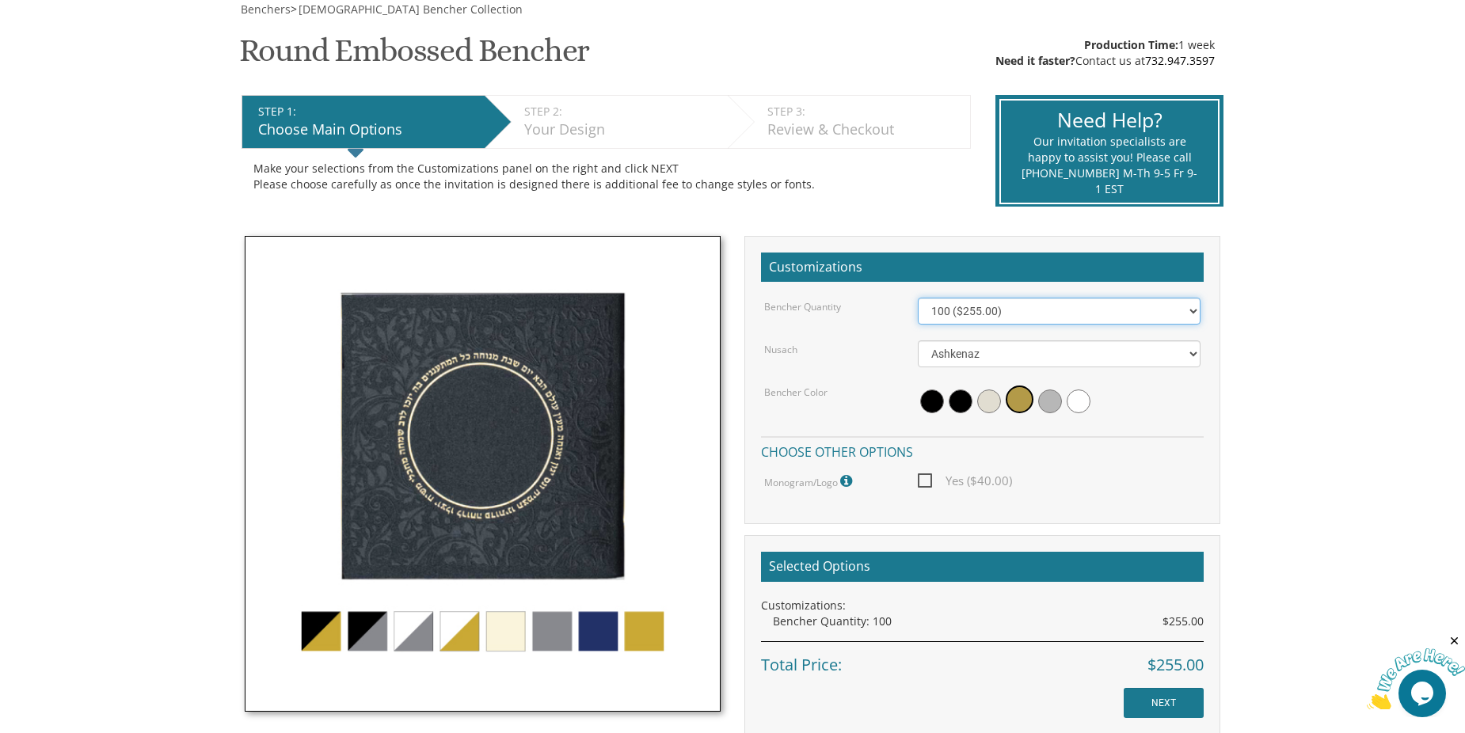
click at [935, 307] on select "100 ($255.00) 200 ($510.00) 300 ($765.00) 400 ($1,020.00) 500 ($1,275.00)" at bounding box center [1060, 311] width 284 height 27
click at [918, 298] on select "100 ($255.00) 200 ($510.00) 300 ($765.00) 400 ($1,020.00) 500 ($1,275.00)" at bounding box center [1060, 311] width 284 height 27
click at [1007, 314] on select "100 ($255.00) 200 ($510.00) 300 ($765.00) 400 ($1,020.00) 500 ($1,275.00)" at bounding box center [1060, 311] width 284 height 27
click at [918, 298] on select "100 ($255.00) 200 ($510.00) 300 ($765.00) 400 ($1,020.00) 500 ($1,275.00)" at bounding box center [1060, 311] width 284 height 27
click at [1007, 317] on select "100 ($255.00) 200 ($510.00) 300 ($765.00) 400 ($1,020.00) 500 ($1,275.00)" at bounding box center [1060, 311] width 284 height 27
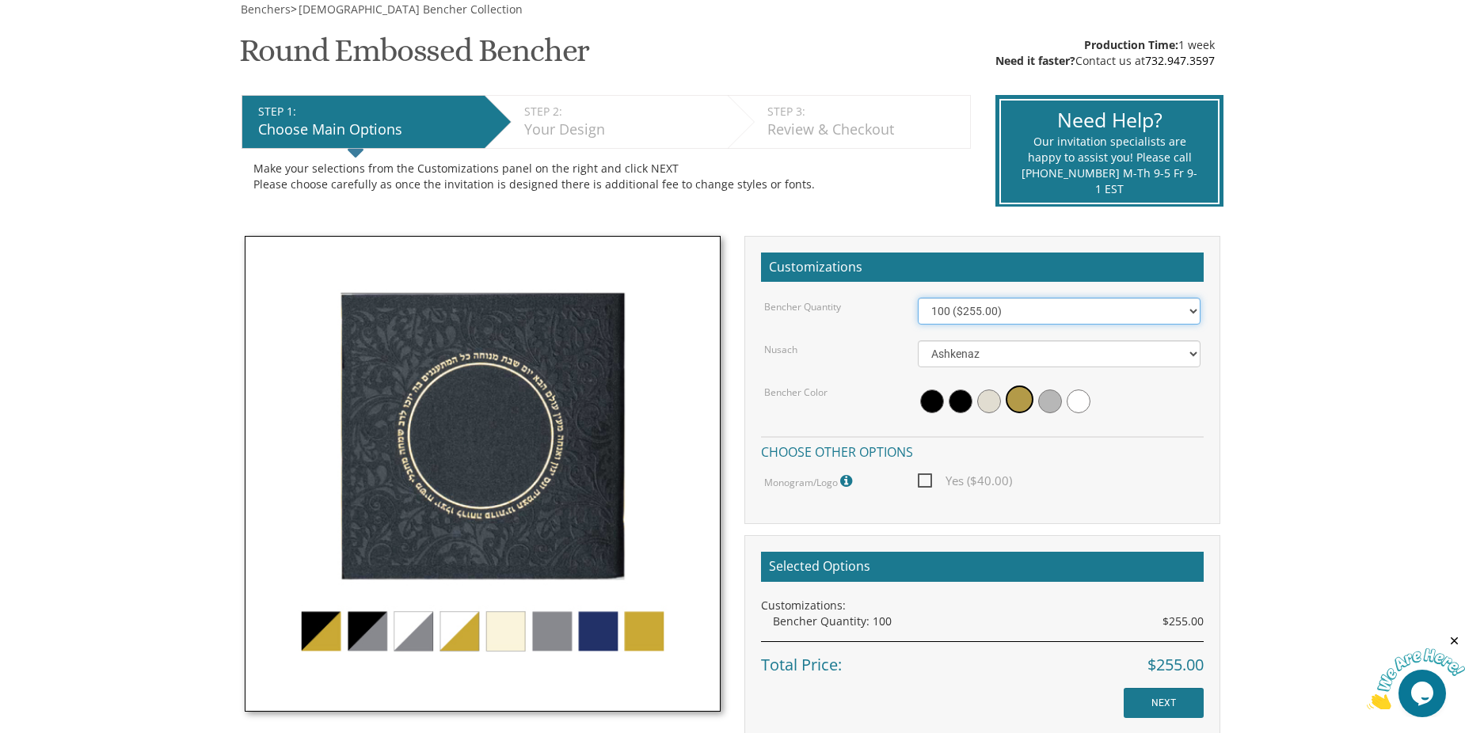
click at [918, 298] on select "100 ($255.00) 200 ($510.00) 300 ($765.00) 400 ($1,020.00) 500 ($1,275.00)" at bounding box center [1060, 311] width 284 height 27
click at [1011, 314] on select "100 ($255.00) 200 ($510.00) 300 ($765.00) 400 ($1,020.00) 500 ($1,275.00)" at bounding box center [1060, 311] width 284 height 27
select select "200"
click at [918, 298] on select "100 ($255.00) 200 ($510.00) 300 ($765.00) 400 ($1,020.00) 500 ($1,275.00)" at bounding box center [1060, 311] width 284 height 27
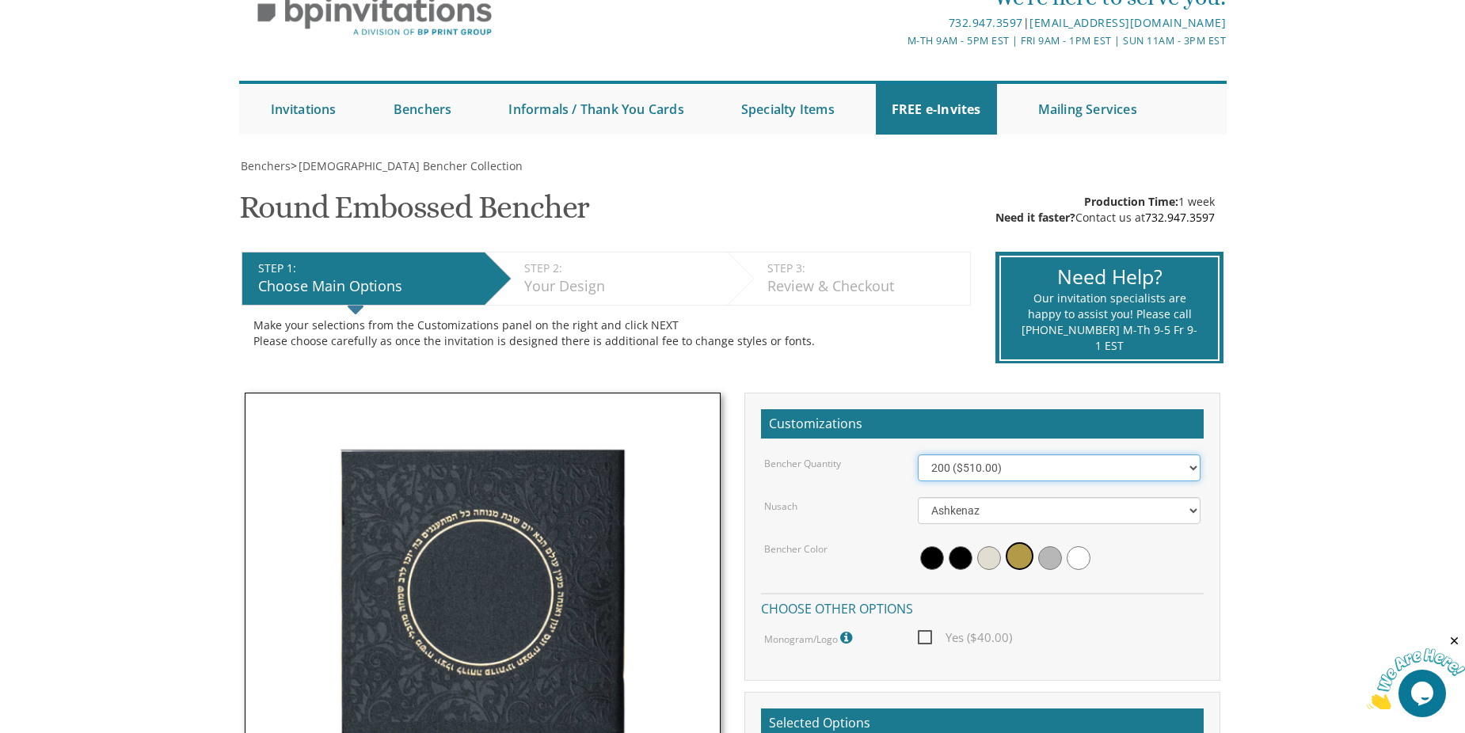
scroll to position [158, 0]
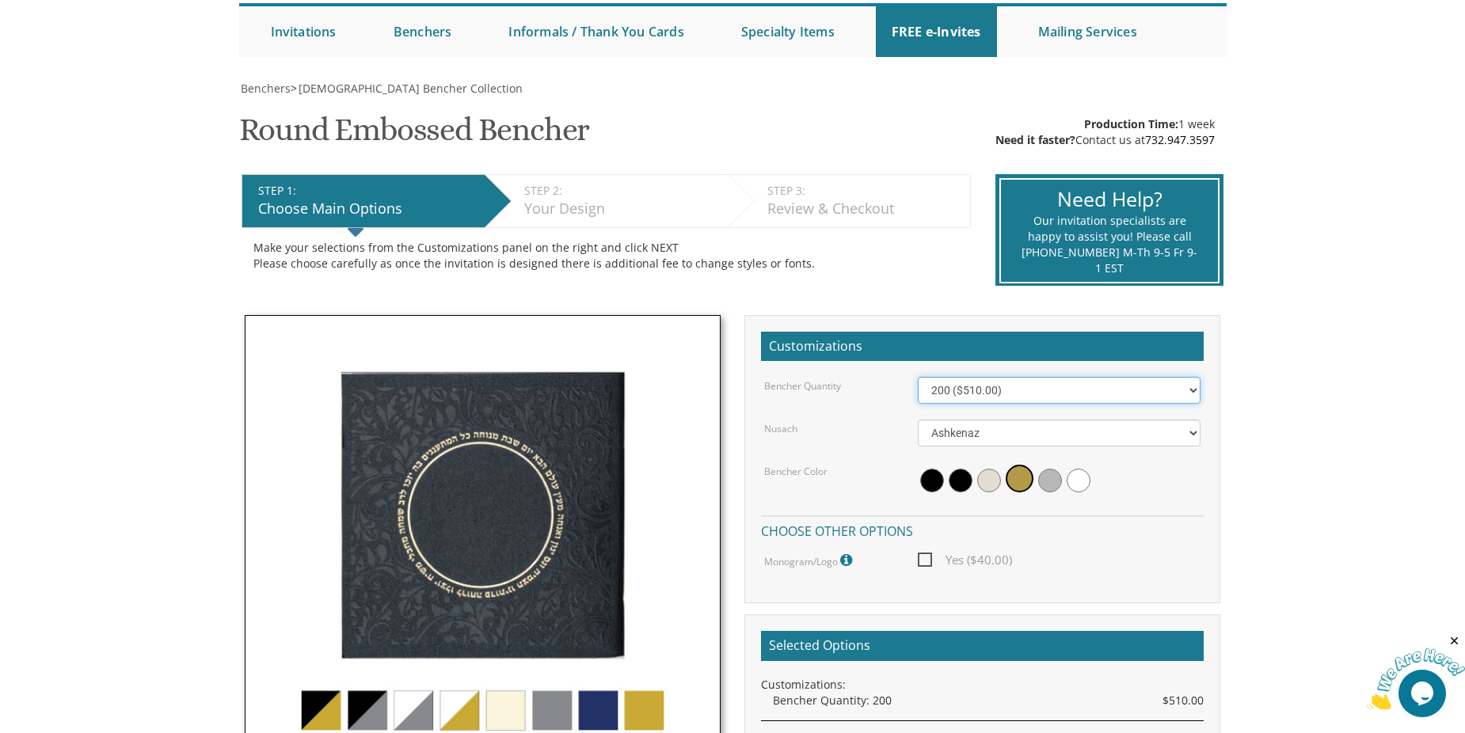
click at [1011, 394] on select "100 ($255.00) 200 ($510.00) 300 ($765.00) 400 ($1,020.00) 500 ($1,275.00)" at bounding box center [1060, 390] width 284 height 27
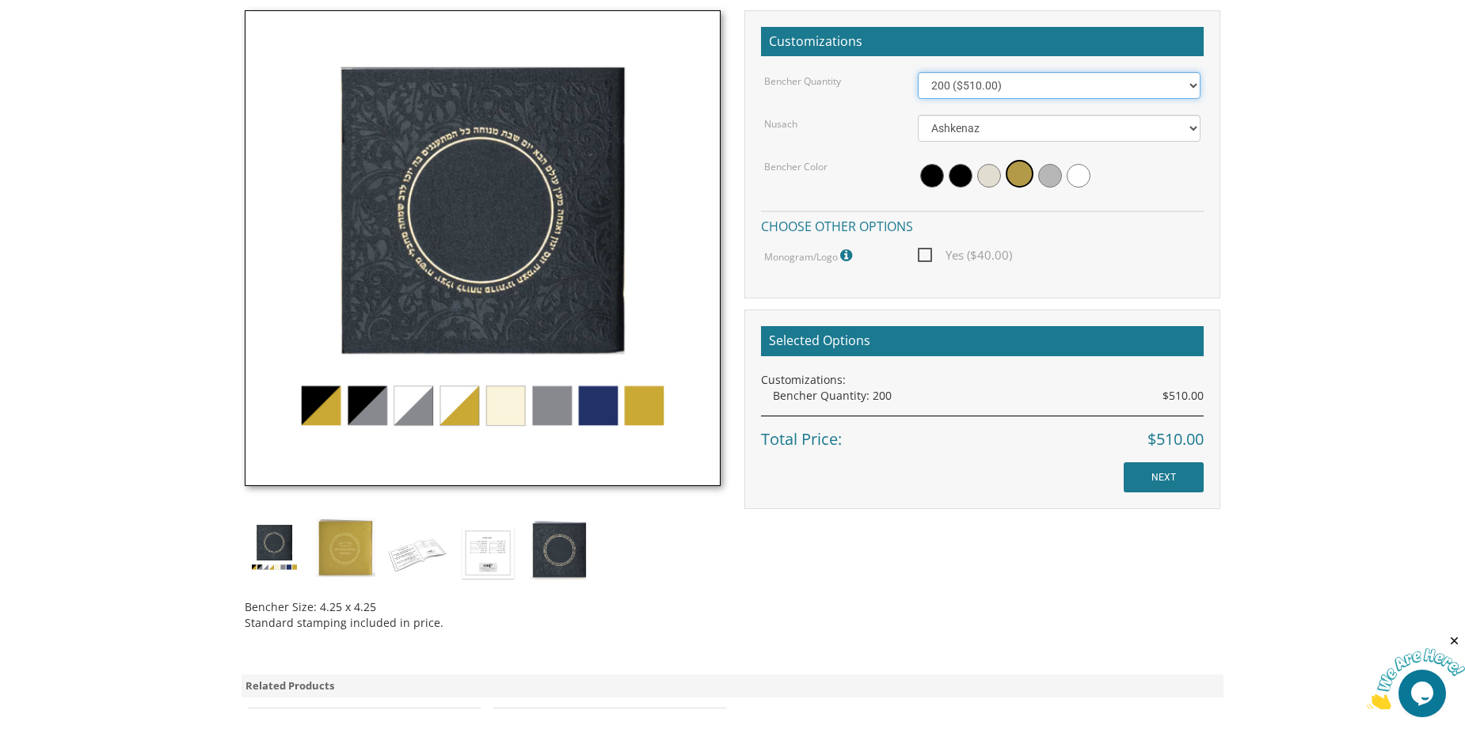
scroll to position [554, 0]
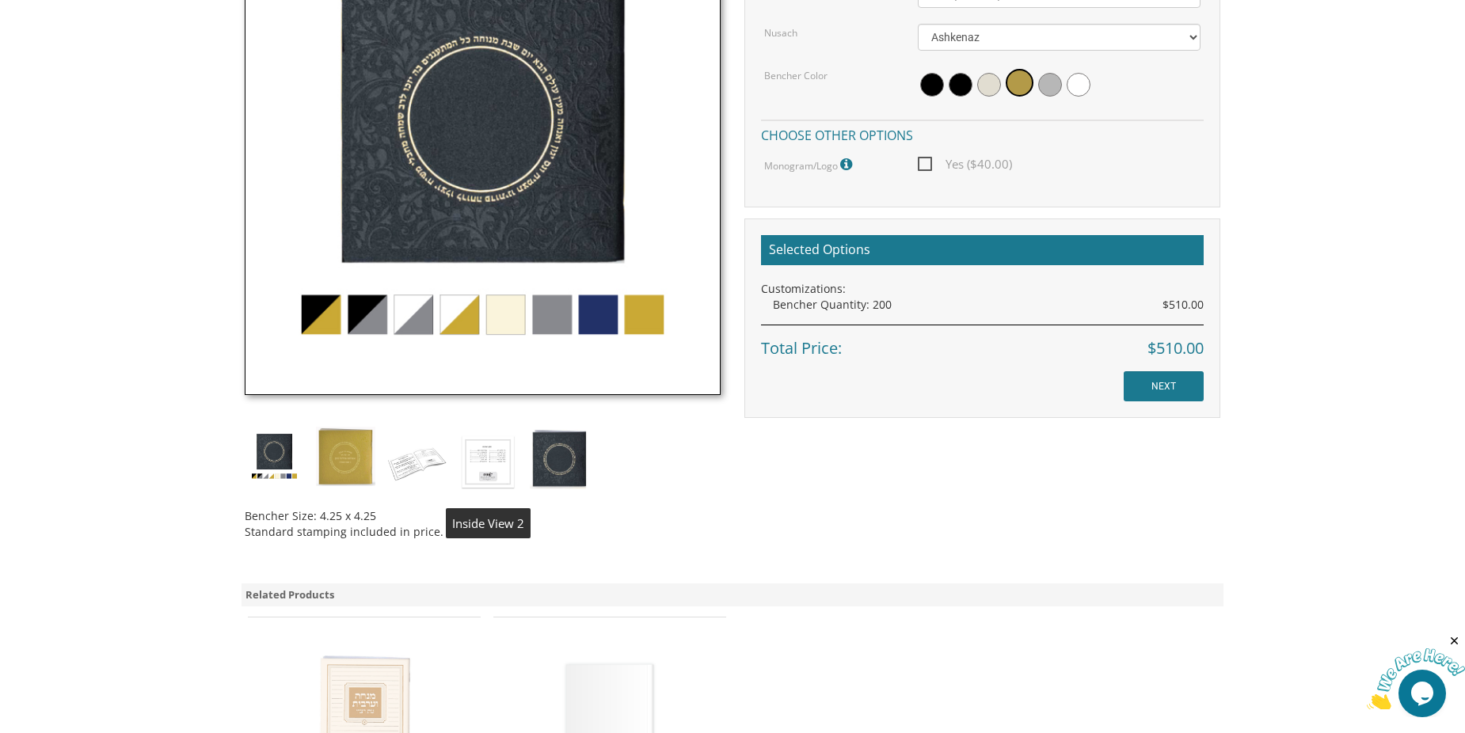
click at [494, 460] on img at bounding box center [488, 462] width 59 height 70
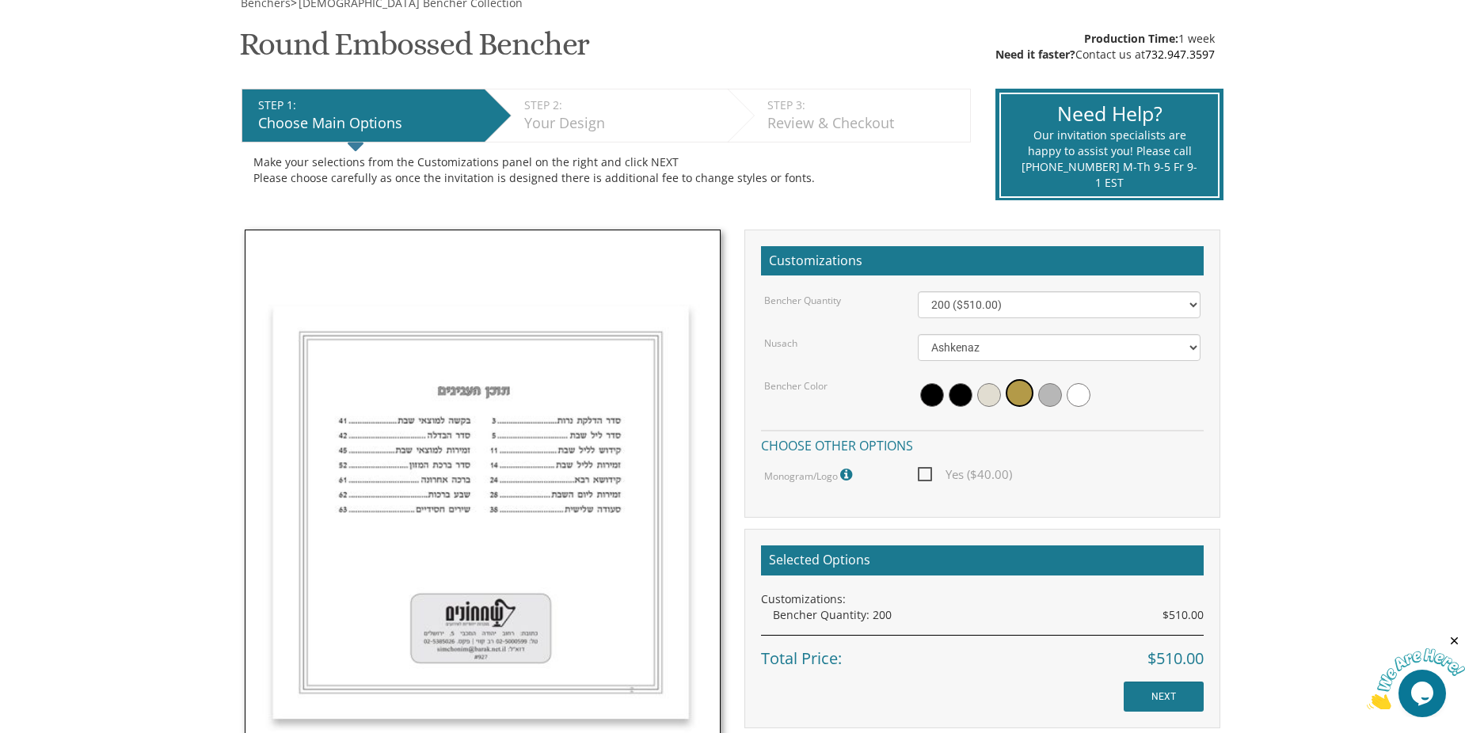
scroll to position [238, 0]
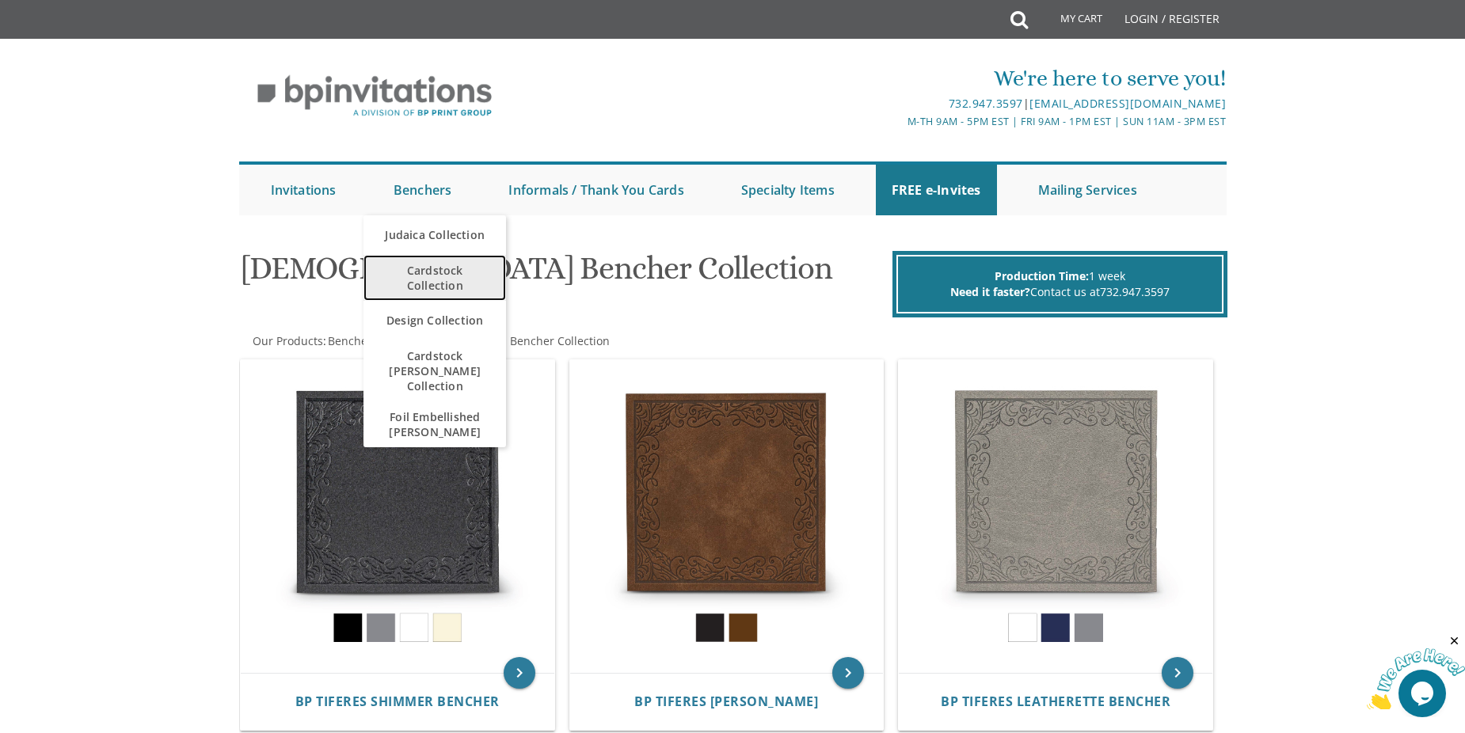
click at [432, 280] on span "Cardstock Collection" at bounding box center [434, 278] width 111 height 46
click at [449, 278] on span "Cardstock Collection" at bounding box center [434, 278] width 111 height 46
click at [423, 276] on span "Cardstock Collection" at bounding box center [434, 278] width 111 height 46
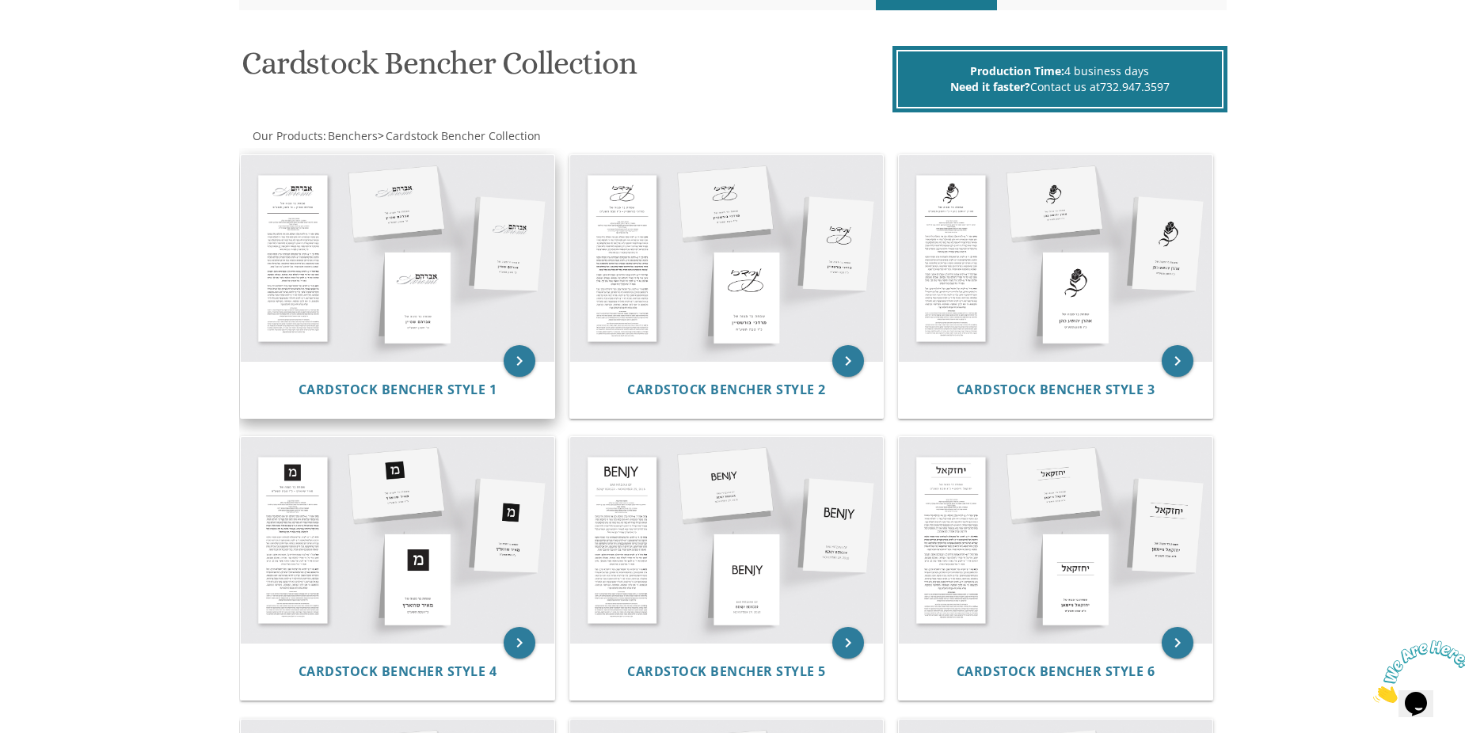
scroll to position [238, 0]
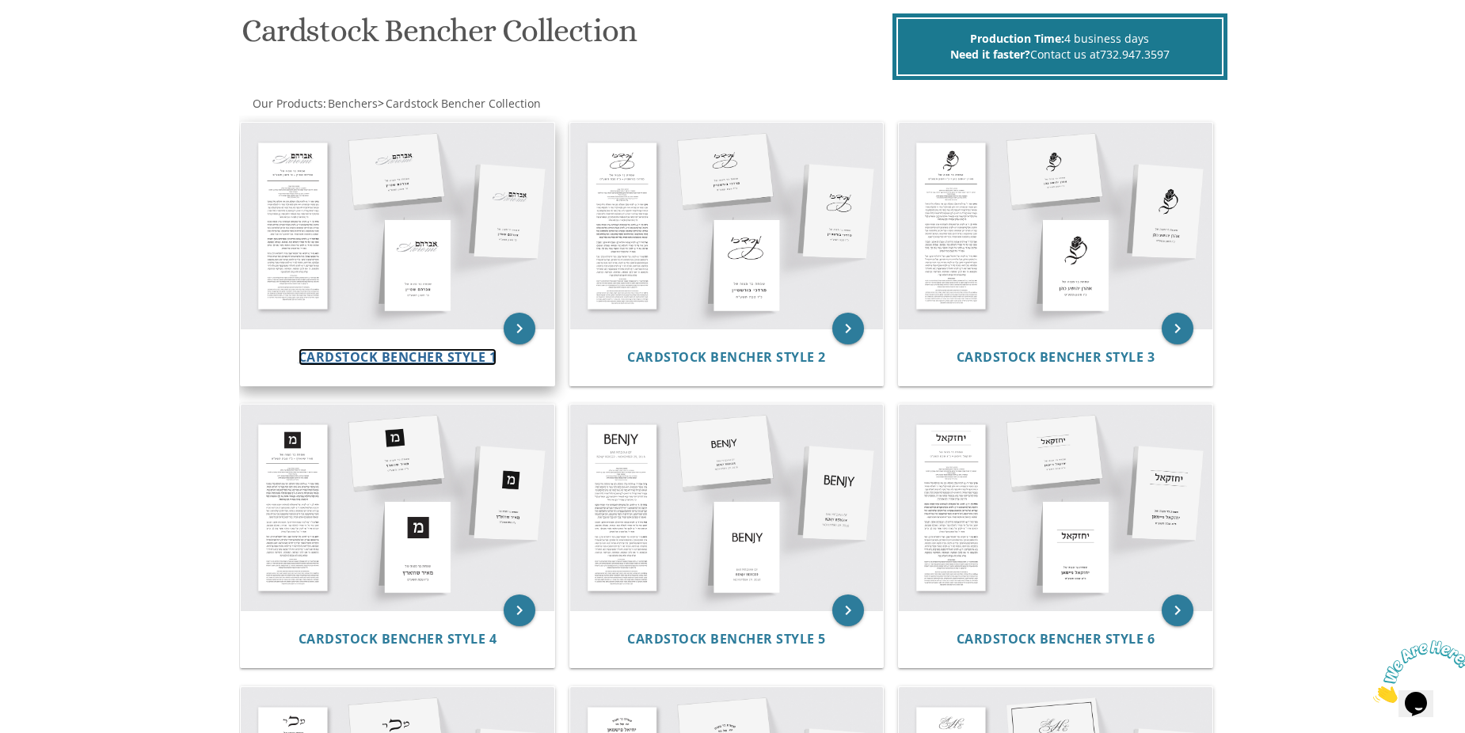
click at [442, 356] on span "Cardstock Bencher Style 1" at bounding box center [398, 356] width 199 height 17
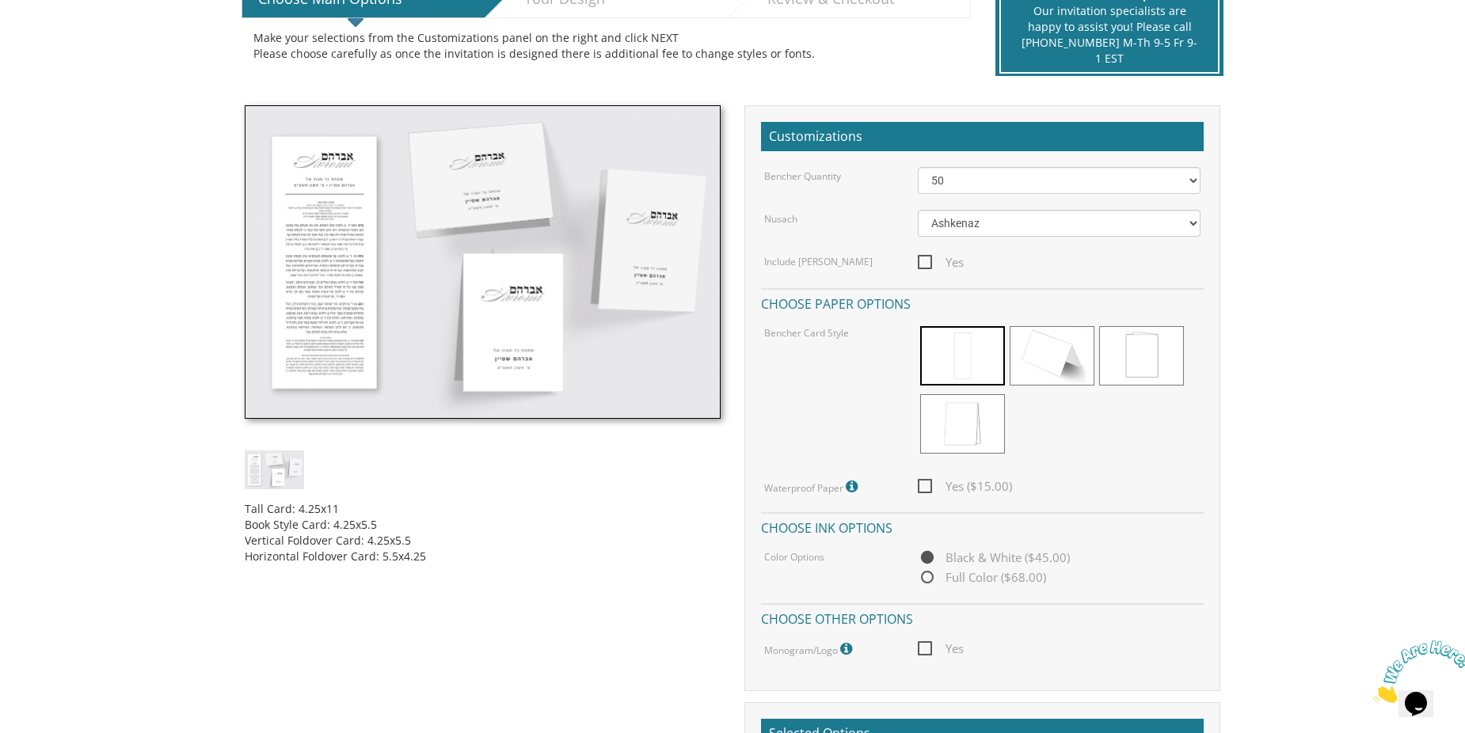
scroll to position [396, 0]
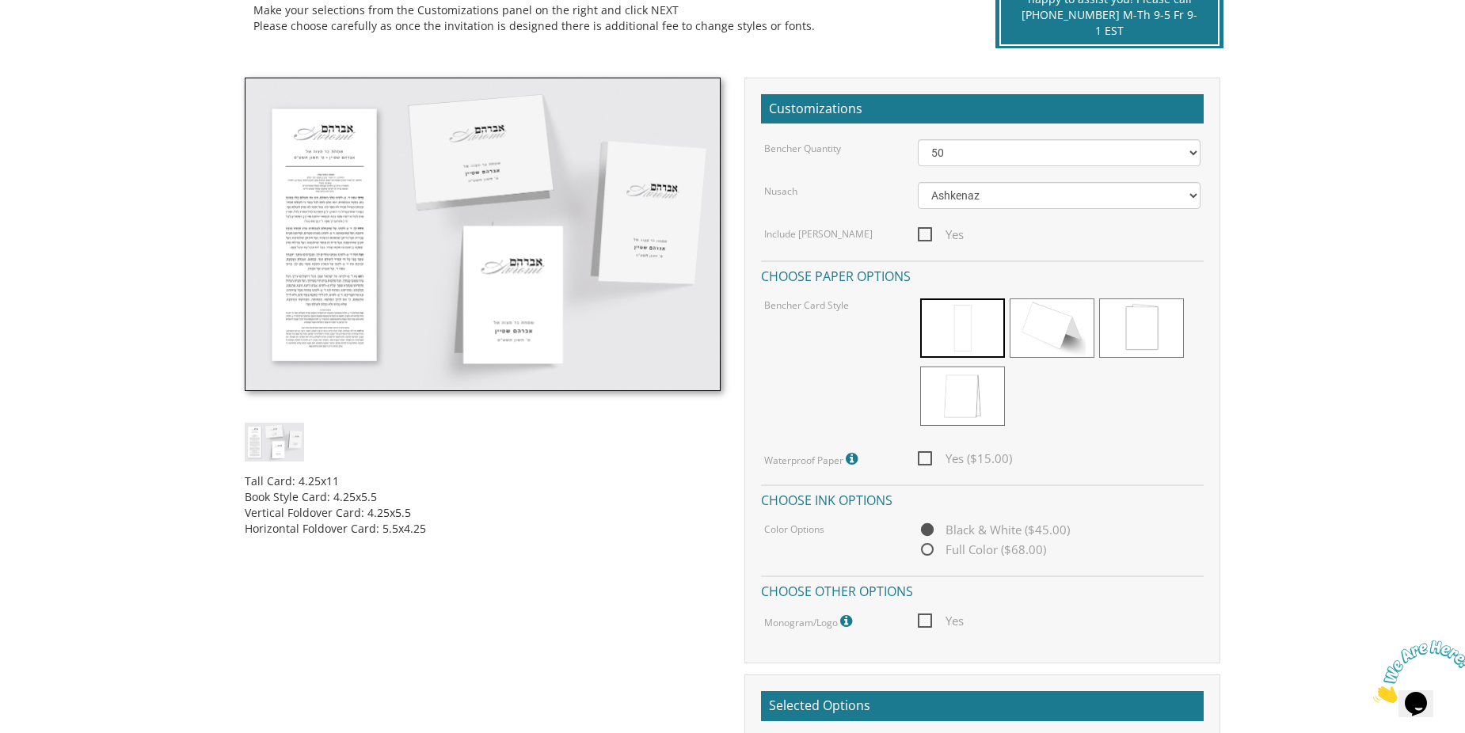
click at [967, 549] on span "Full Color ($68.00)" at bounding box center [982, 550] width 128 height 20
click at [928, 549] on input "Full Color ($68.00)" at bounding box center [923, 551] width 10 height 10
radio input "true"
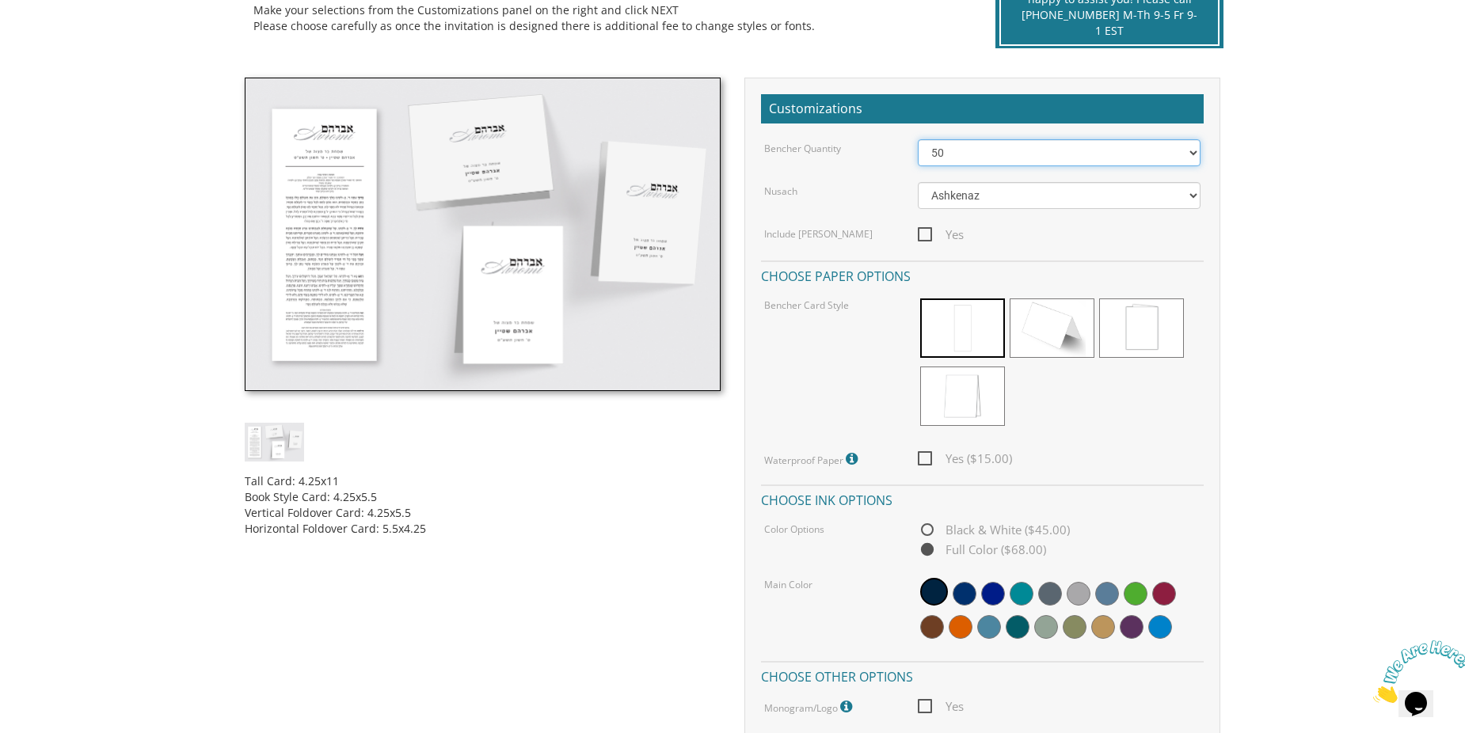
click at [985, 162] on select "50 60 70 80 90 100 125 150 175 200 225 250 275 300 325 350 375 400 425 450 475 …" at bounding box center [1060, 152] width 284 height 27
click at [918, 139] on select "50 60 70 80 90 100 125 150 175 200 225 250 275 300 325 350 375 400 425 450 475 …" at bounding box center [1060, 152] width 284 height 27
click at [976, 149] on select "50 60 70 80 90 100 125 150 175 200 225 250 275 300 325 350 375 400 425 450 475 …" at bounding box center [1060, 152] width 284 height 27
click at [918, 139] on select "50 60 70 80 90 100 125 150 175 200 225 250 275 300 325 350 375 400 425 450 475 …" at bounding box center [1060, 152] width 284 height 27
click at [961, 146] on select "50 60 70 80 90 100 125 150 175 200 225 250 275 300 325 350 375 400 425 450 475 …" at bounding box center [1060, 152] width 284 height 27
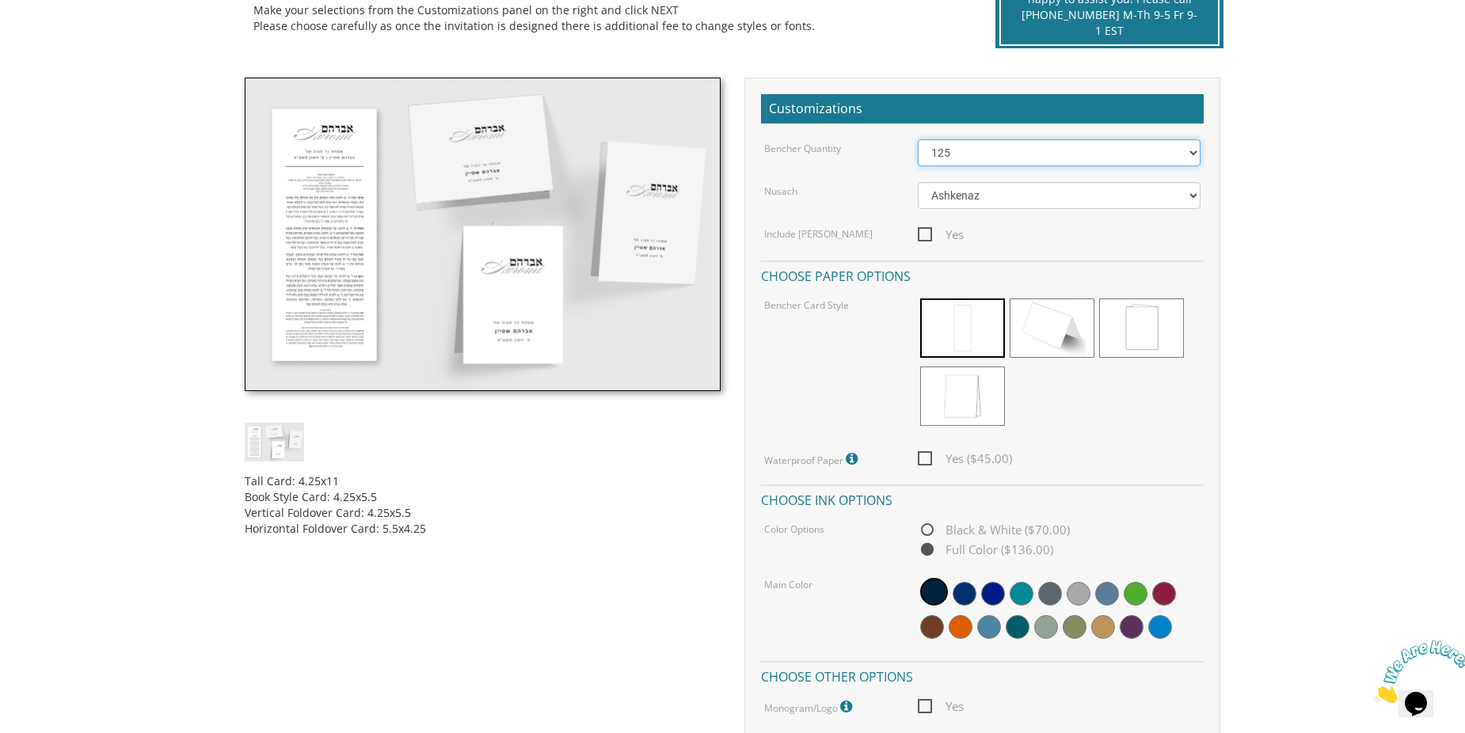
click at [918, 139] on select "50 60 70 80 90 100 125 150 175 200 225 250 275 300 325 350 375 400 425 450 475 …" at bounding box center [1060, 152] width 284 height 27
click at [1016, 158] on select "50 60 70 80 90 100 125 150 175 200 225 250 275 300 325 350 375 400 425 450 475 …" at bounding box center [1060, 152] width 284 height 27
select select "150"
click at [918, 139] on select "50 60 70 80 90 100 125 150 175 200 225 250 275 300 325 350 375 400 425 450 475 …" at bounding box center [1060, 152] width 284 height 27
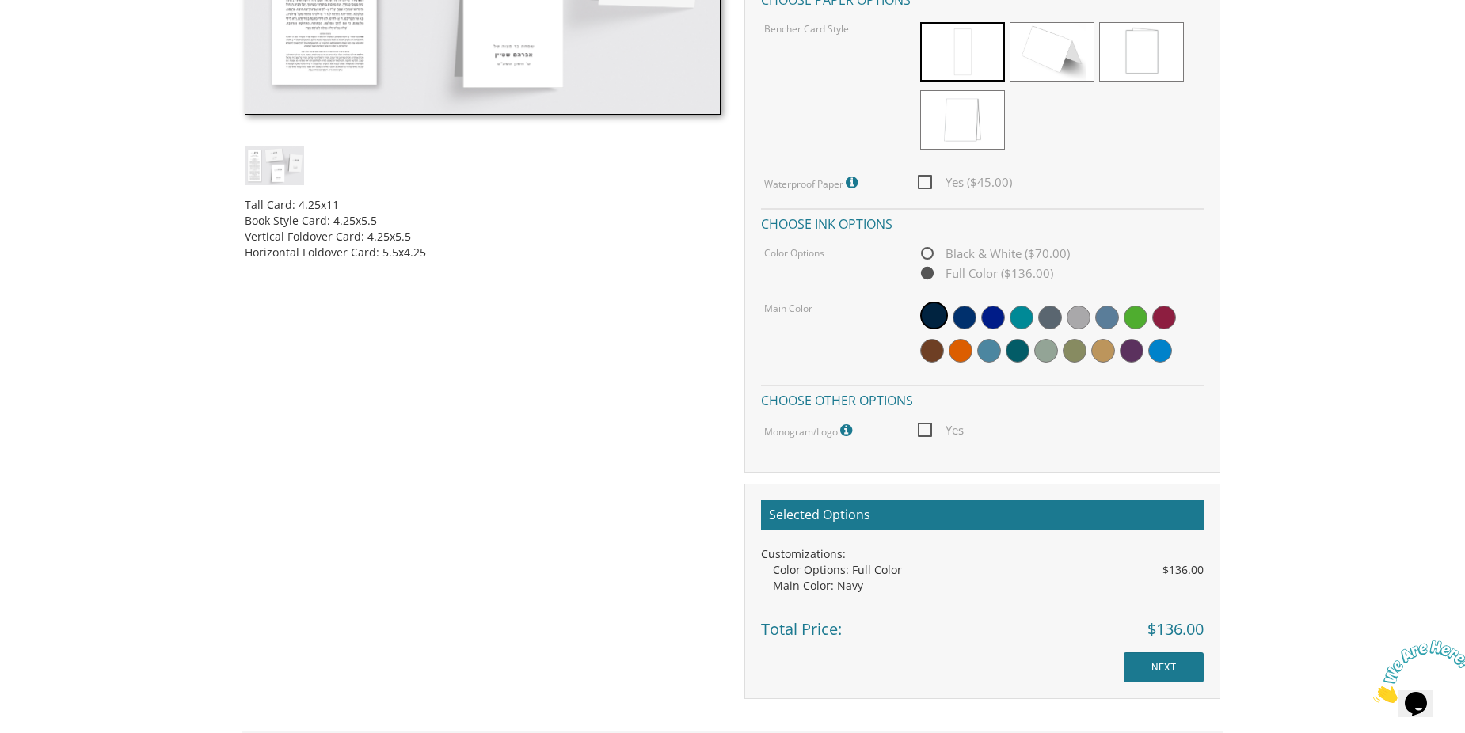
scroll to position [634, 0]
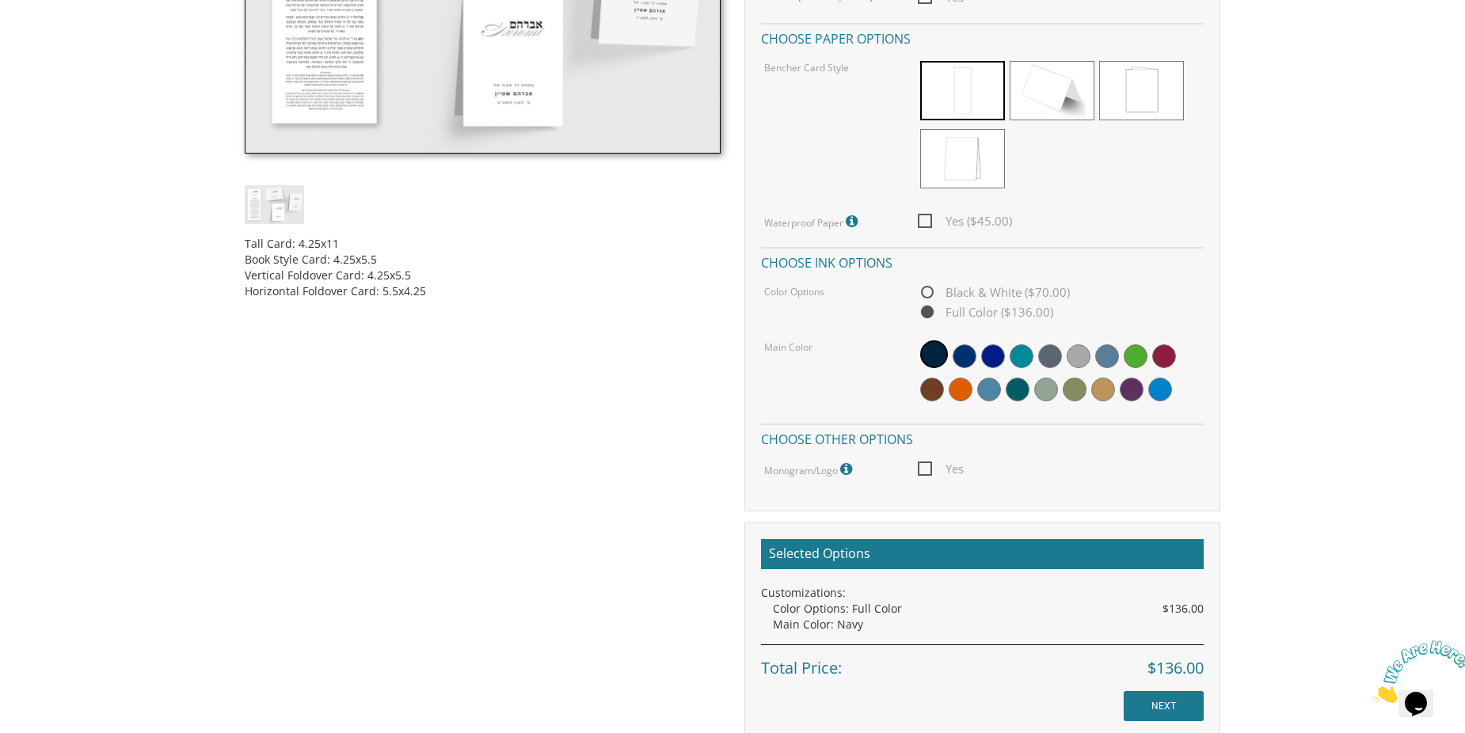
click at [928, 220] on span "Yes ($45.00)" at bounding box center [965, 221] width 94 height 20
click at [928, 220] on input "Yes ($45.00)" at bounding box center [923, 220] width 10 height 10
checkbox input "true"
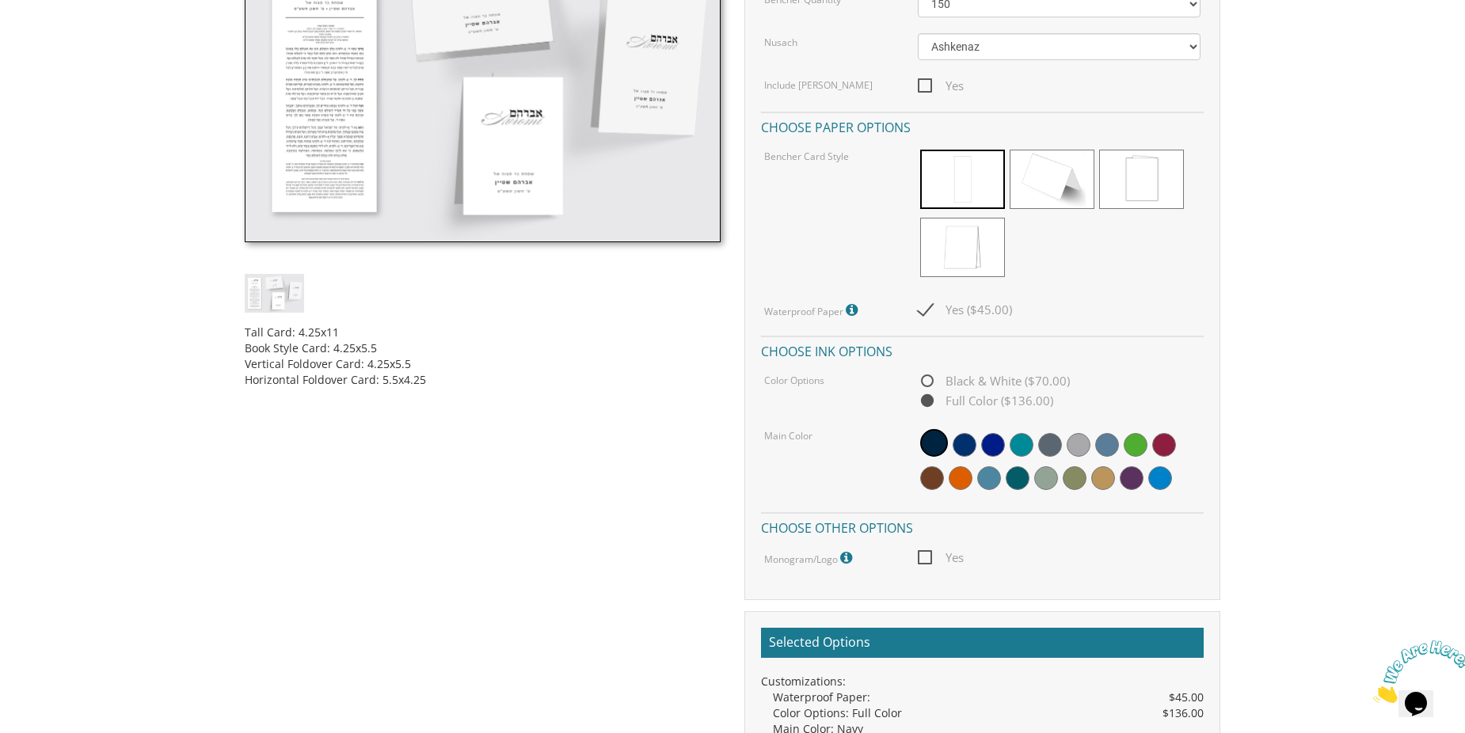
scroll to position [554, 0]
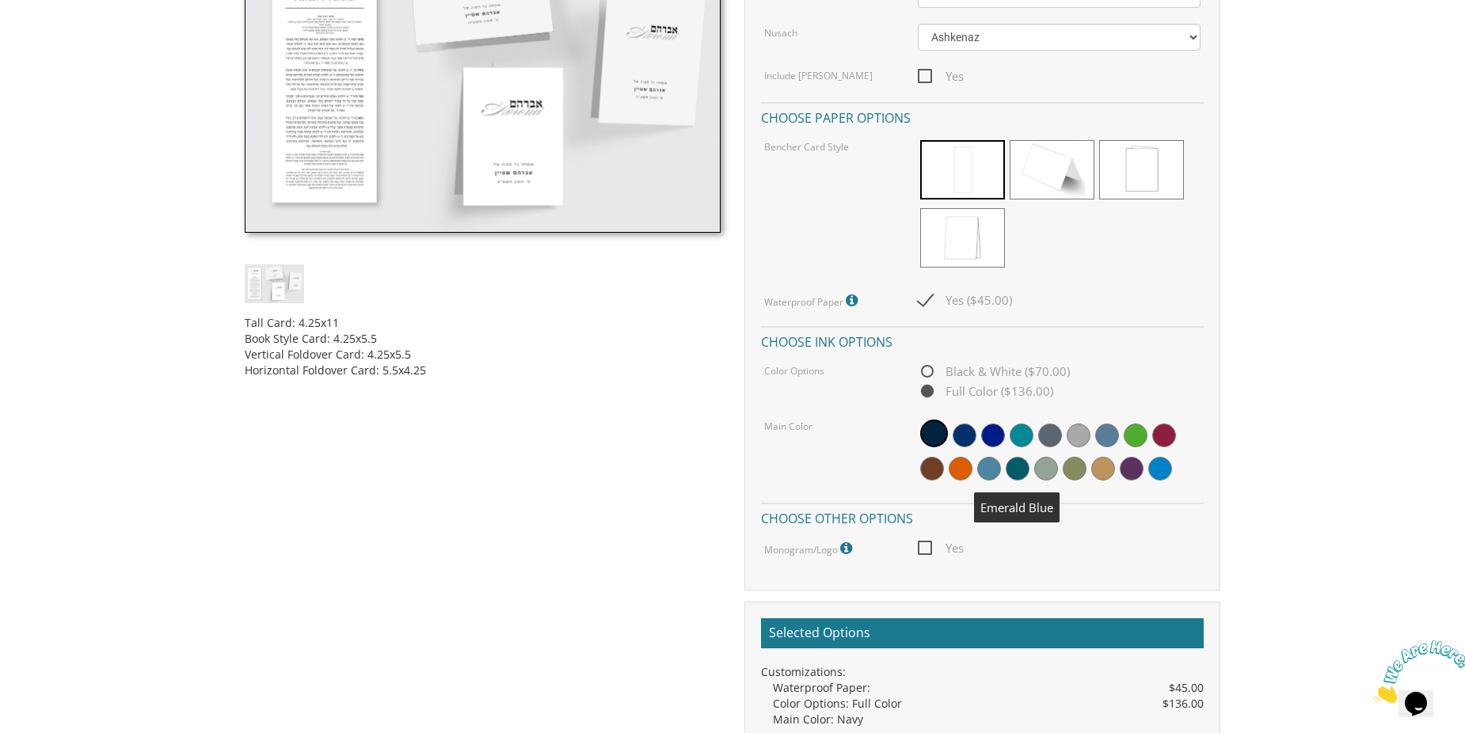
click at [1011, 472] on span at bounding box center [1018, 469] width 24 height 24
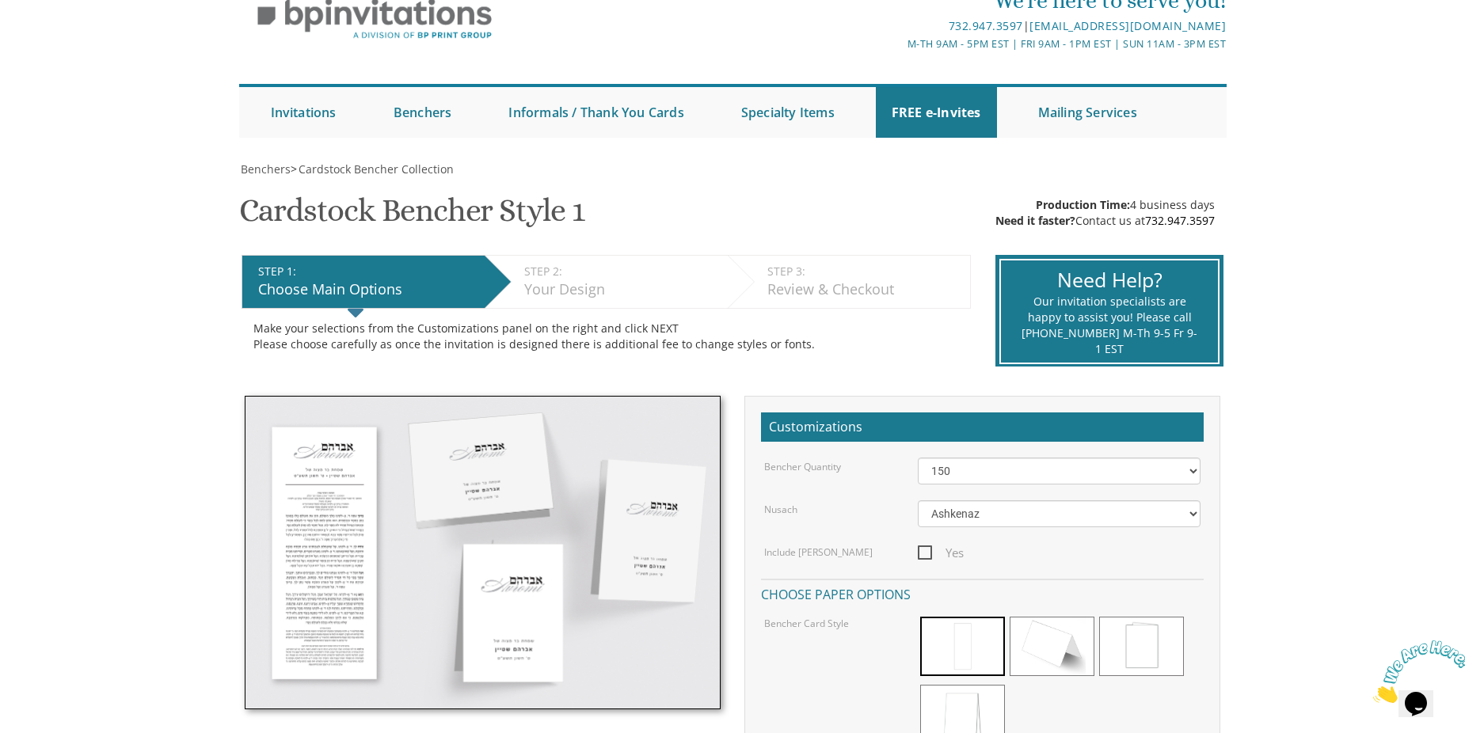
scroll to position [0, 0]
